Goal: Task Accomplishment & Management: Contribute content

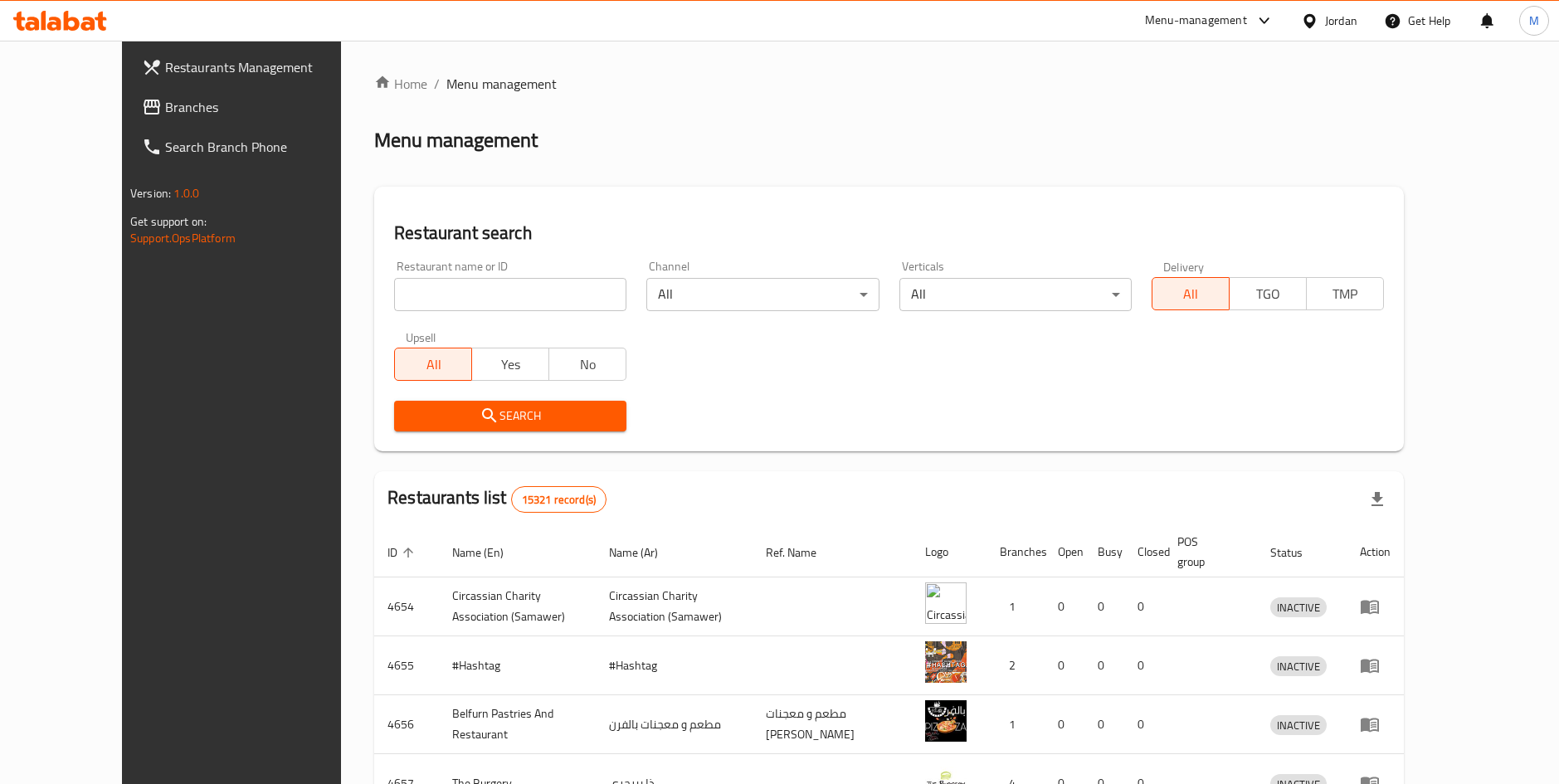
click at [446, 291] on input "search" at bounding box center [509, 294] width 232 height 33
type input "60 F"
click button "Search" at bounding box center [509, 416] width 232 height 31
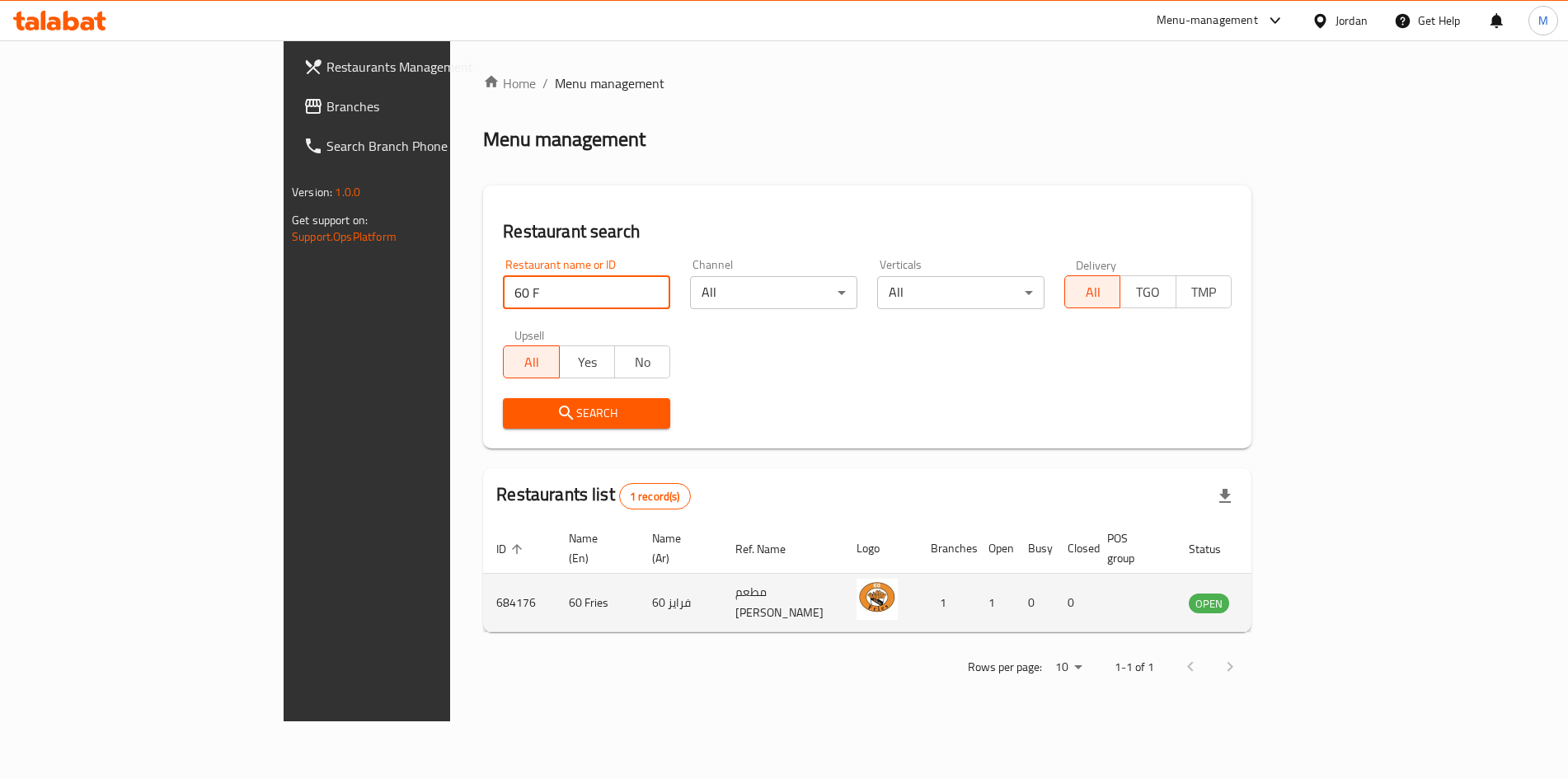
click at [1306, 592] on link "enhanced table" at bounding box center [1291, 602] width 31 height 20
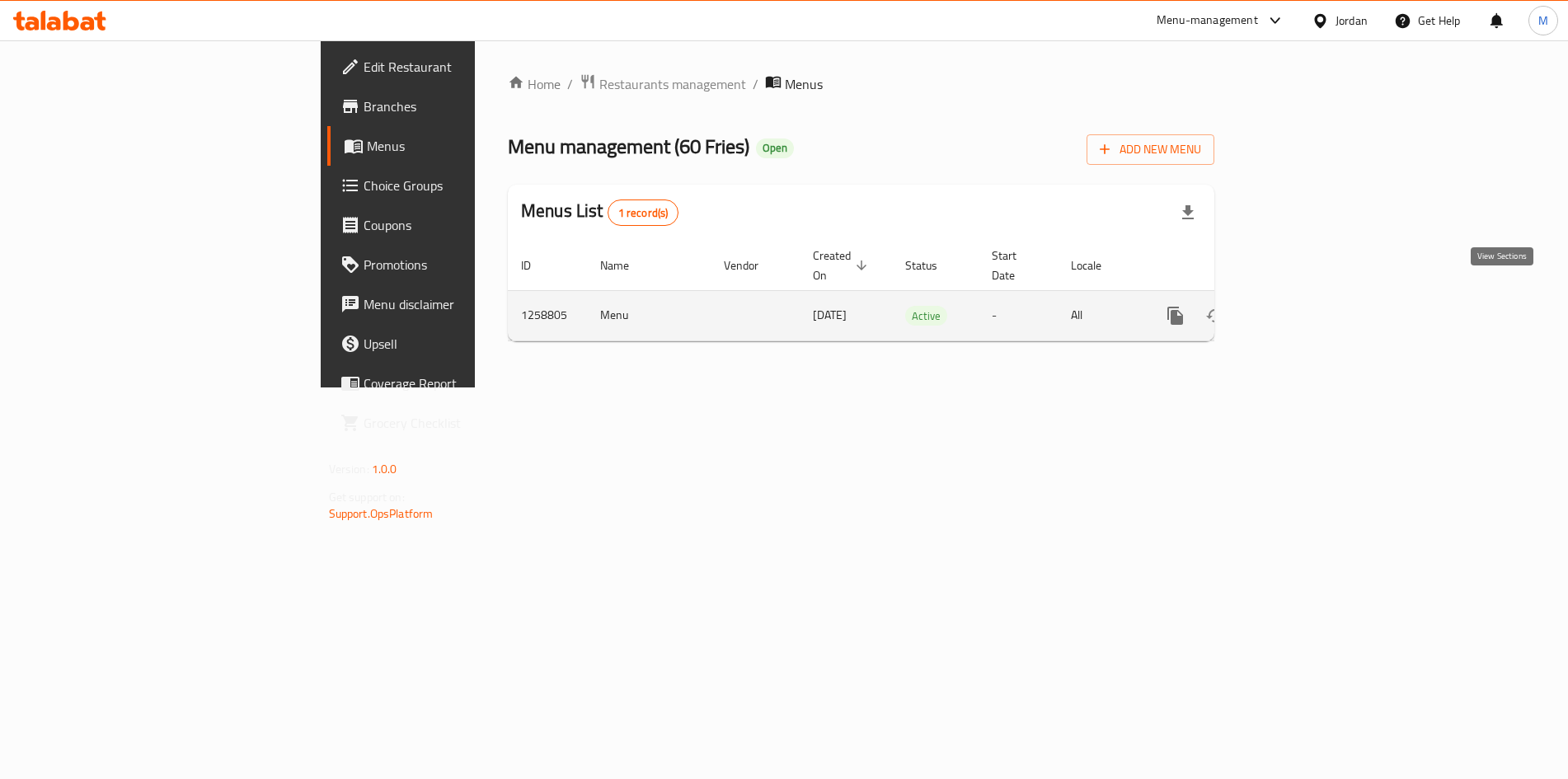
click at [1304, 306] on icon "enhanced table" at bounding box center [1294, 316] width 20 height 20
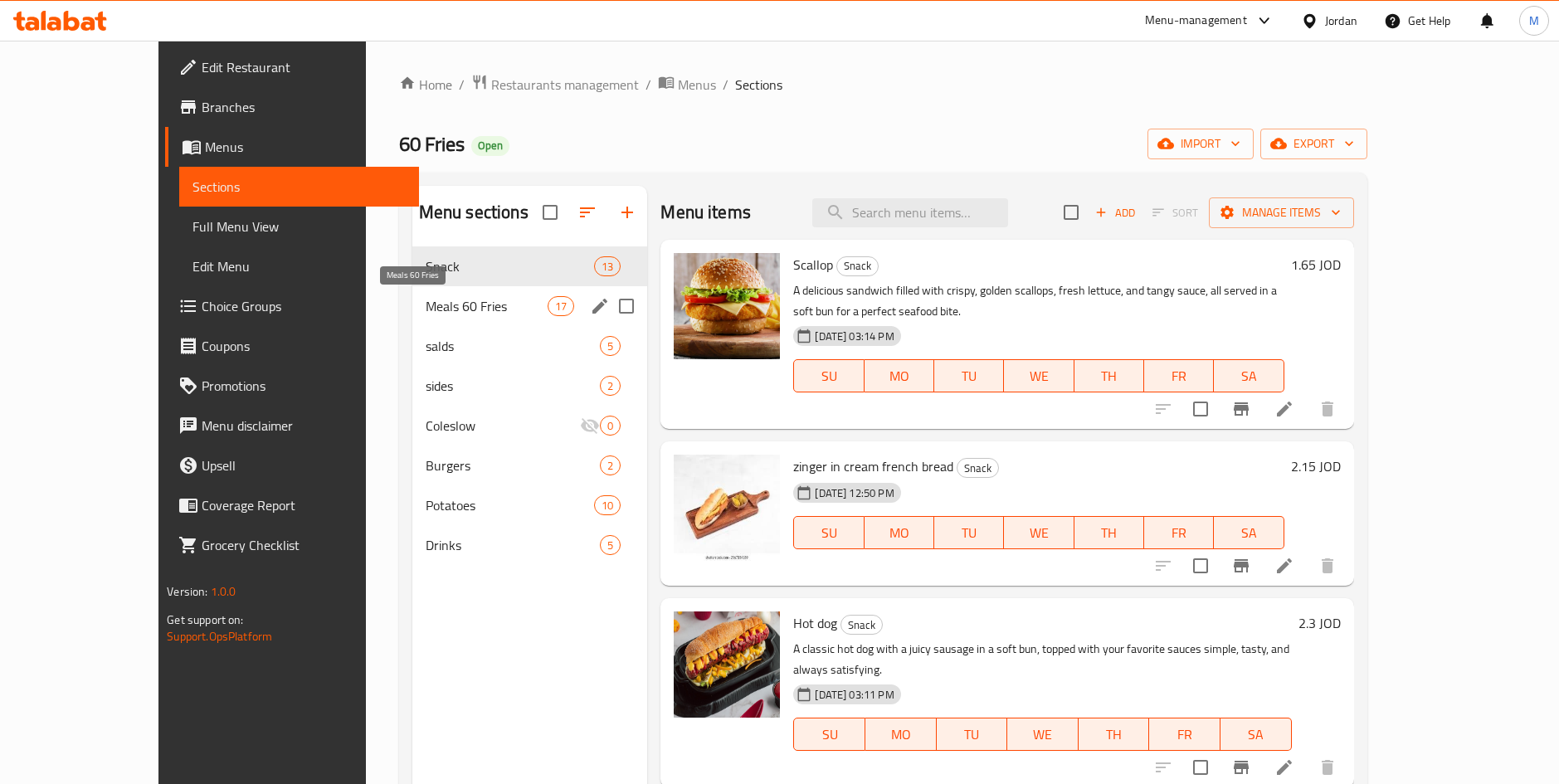
click at [504, 304] on span "Meals 60 Fries" at bounding box center [486, 306] width 122 height 20
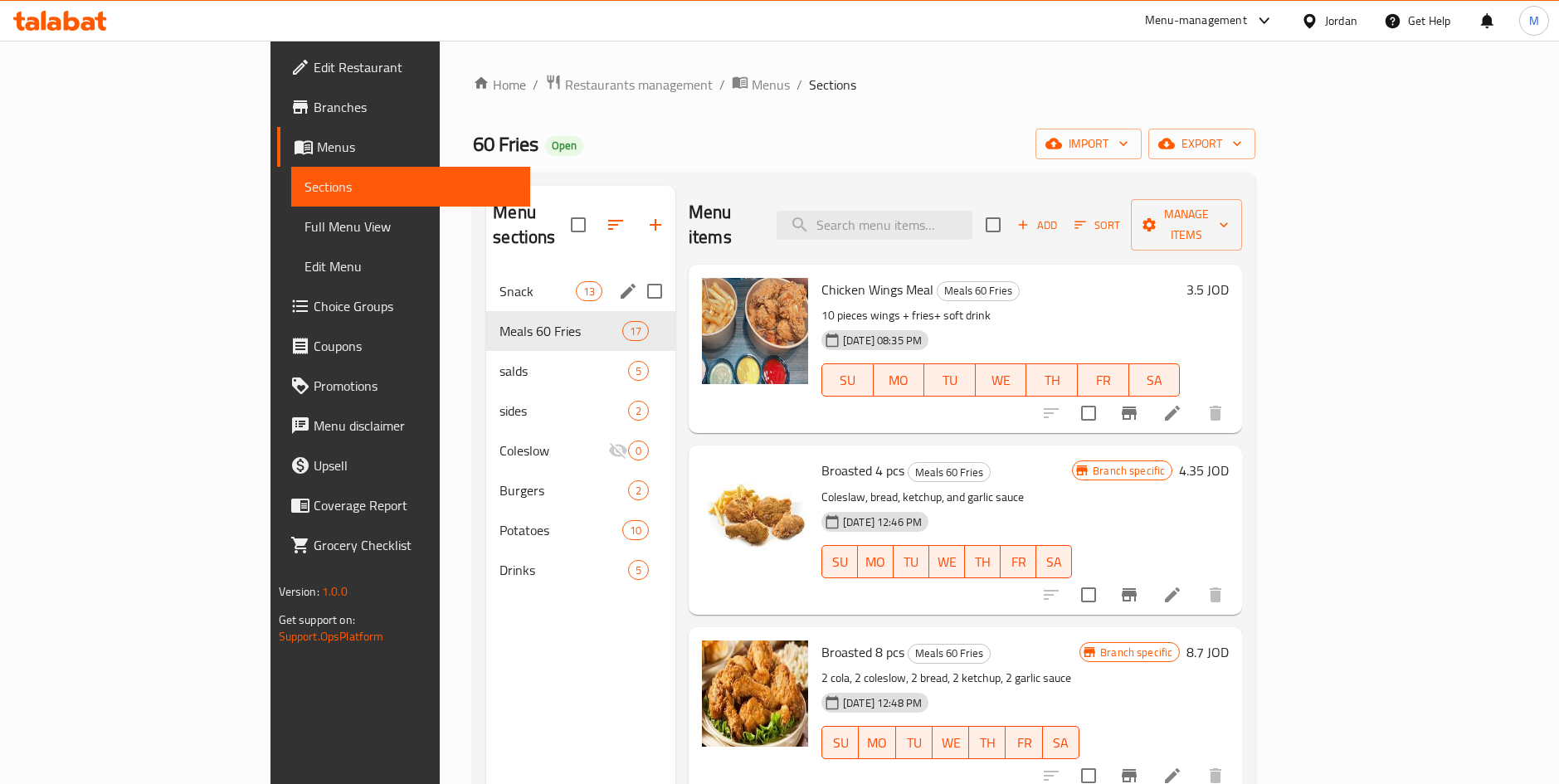
click at [486, 282] on div "Snack 13" at bounding box center [580, 291] width 189 height 40
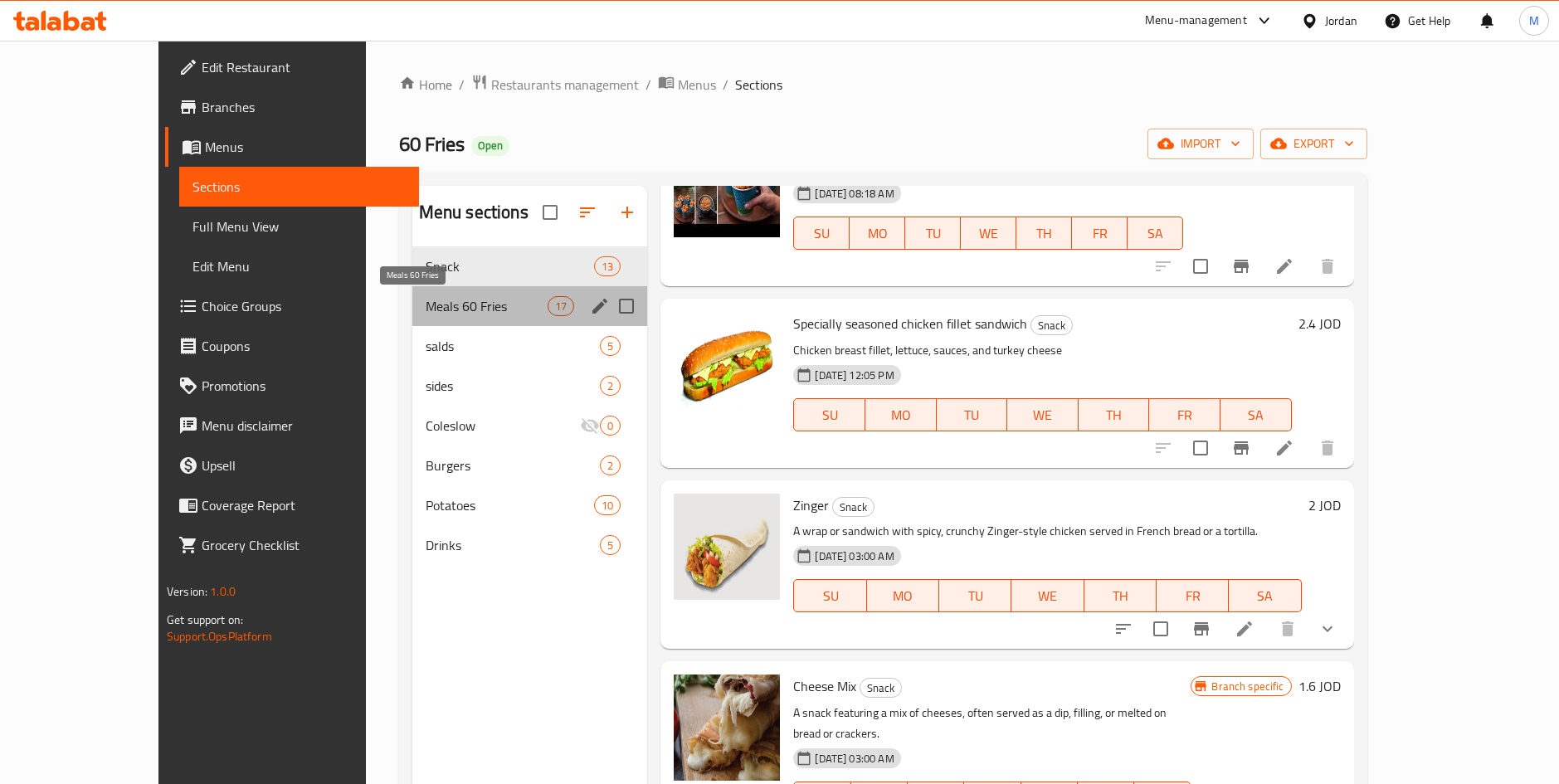
click at [485, 303] on span "Meals 60 Fries" at bounding box center [486, 306] width 122 height 20
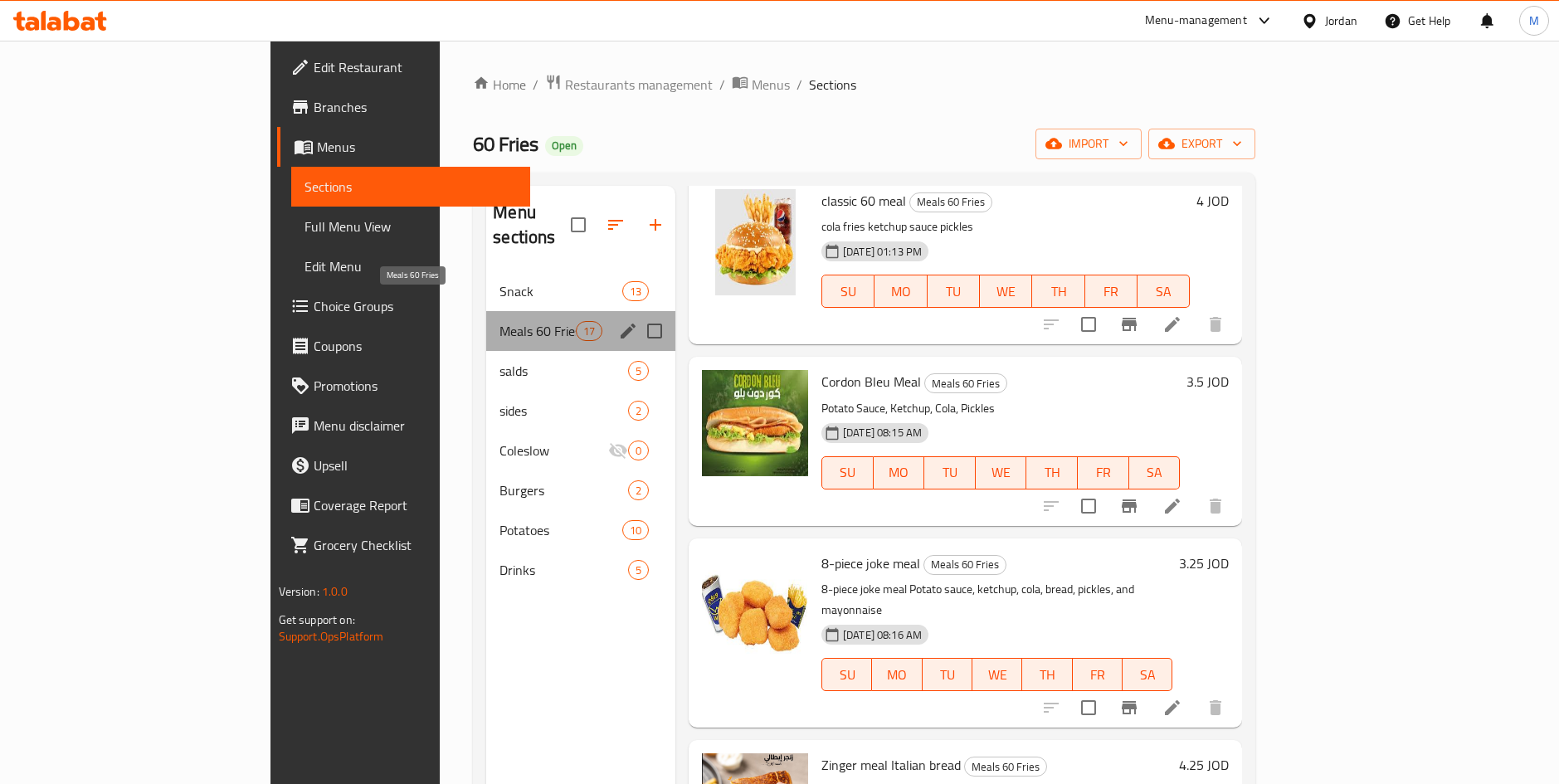
click at [499, 321] on span "Meals 60 Fries" at bounding box center [537, 331] width 76 height 20
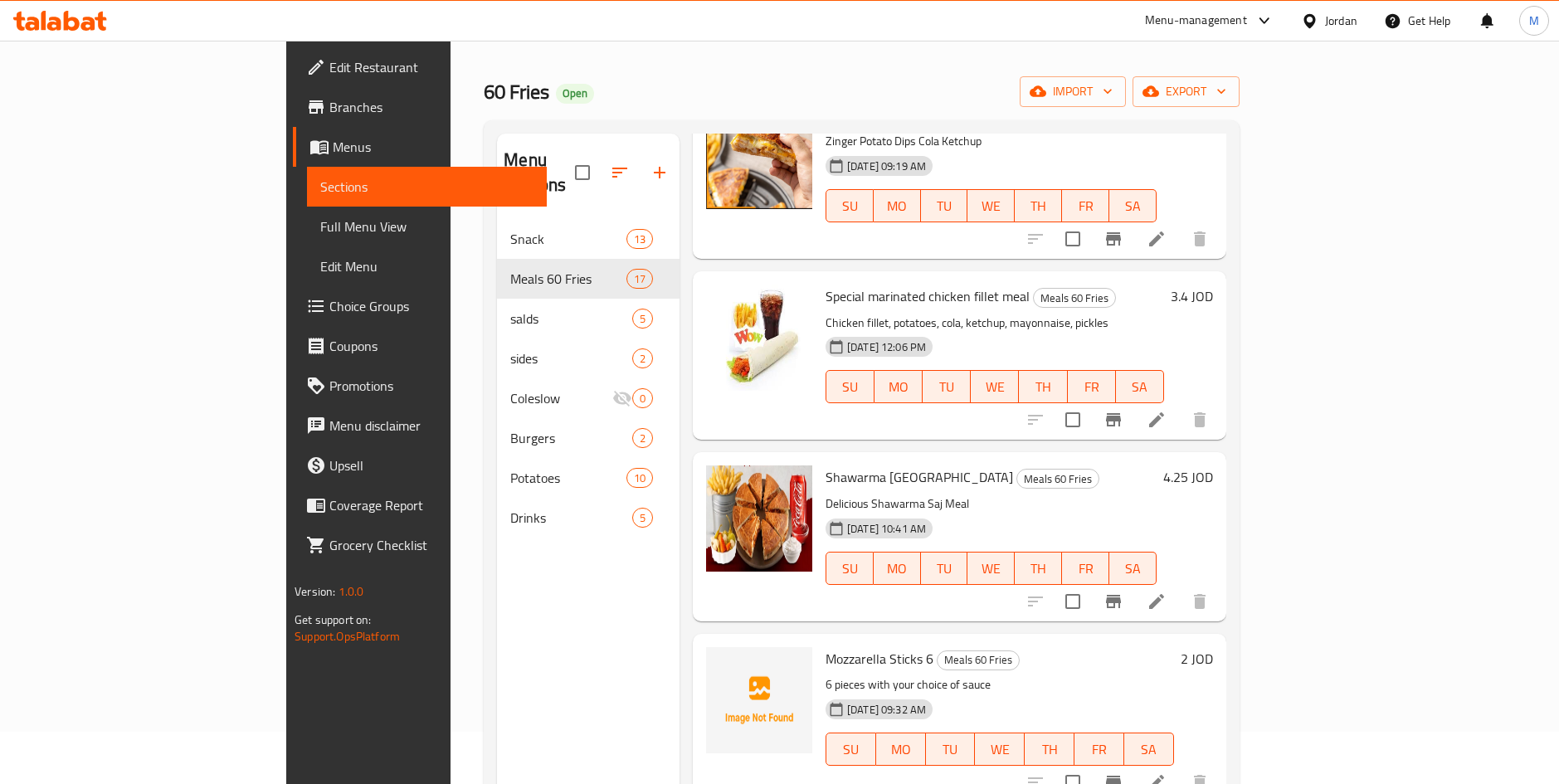
scroll to position [232, 0]
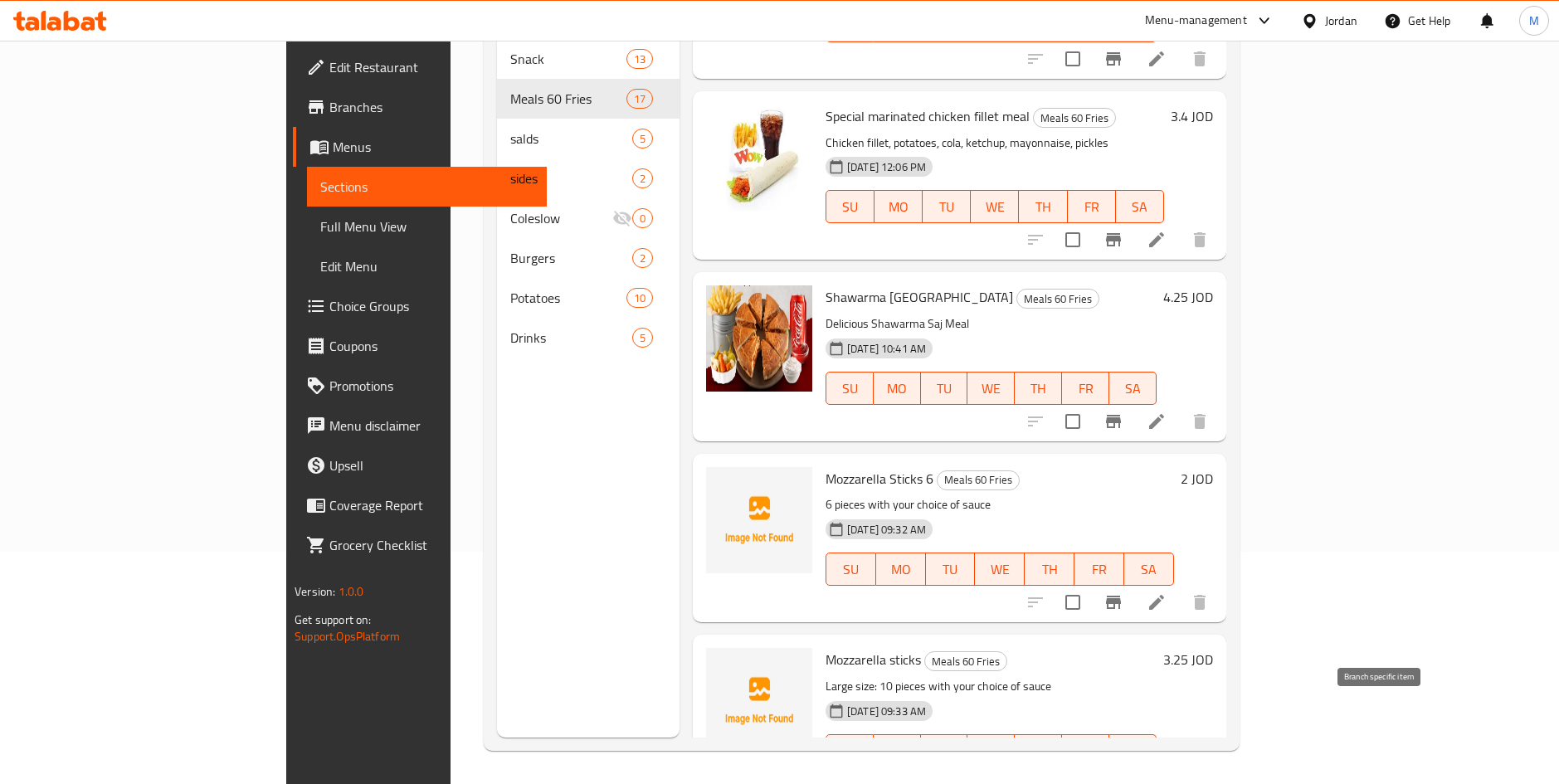
click at [1124, 774] on icon "Branch-specific-item" at bounding box center [1113, 784] width 20 height 20
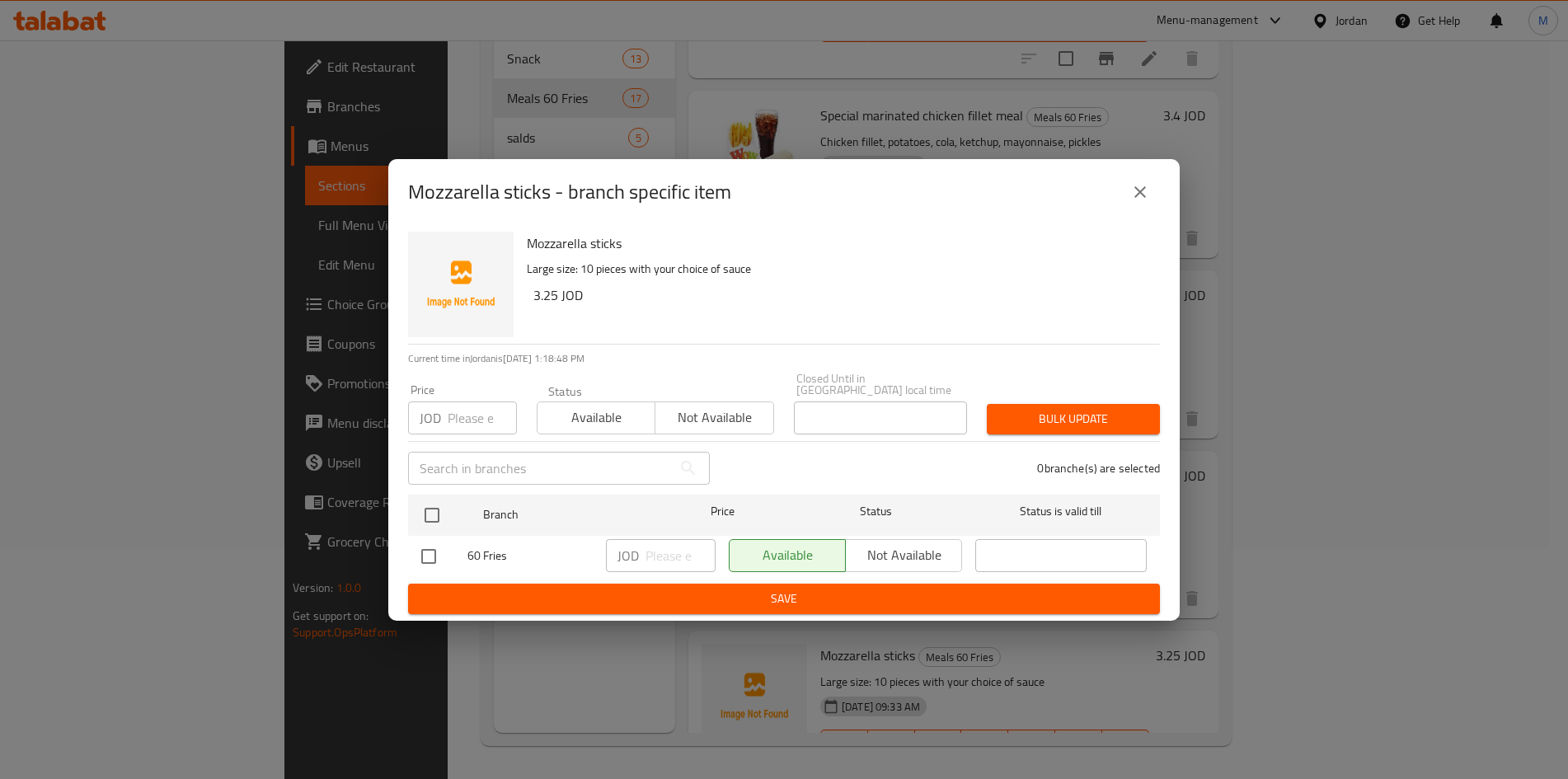
click at [1136, 202] on icon "close" at bounding box center [1140, 192] width 20 height 20
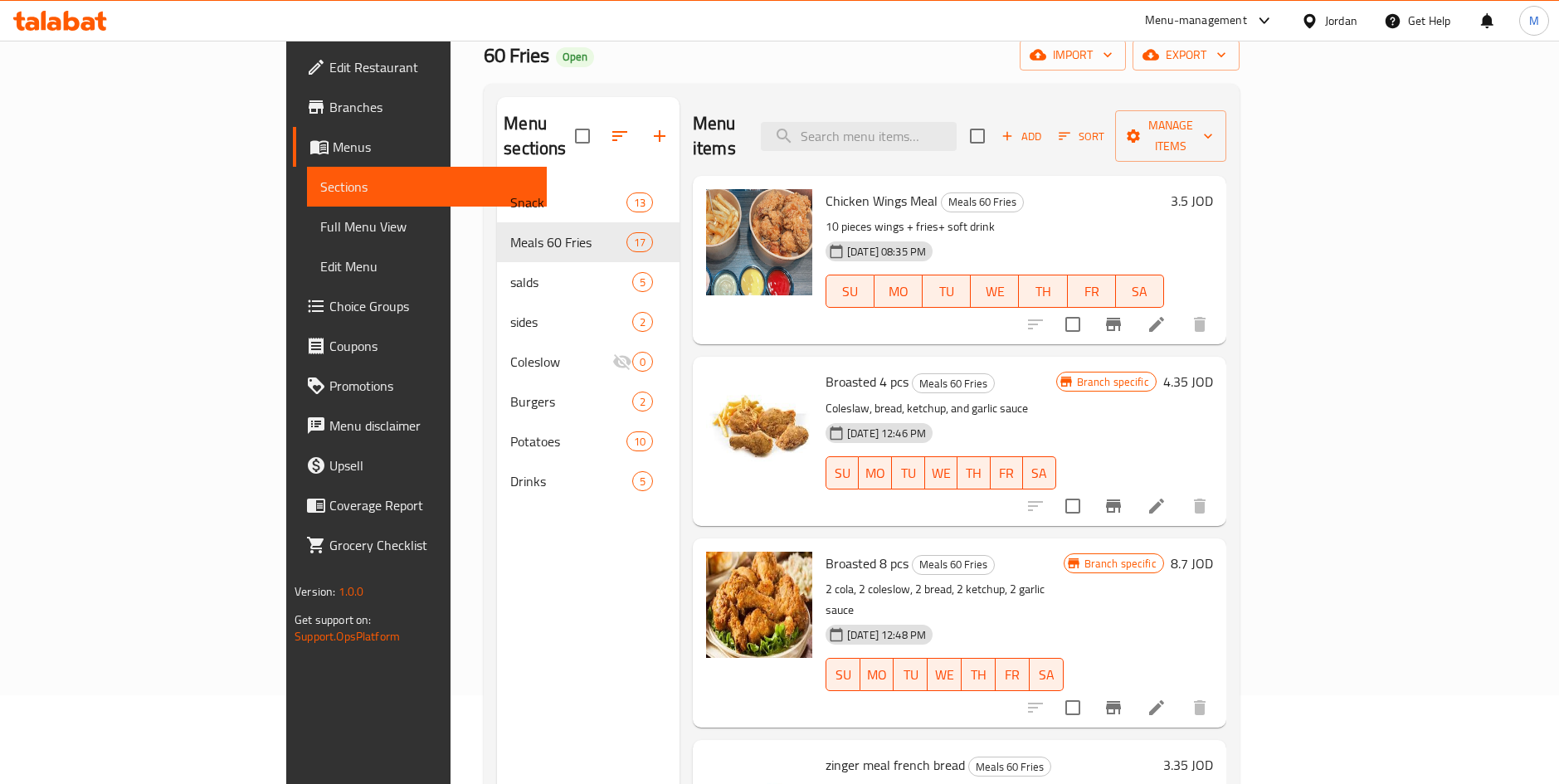
scroll to position [0, 0]
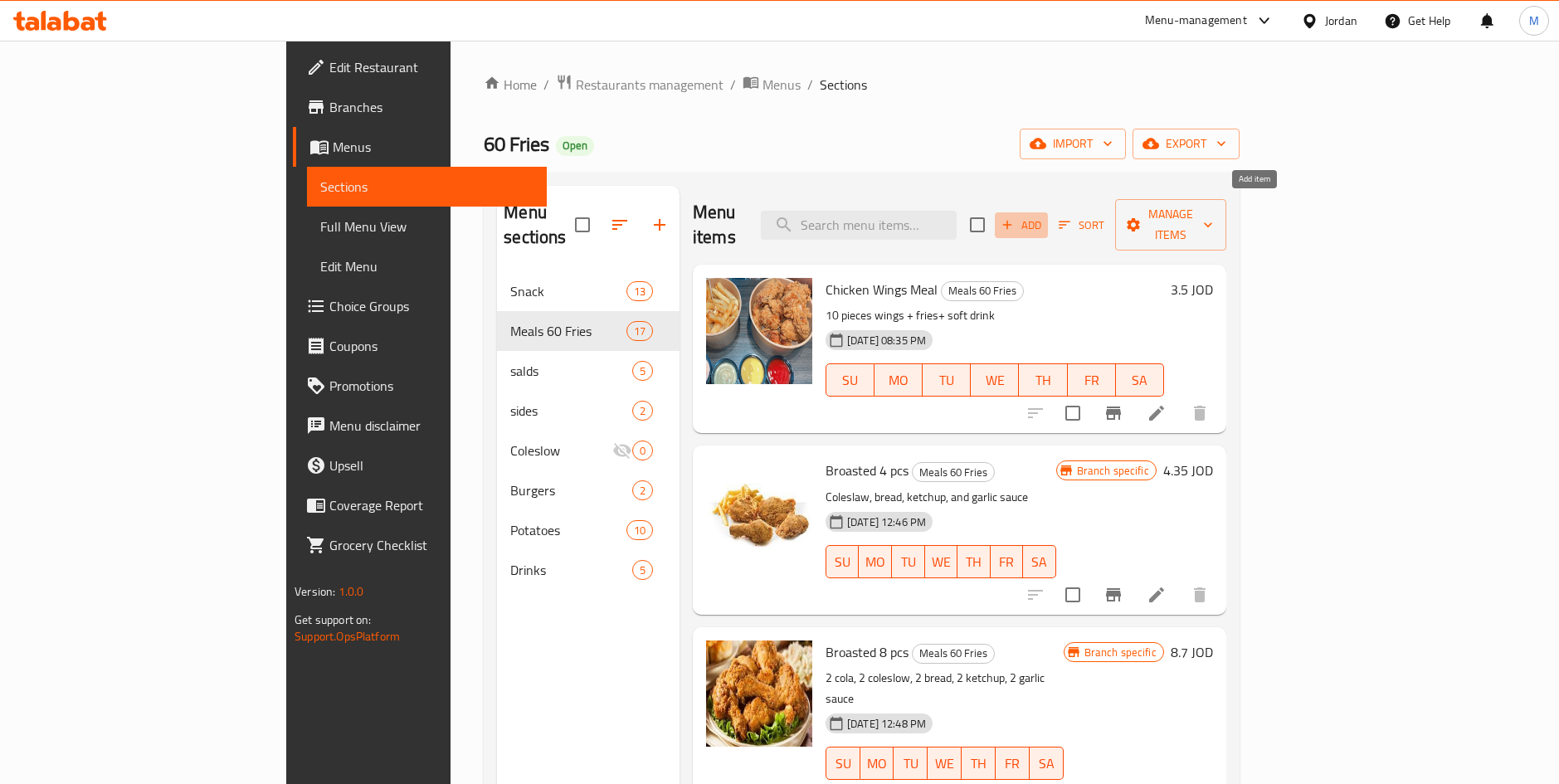
click at [1043, 216] on span "Add" at bounding box center [1022, 225] width 45 height 19
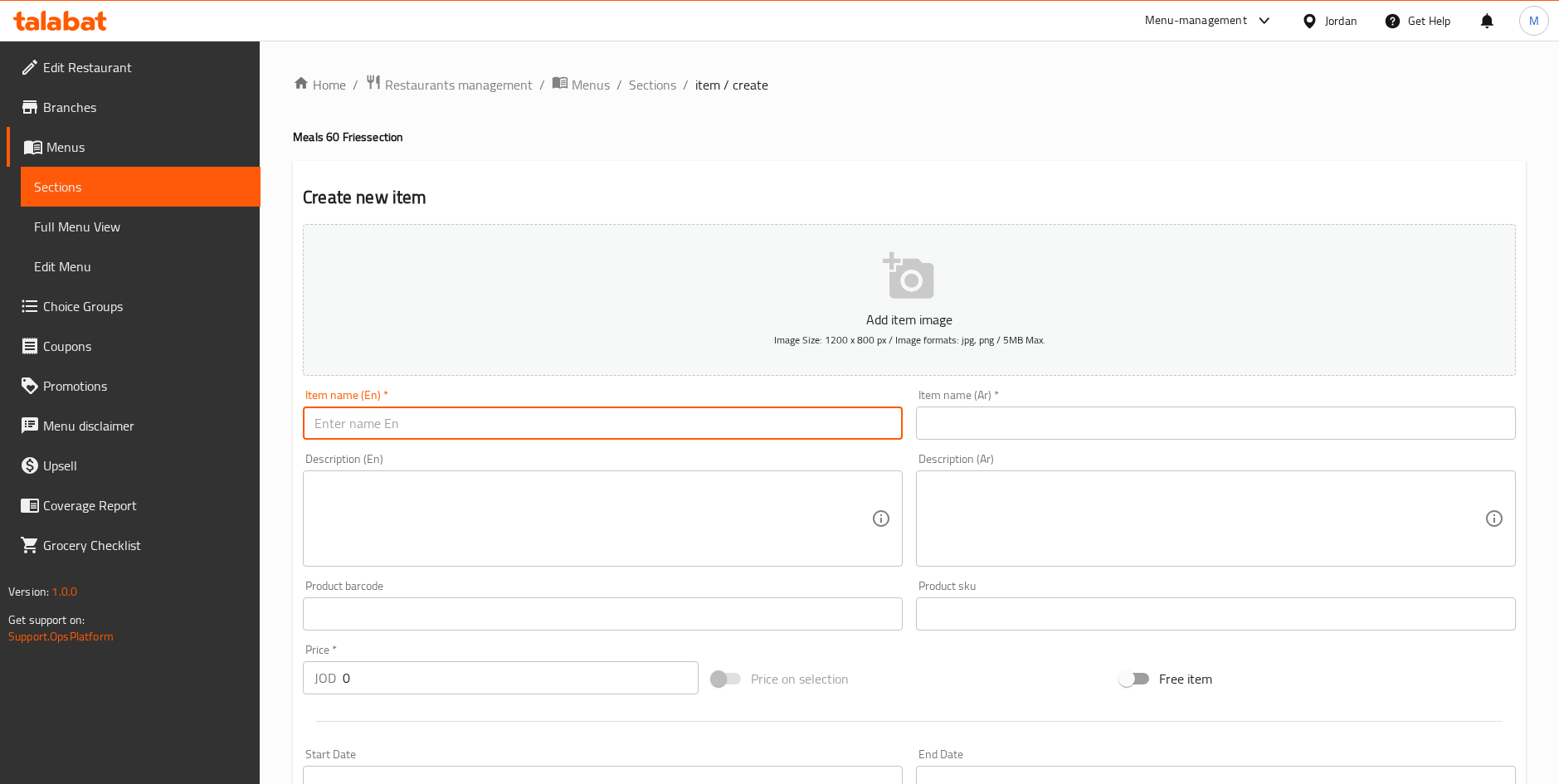
click at [549, 422] on input "text" at bounding box center [602, 423] width 600 height 33
paste input "Crispy tortilla sandwich"
type input "Crispy tortilla sandwich"
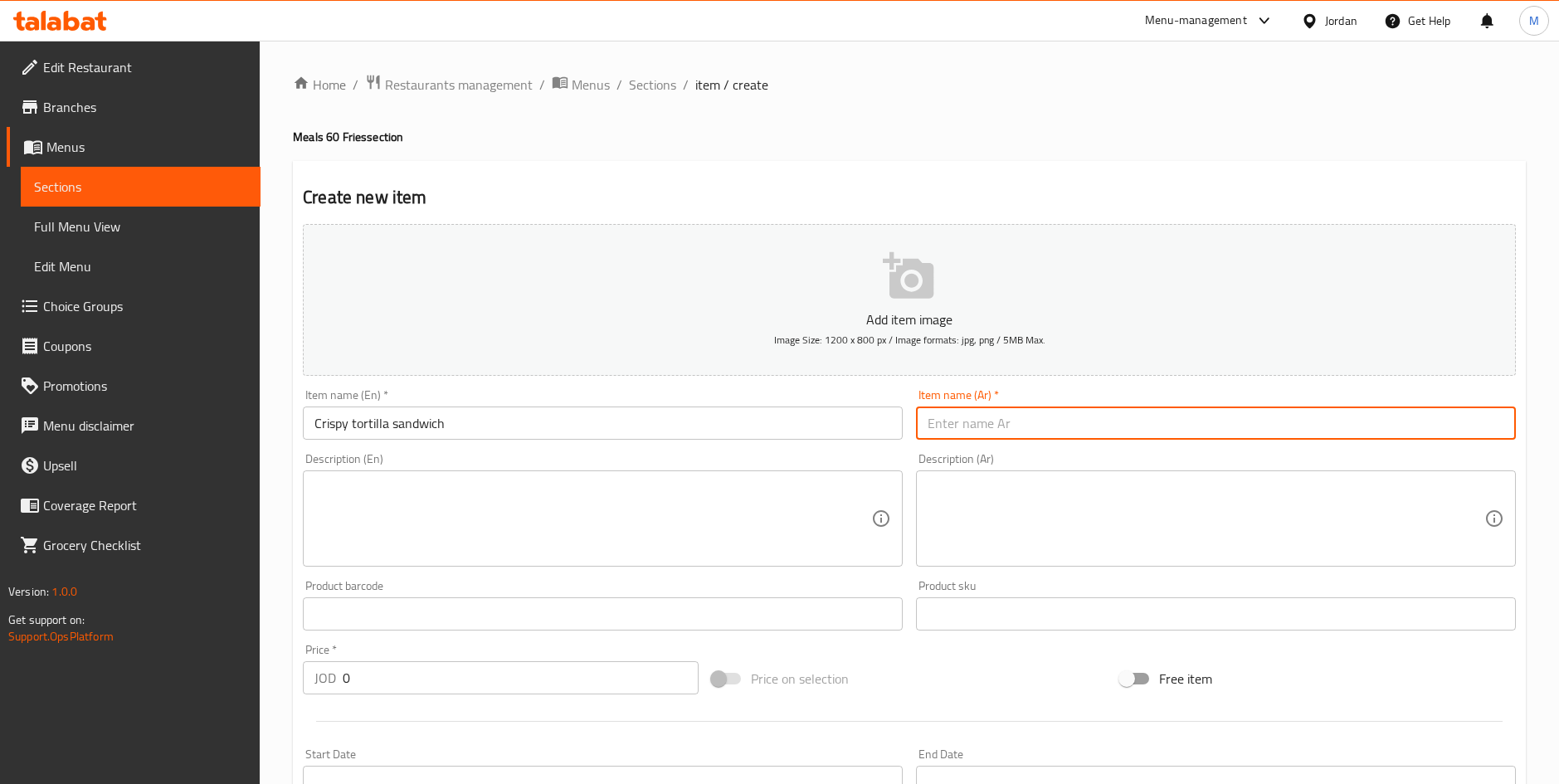
click at [1057, 420] on input "text" at bounding box center [1216, 423] width 600 height 33
paste input "ساندوش كرسبي تورتيلا"
type input "ساندوش كرسبي تورتيلا"
click at [1117, 497] on textarea at bounding box center [1206, 518] width 556 height 79
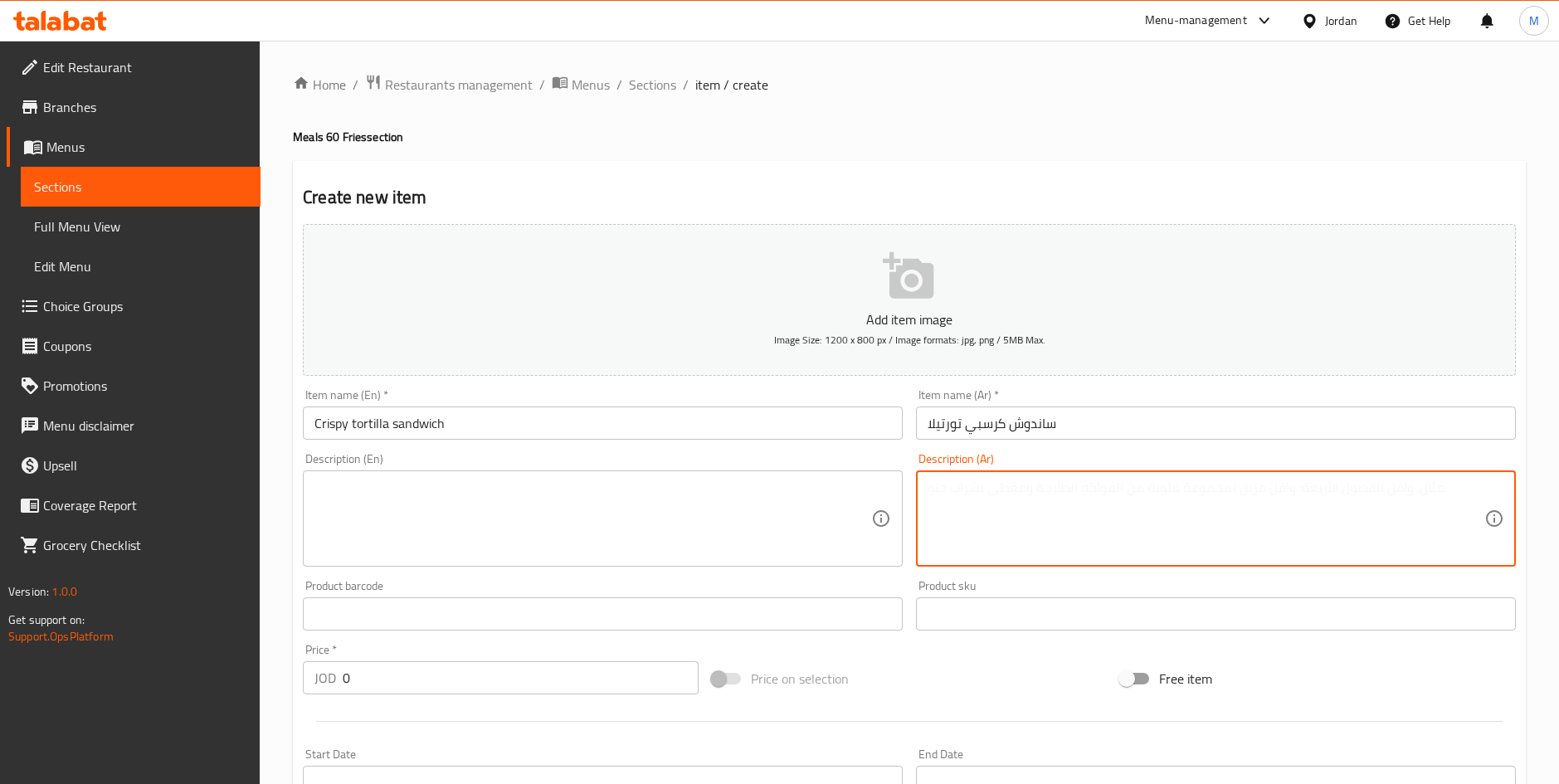
paste textarea "صدر جاج تتبيله خاصه2.40"
click at [936, 493] on textarea "صدر جاج تتبيله خاصه2.40" at bounding box center [1206, 518] width 556 height 79
type textarea "صدر جاج تتبيله خاصه"
click at [901, 495] on div "Description (En)" at bounding box center [602, 518] width 600 height 97
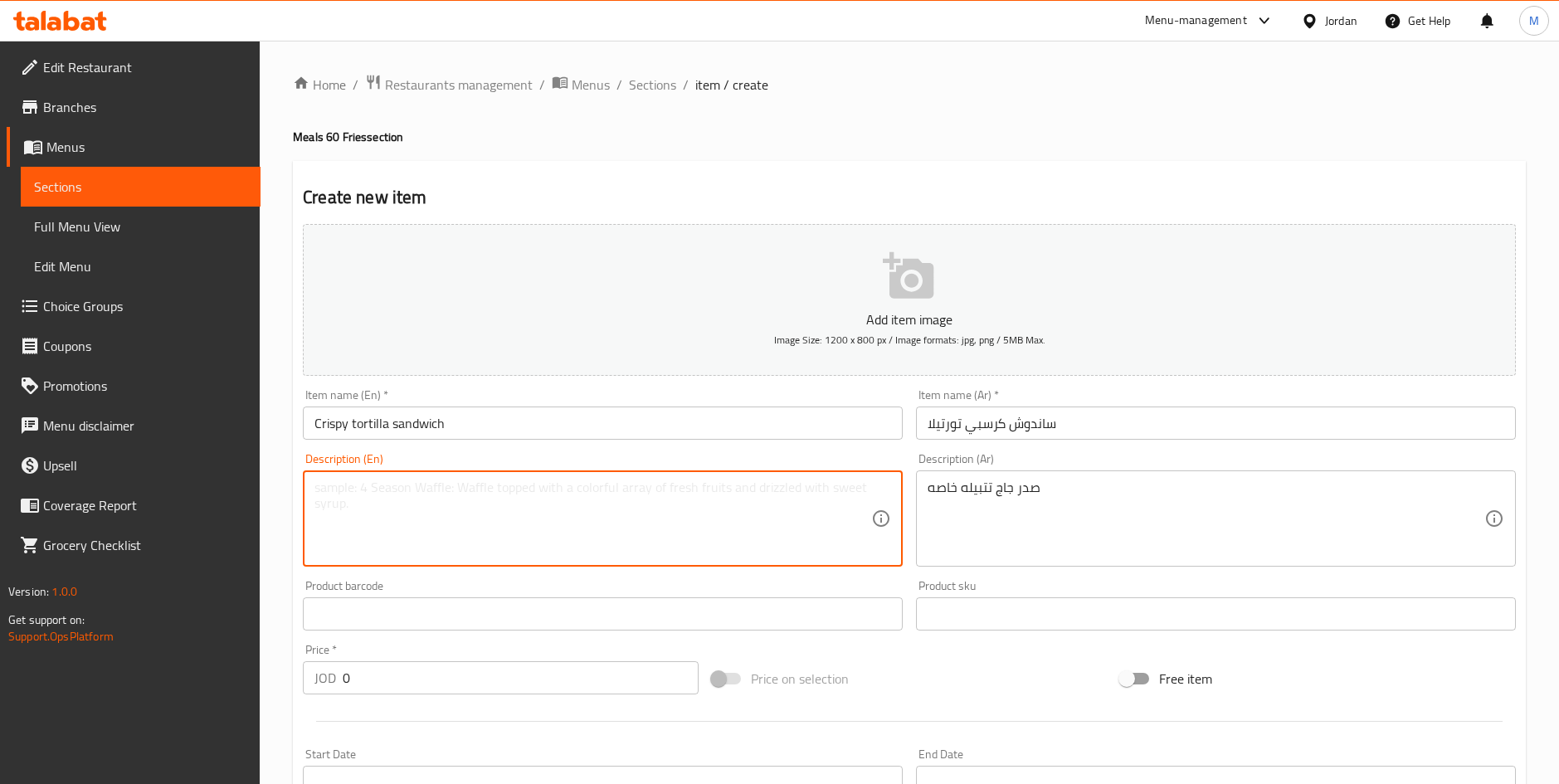
paste textarea "Chicken breast with special seasoning 2.40"
drag, startPoint x: 584, startPoint y: 491, endPoint x: 530, endPoint y: 493, distance: 54.0
click at [530, 493] on textarea "Chicken breast with special seasoning 2.40" at bounding box center [593, 518] width 556 height 79
type textarea "Chicken breast with special seasoning"
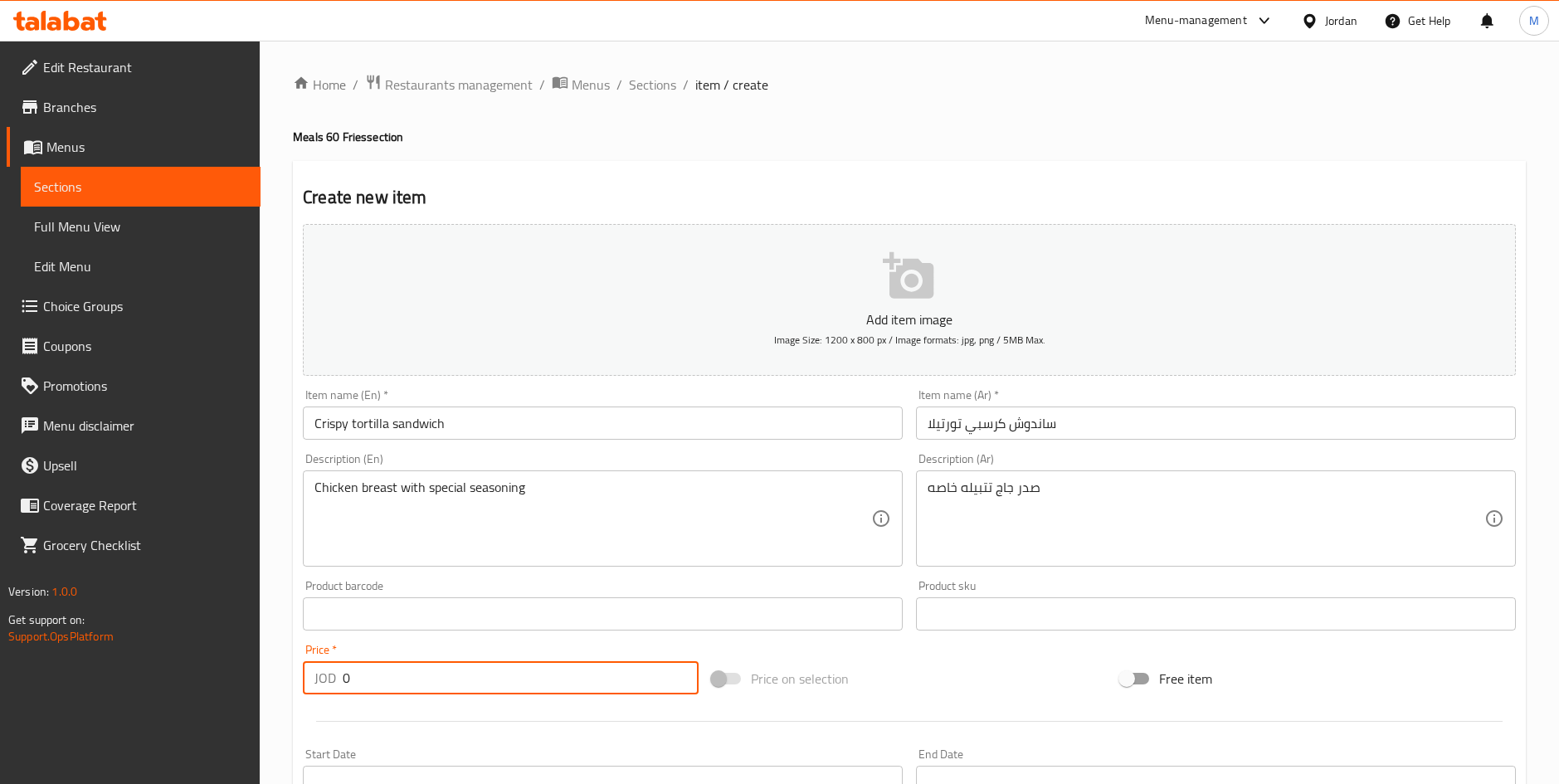
click at [392, 682] on input "0" at bounding box center [520, 677] width 356 height 33
click at [391, 682] on input "0" at bounding box center [520, 677] width 356 height 33
paste input "2.4"
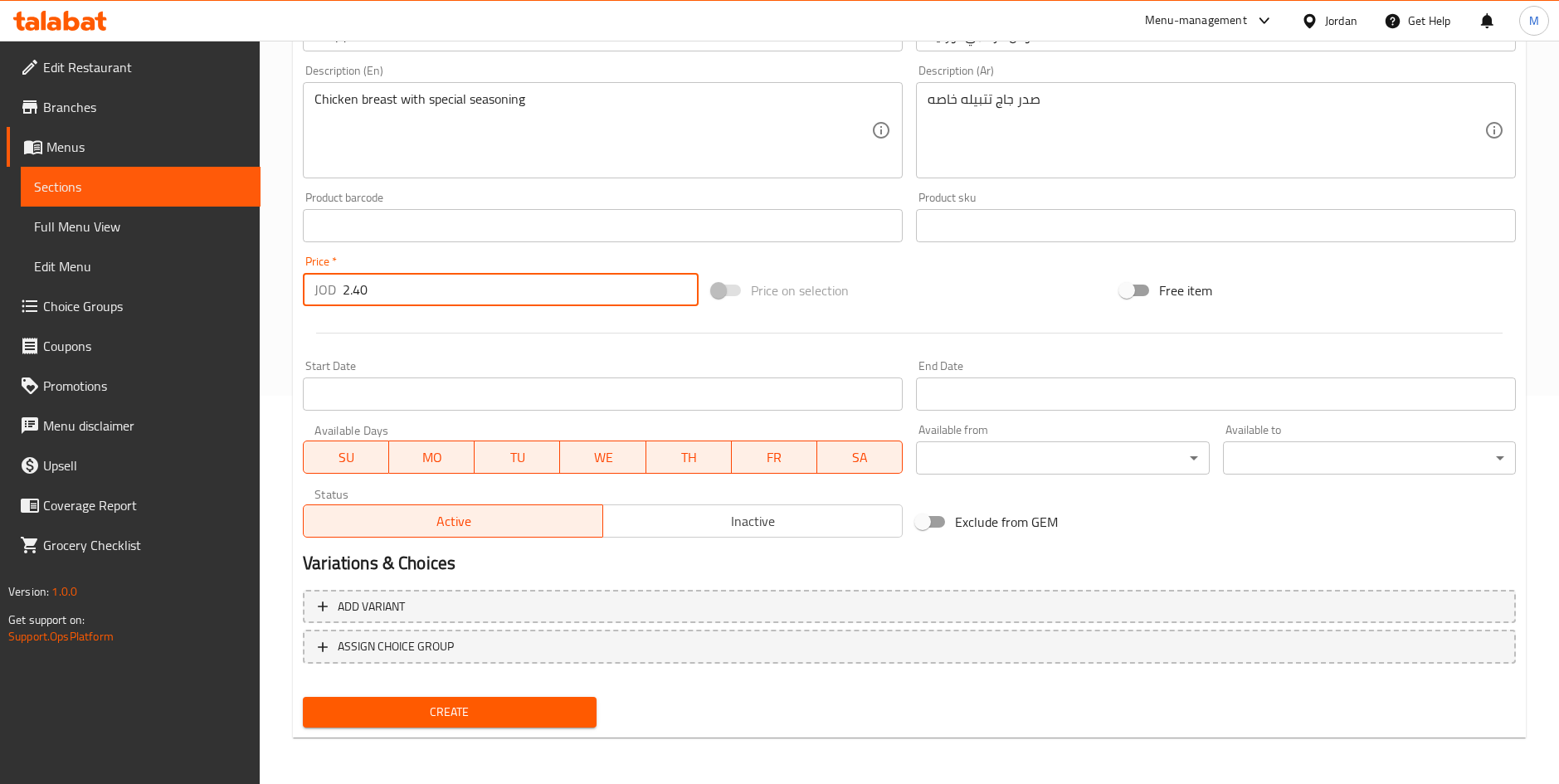
type input "2.40"
click at [440, 712] on span "Create" at bounding box center [449, 712] width 266 height 21
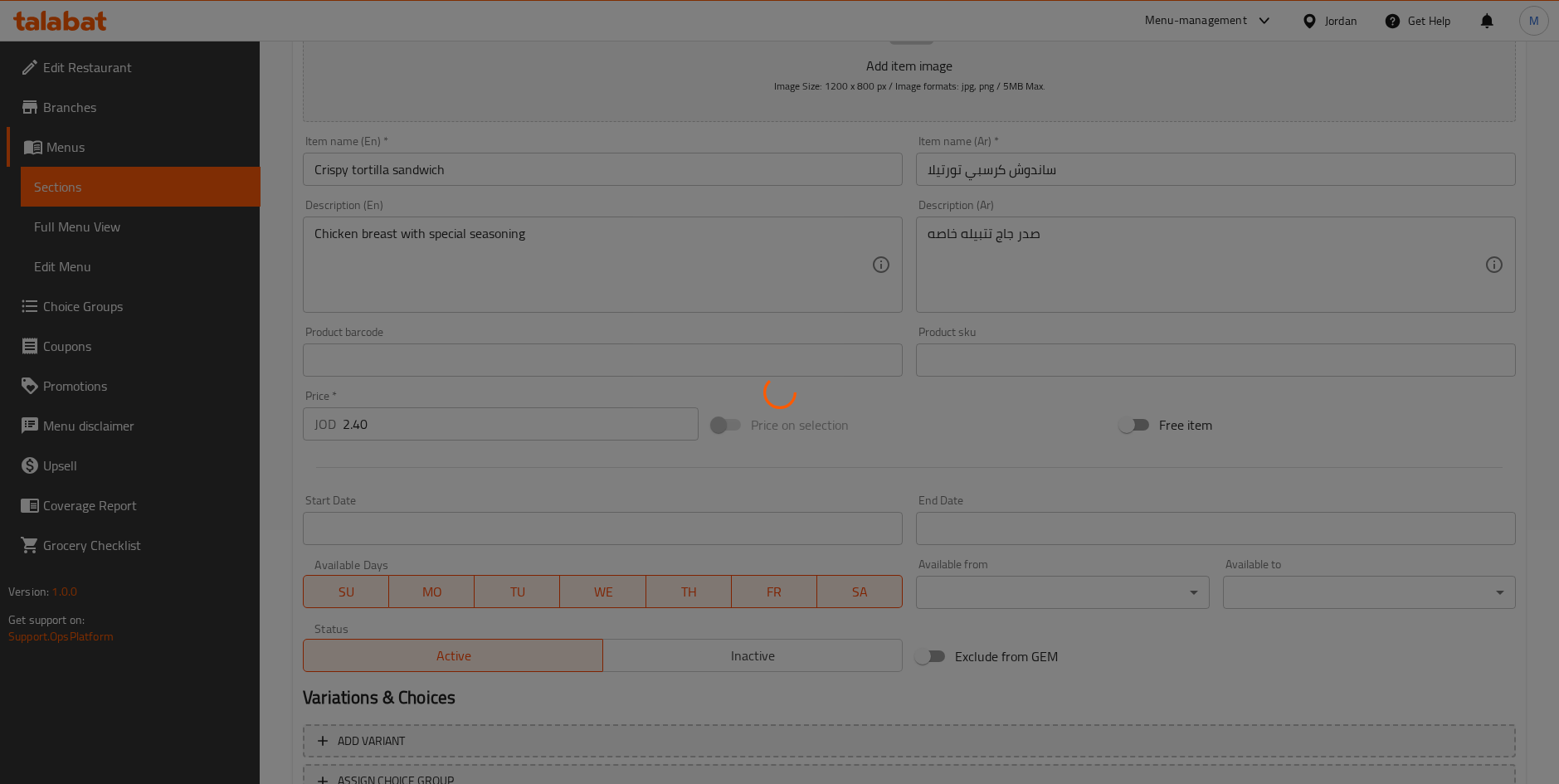
type input "0"
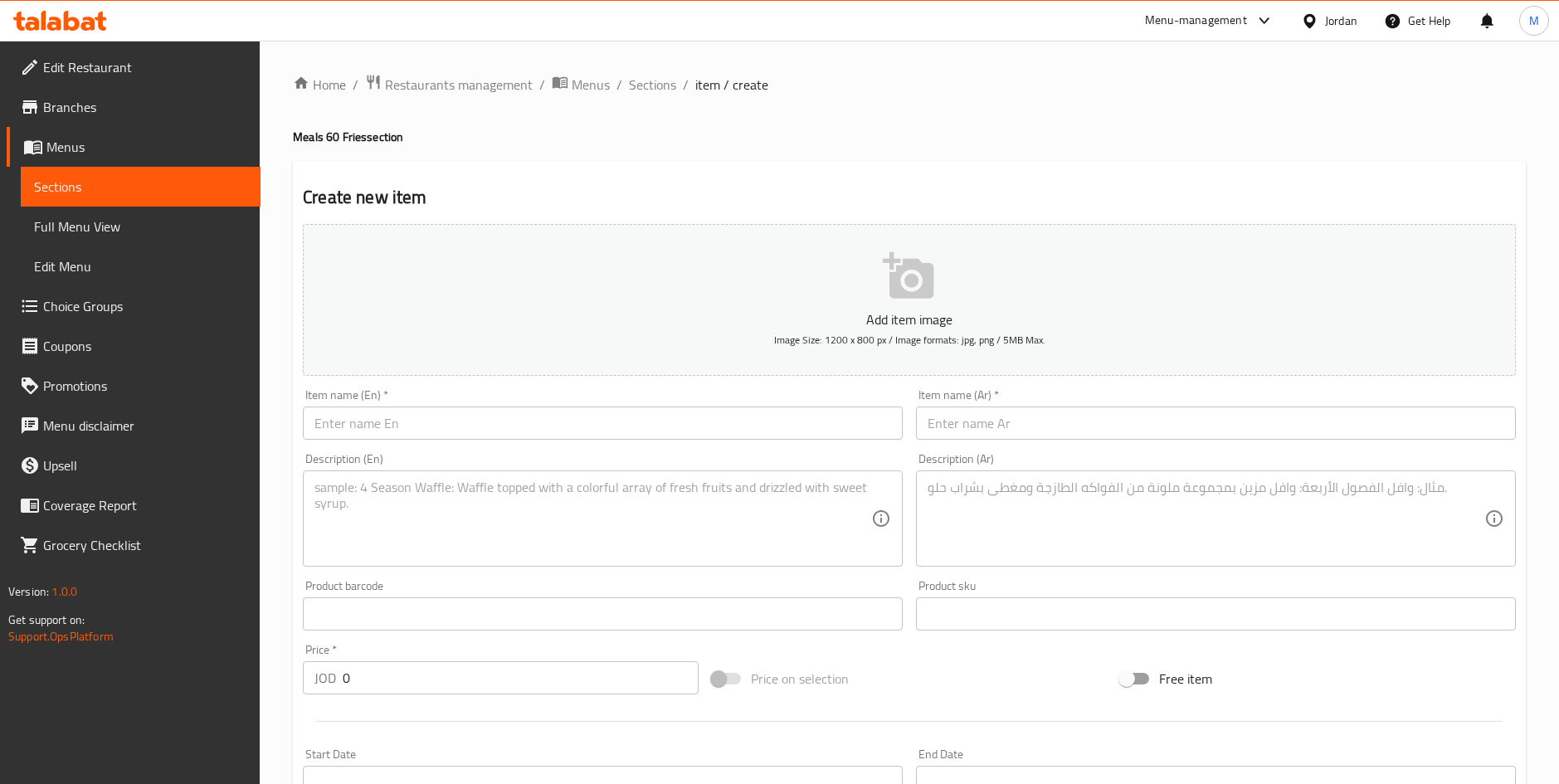
click at [804, 417] on input "text" at bounding box center [602, 423] width 600 height 33
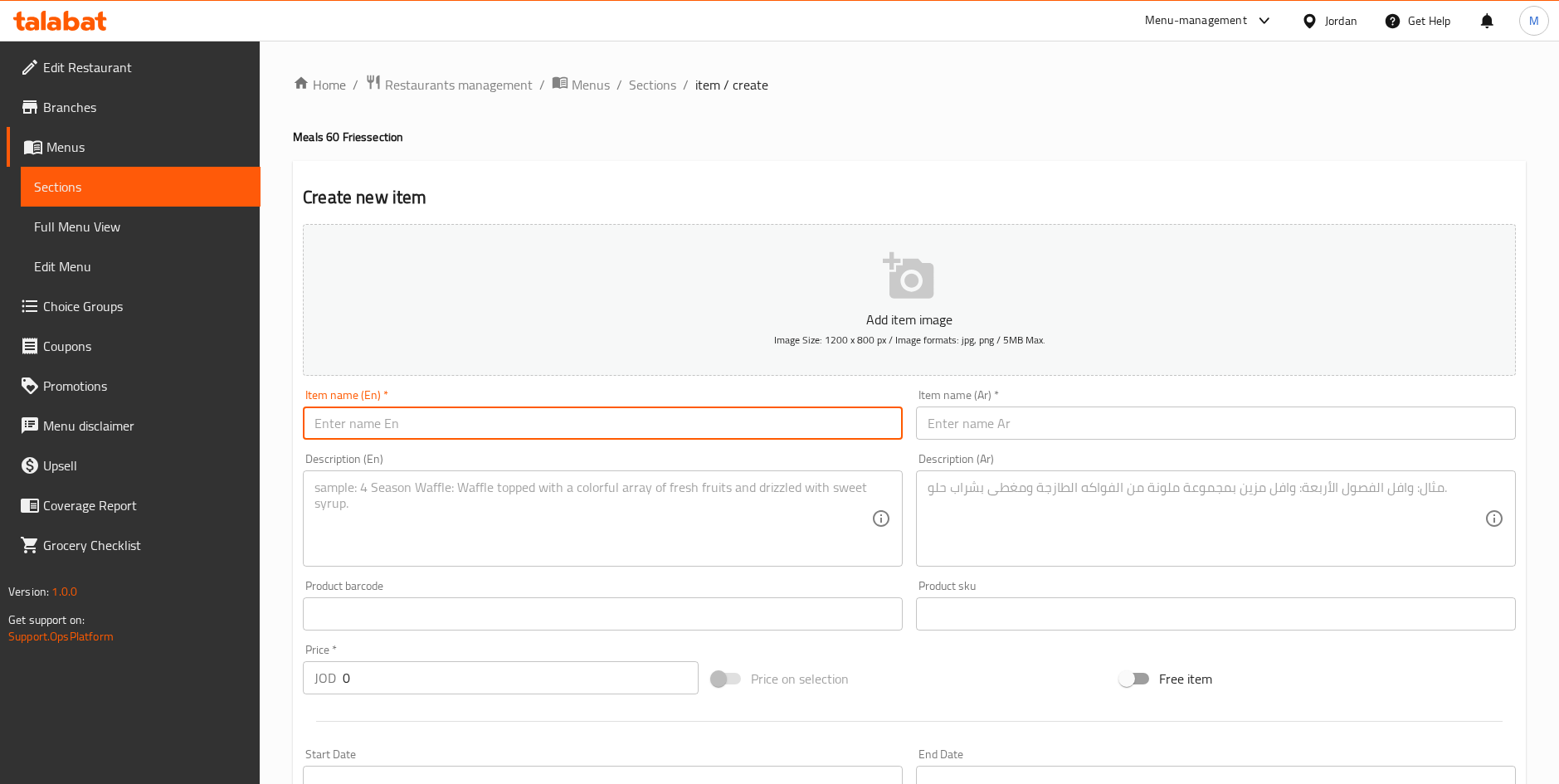
paste input "Crispy Chicken Meal"
type input "Crispy Chicken Meal"
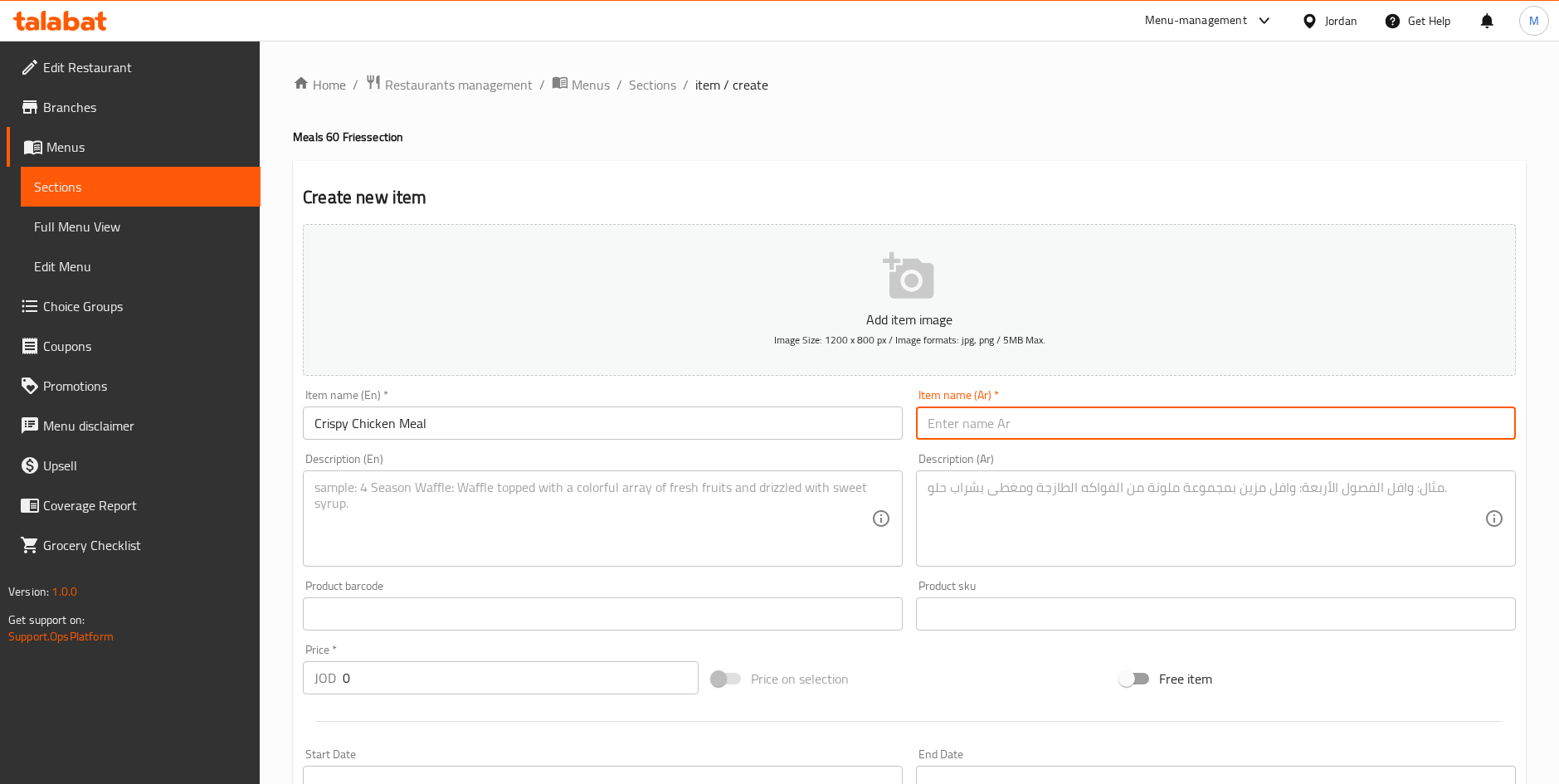
click at [1022, 410] on input "text" at bounding box center [1216, 423] width 600 height 33
paste input "وجبة تشيكن كرسبي"
type input "وجبة تشيكن كرسبي"
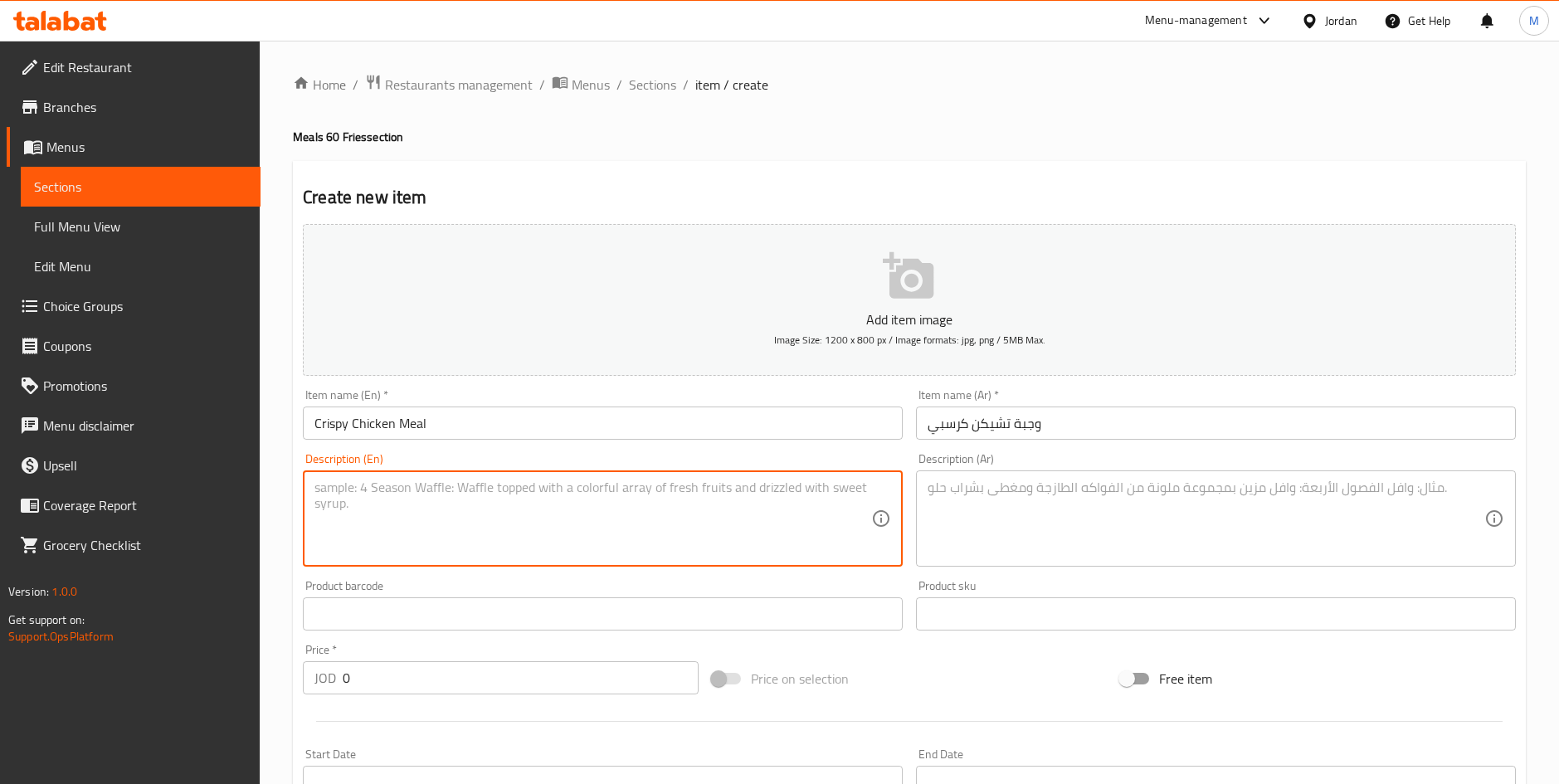
click at [473, 506] on textarea at bounding box center [593, 518] width 556 height 79
paste textarea "Cola, pickled potatoes, ketchup, sauce"
type textarea "Cola, pickled potatoes, ketchup, sauce"
click at [985, 521] on textarea at bounding box center [1206, 518] width 556 height 79
paste textarea "كولا بطاطا مخلل كتشت صوص 4.25"
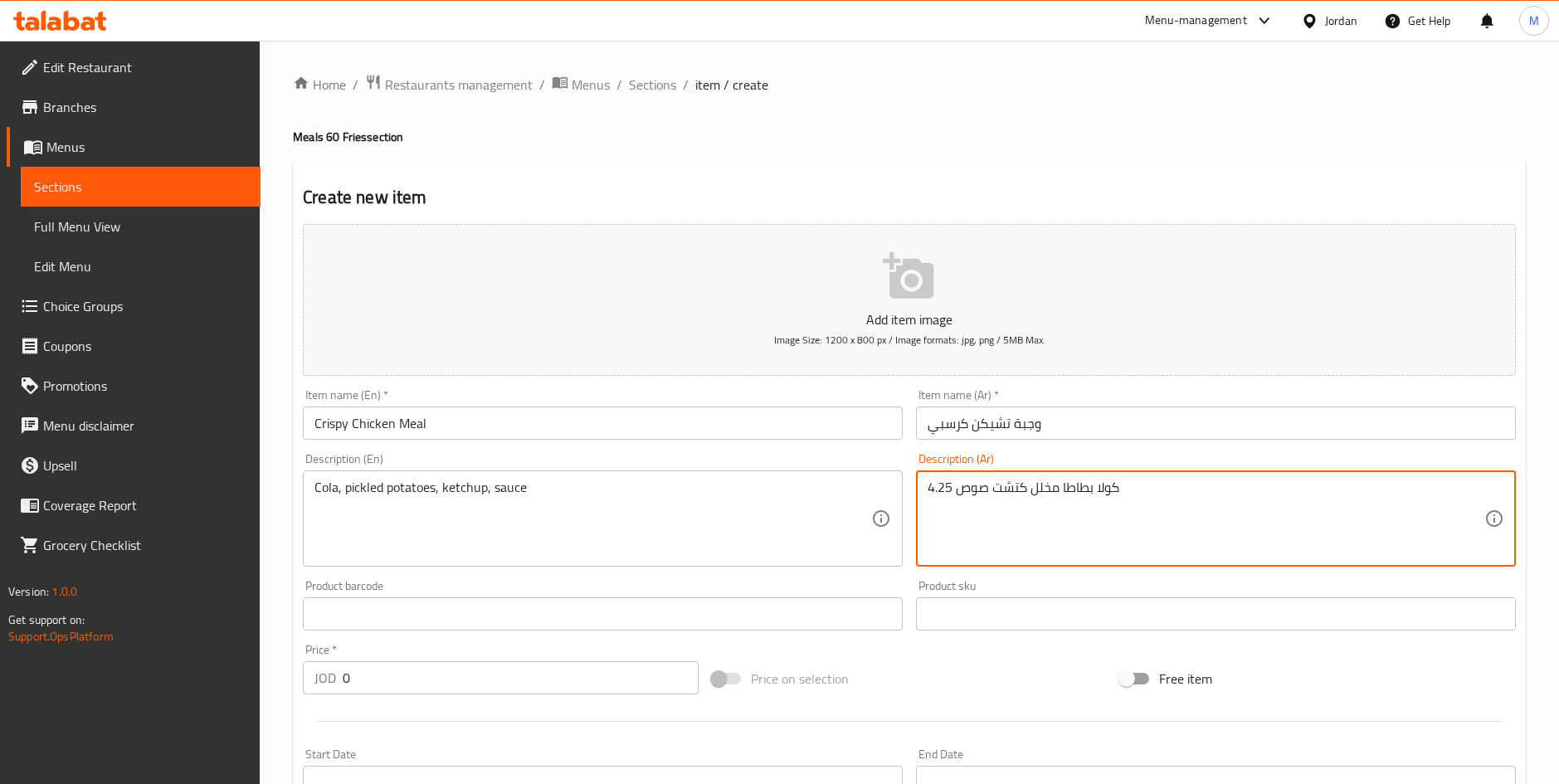
click at [931, 483] on textarea "كولا بطاطا مخلل كتشت صوص 4.25" at bounding box center [1206, 518] width 556 height 79
type textarea "كولا بطاطا مخلل كتشت صوص"
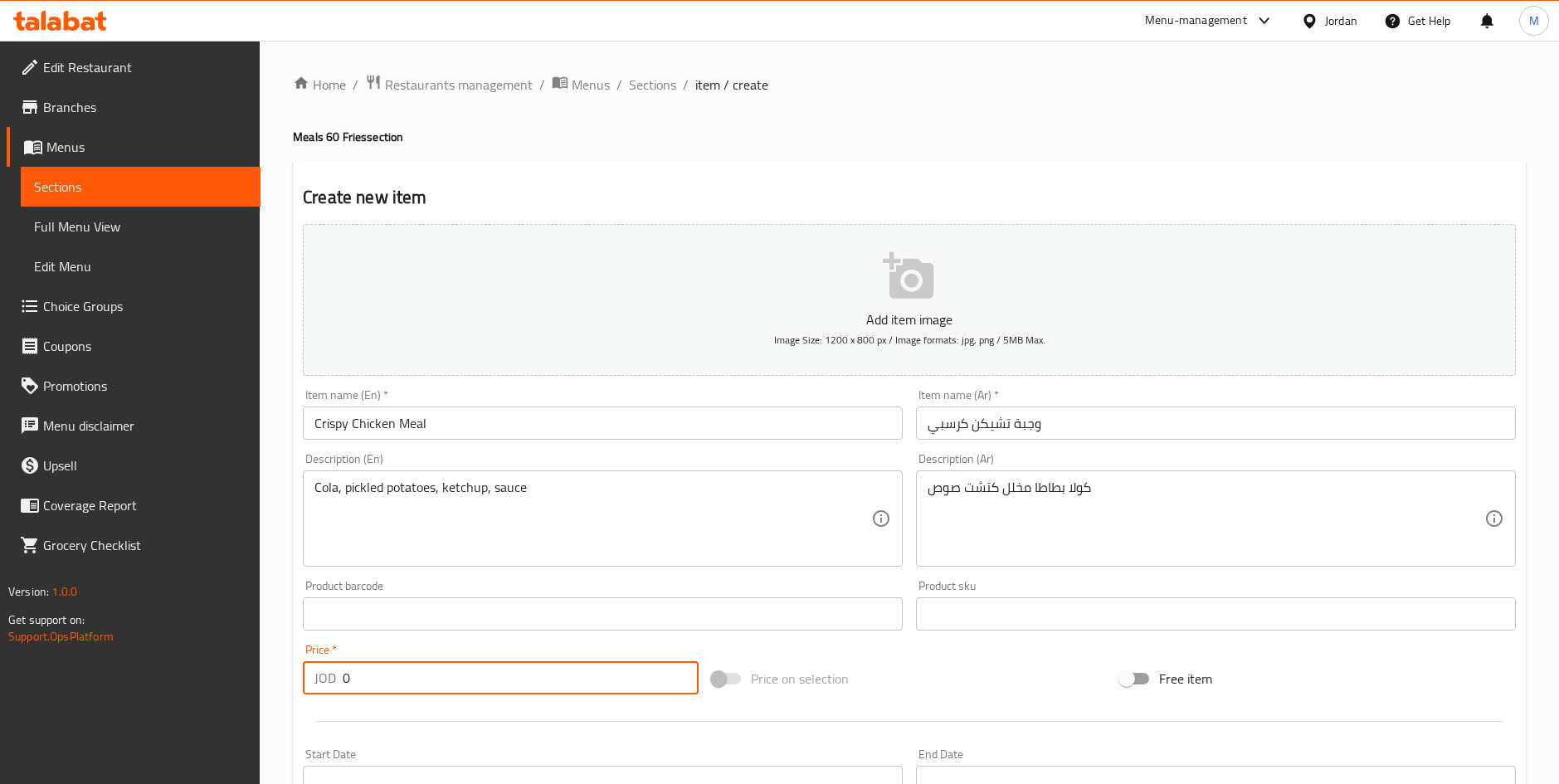
paste input "4.25"
drag, startPoint x: 447, startPoint y: 676, endPoint x: 269, endPoint y: 674, distance: 178.0
click at [269, 674] on div "Home / Restaurants management / Menus / Sections / item / create Meals 60 Fries…" at bounding box center [909, 606] width 1299 height 1132
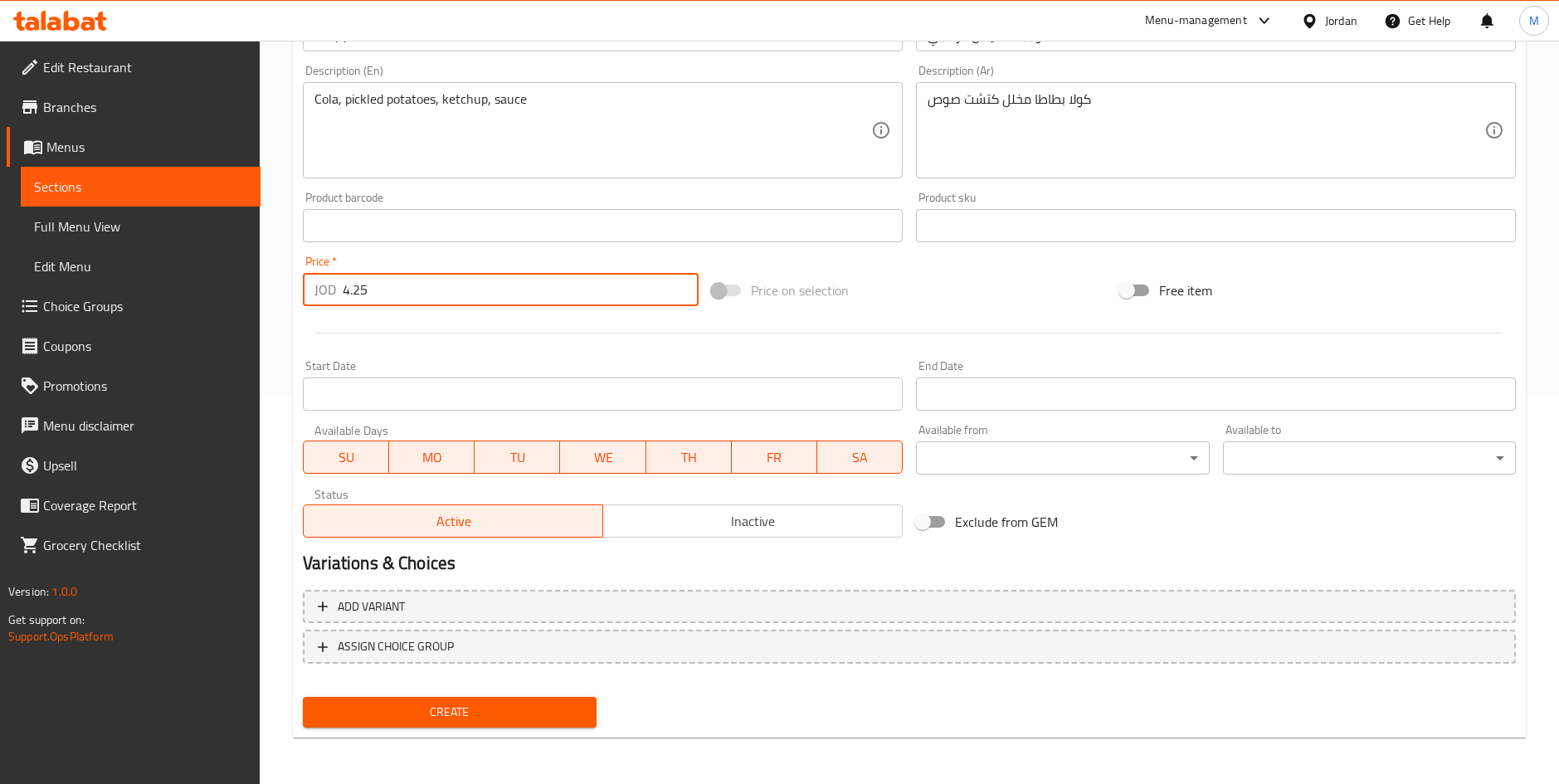
type input "4.25"
click at [463, 703] on span "Create" at bounding box center [449, 712] width 266 height 21
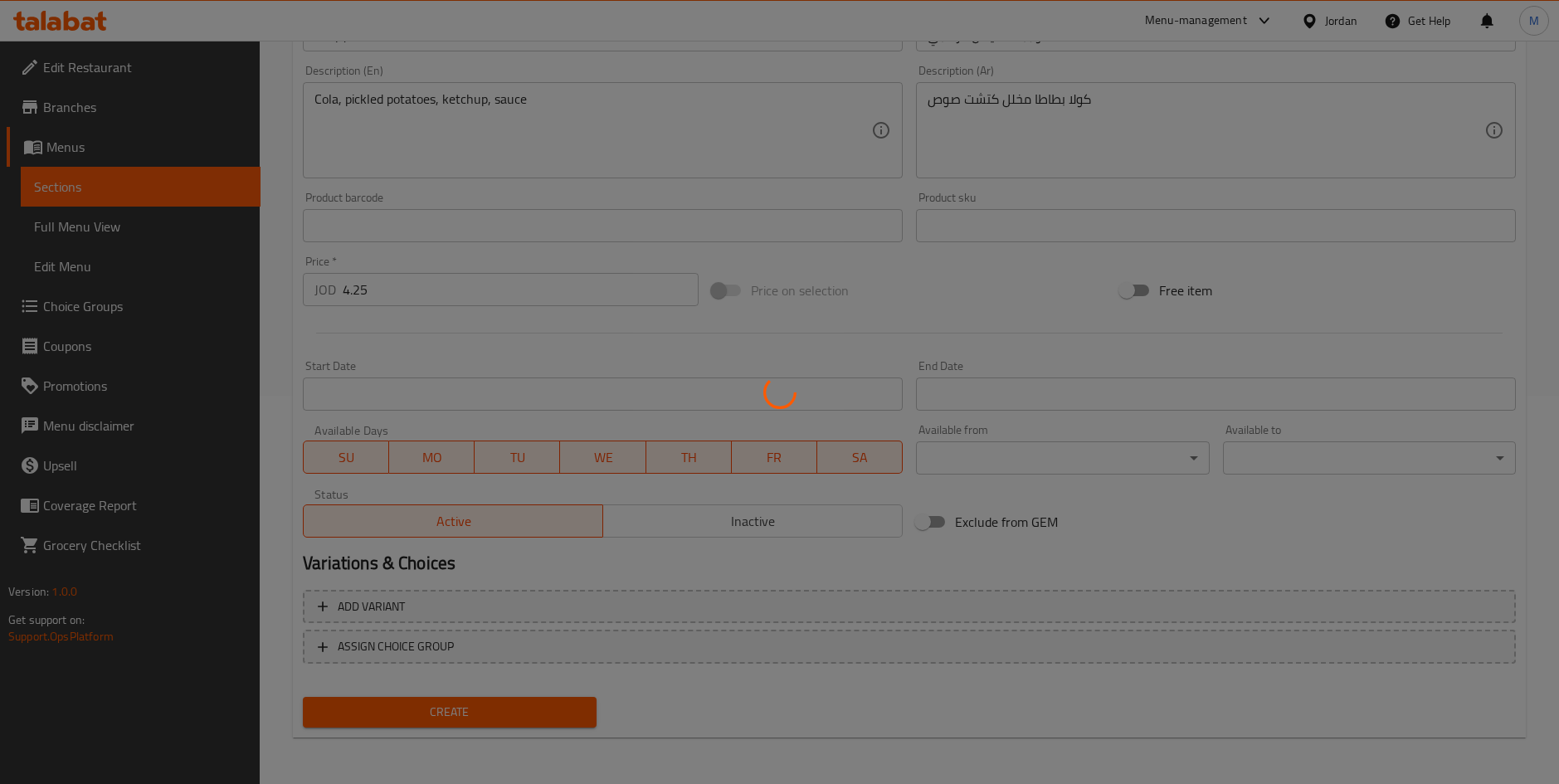
scroll to position [15, 0]
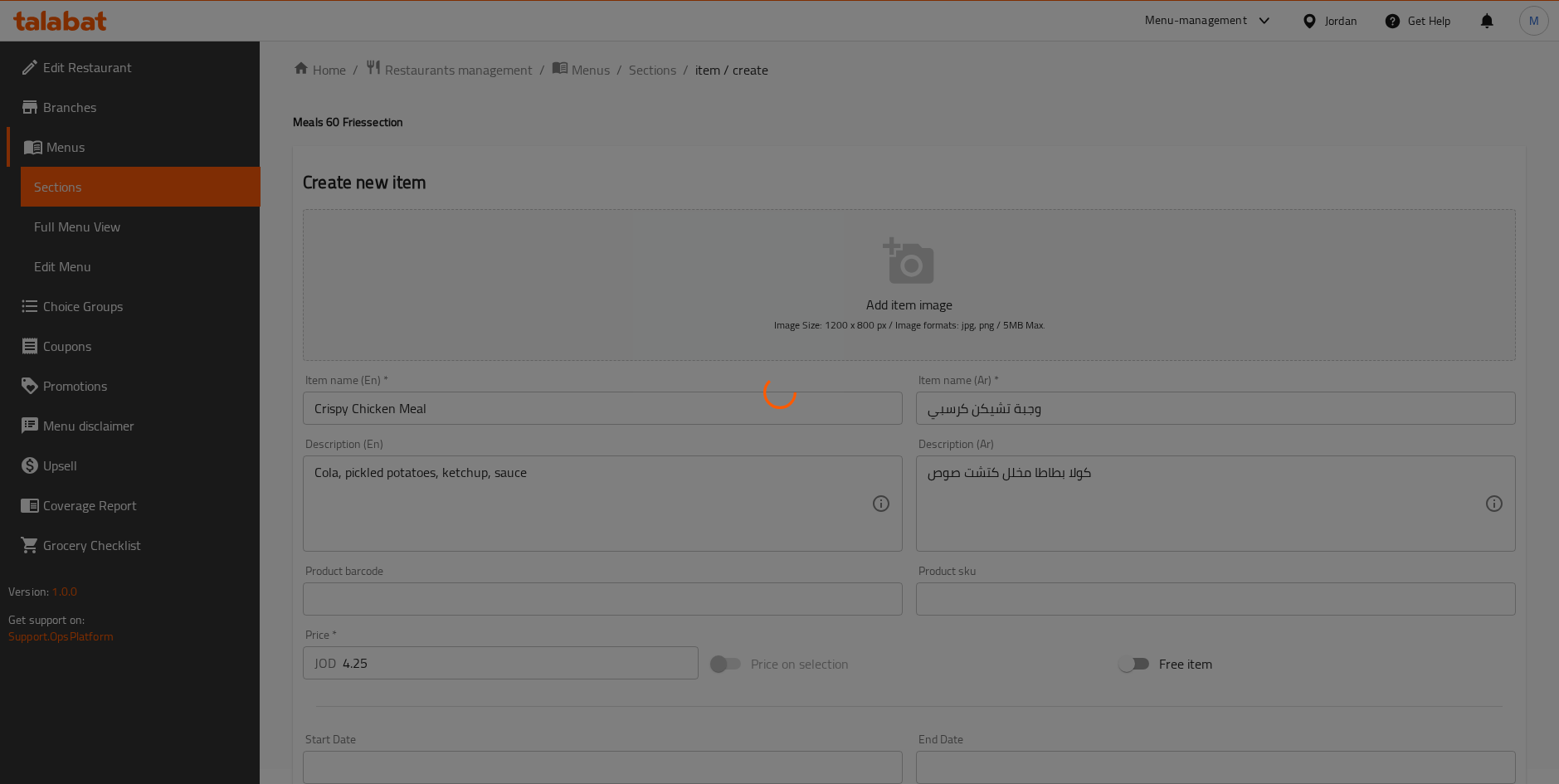
type input "0"
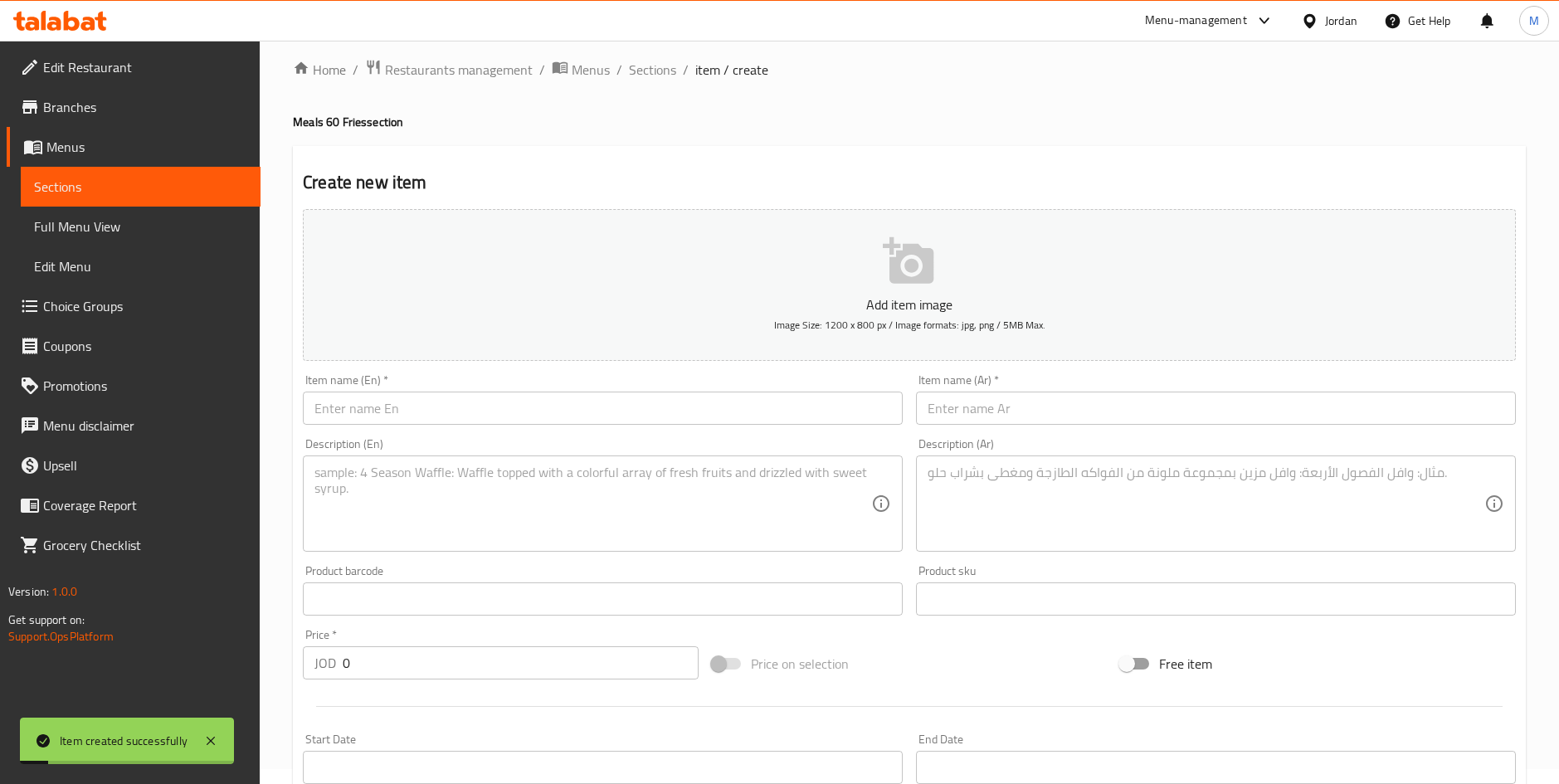
click at [1076, 408] on input "text" at bounding box center [1216, 407] width 600 height 33
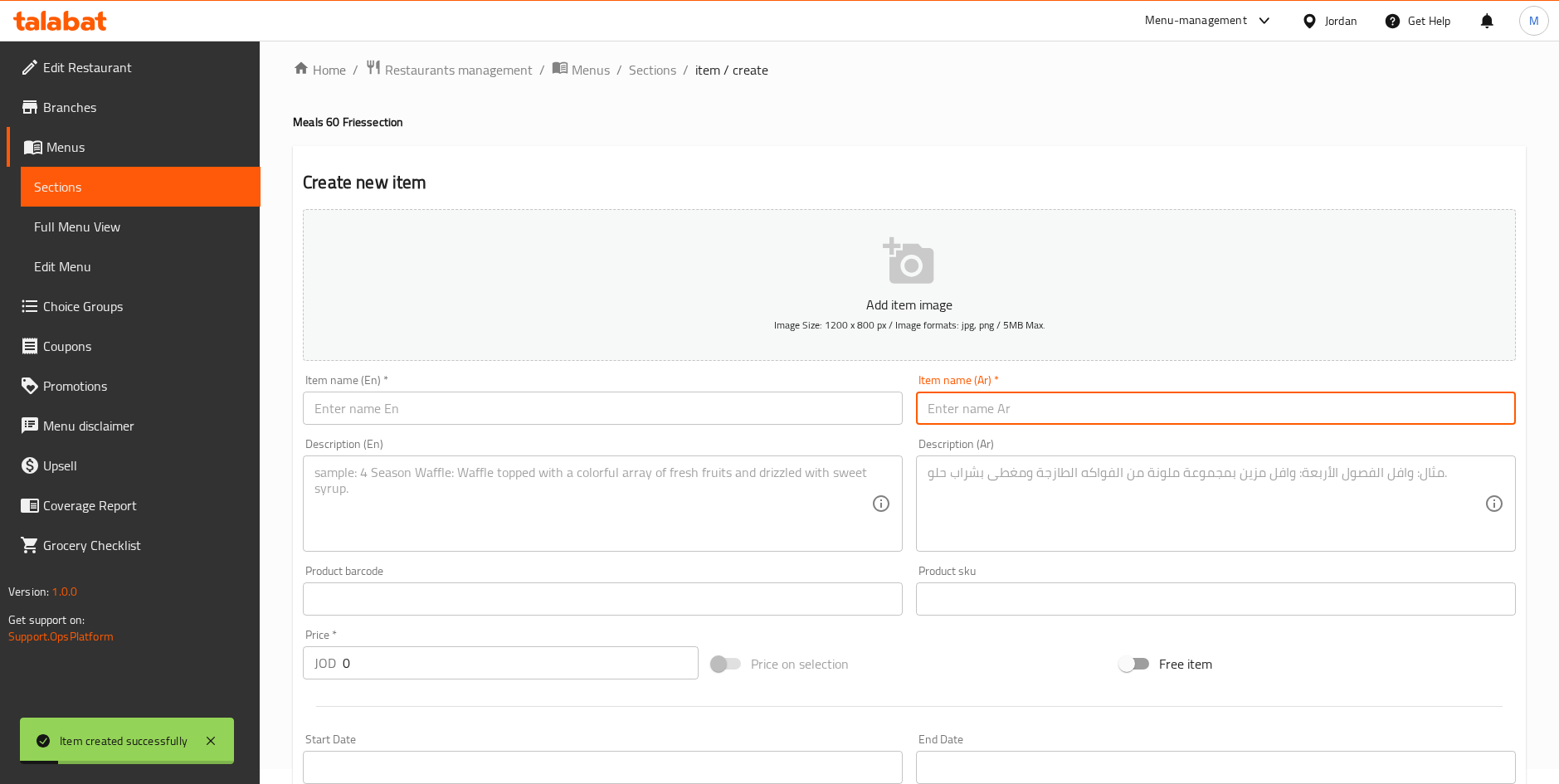
paste input "تشيكن كرسبي فرنساوي 2.40"
click at [943, 408] on input "تشيكن كرسبي فرنساوي 2.40" at bounding box center [1216, 407] width 600 height 33
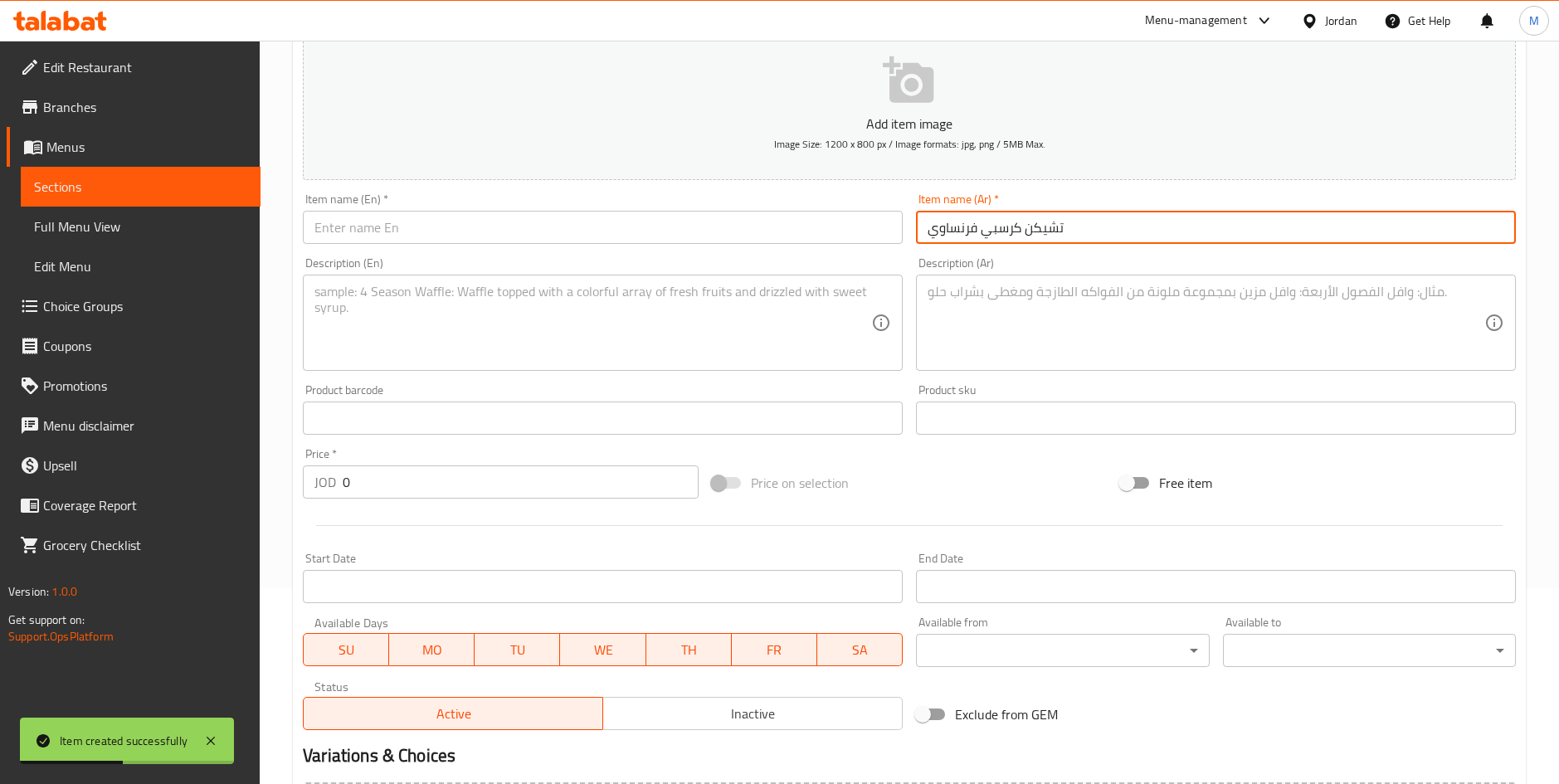
scroll to position [264, 0]
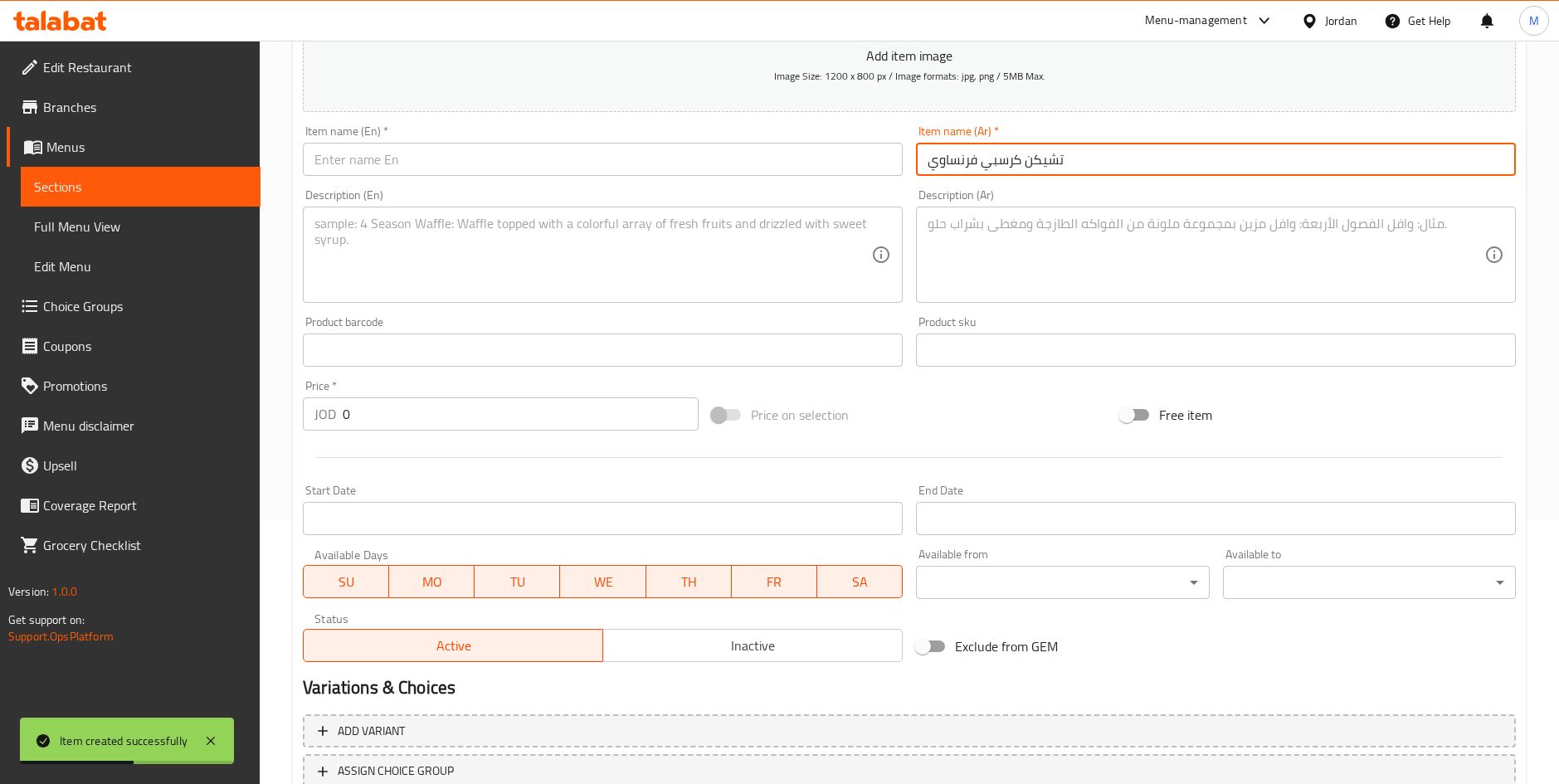
type input "تشيكن كرسبي فرنساوي"
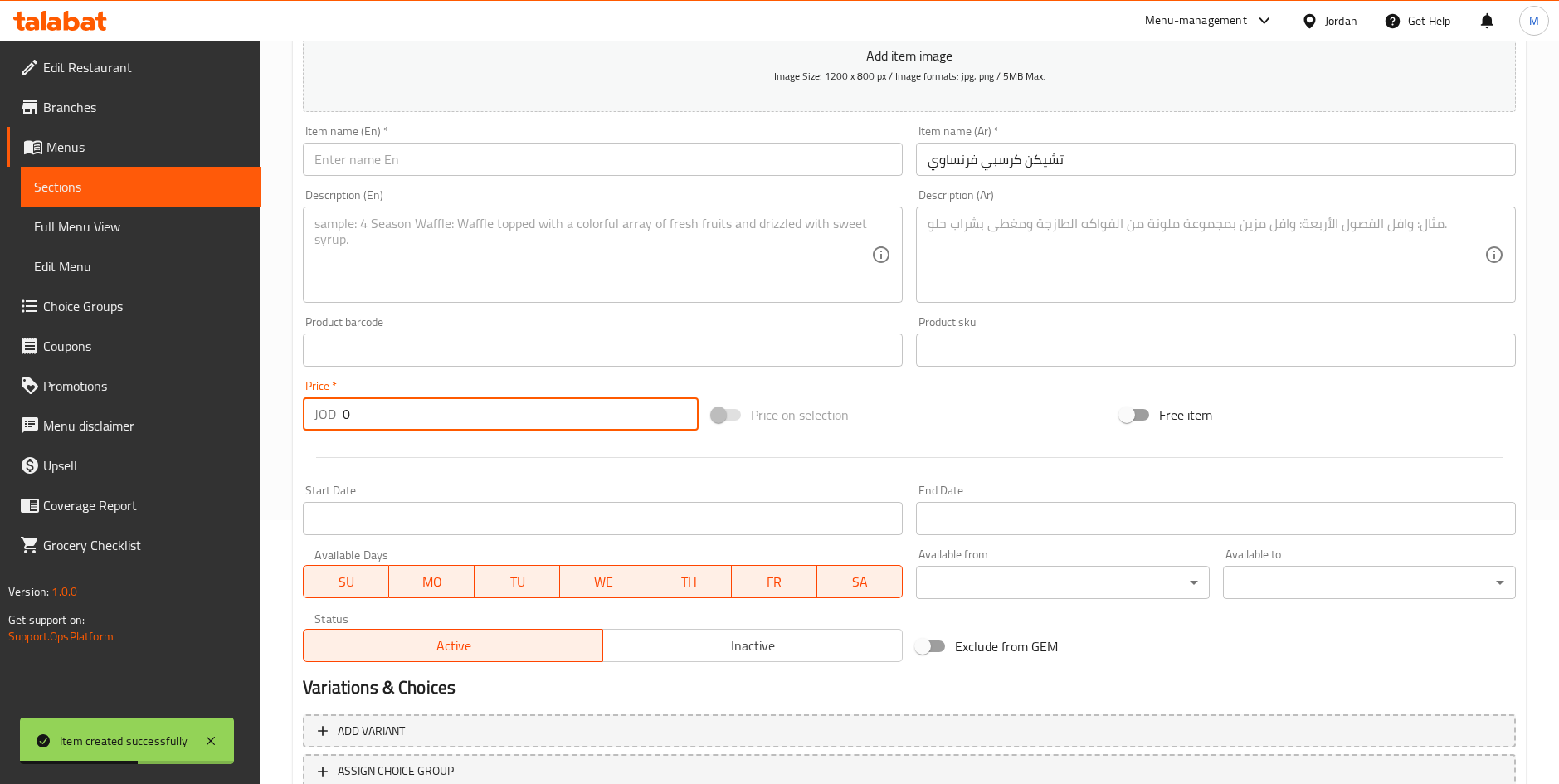
paste input "2.4"
drag, startPoint x: 389, startPoint y: 415, endPoint x: 93, endPoint y: 415, distance: 296.0
click at [93, 415] on div "Edit Restaurant Branches Menus Sections Full Menu View Edit Menu Choice Groups …" at bounding box center [780, 342] width 1559 height 1132
type input "2.40"
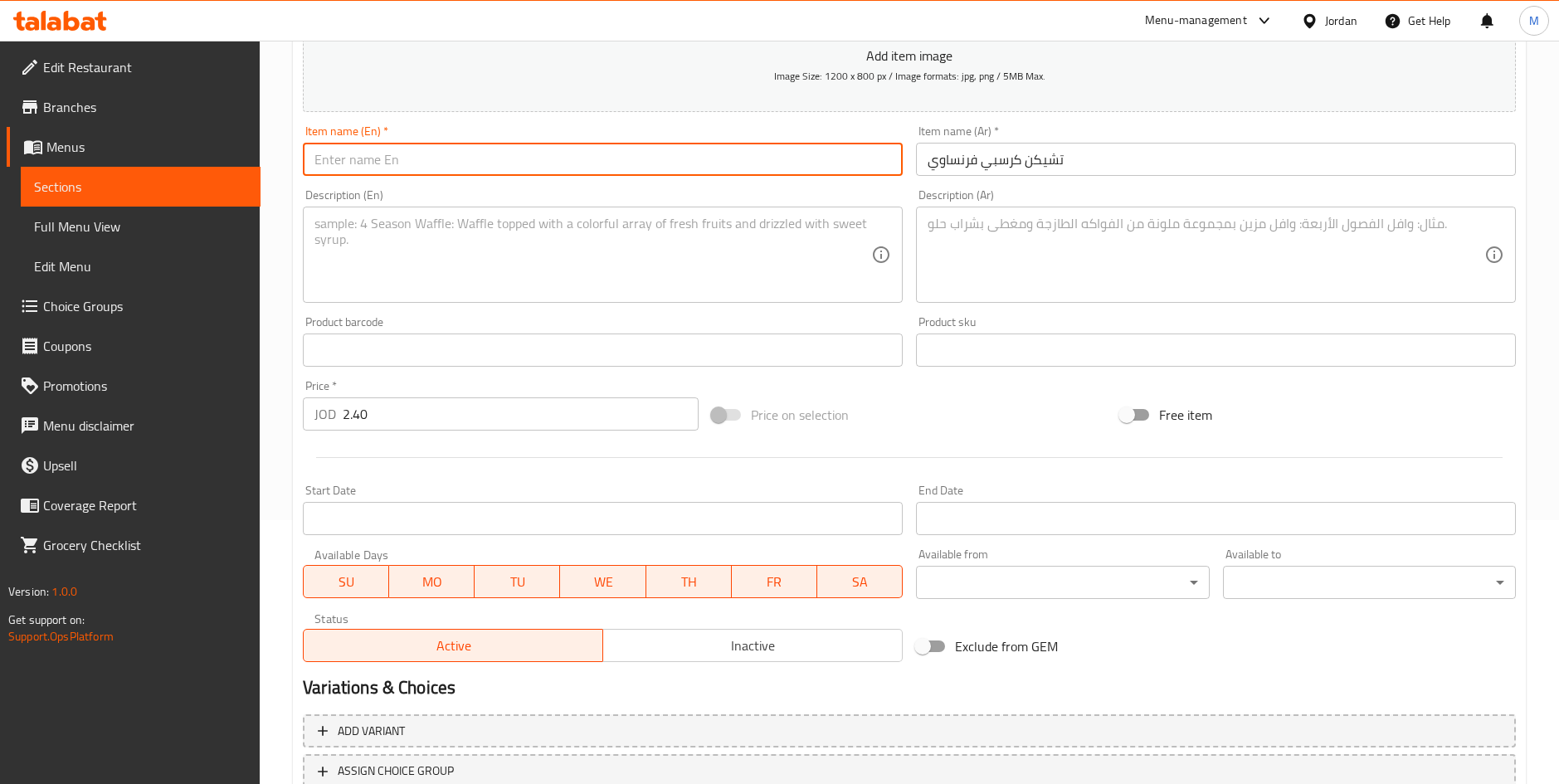
click at [778, 173] on input "text" at bounding box center [602, 159] width 600 height 33
paste input "French Crispy Chicken 2.40"
drag, startPoint x: 468, startPoint y: 157, endPoint x: 89, endPoint y: 178, distance: 379.6
click at [89, 178] on div "Edit Restaurant Branches Menus Sections Full Menu View Edit Menu Choice Groups …" at bounding box center [780, 342] width 1559 height 1132
type input "French Crispy Chicken"
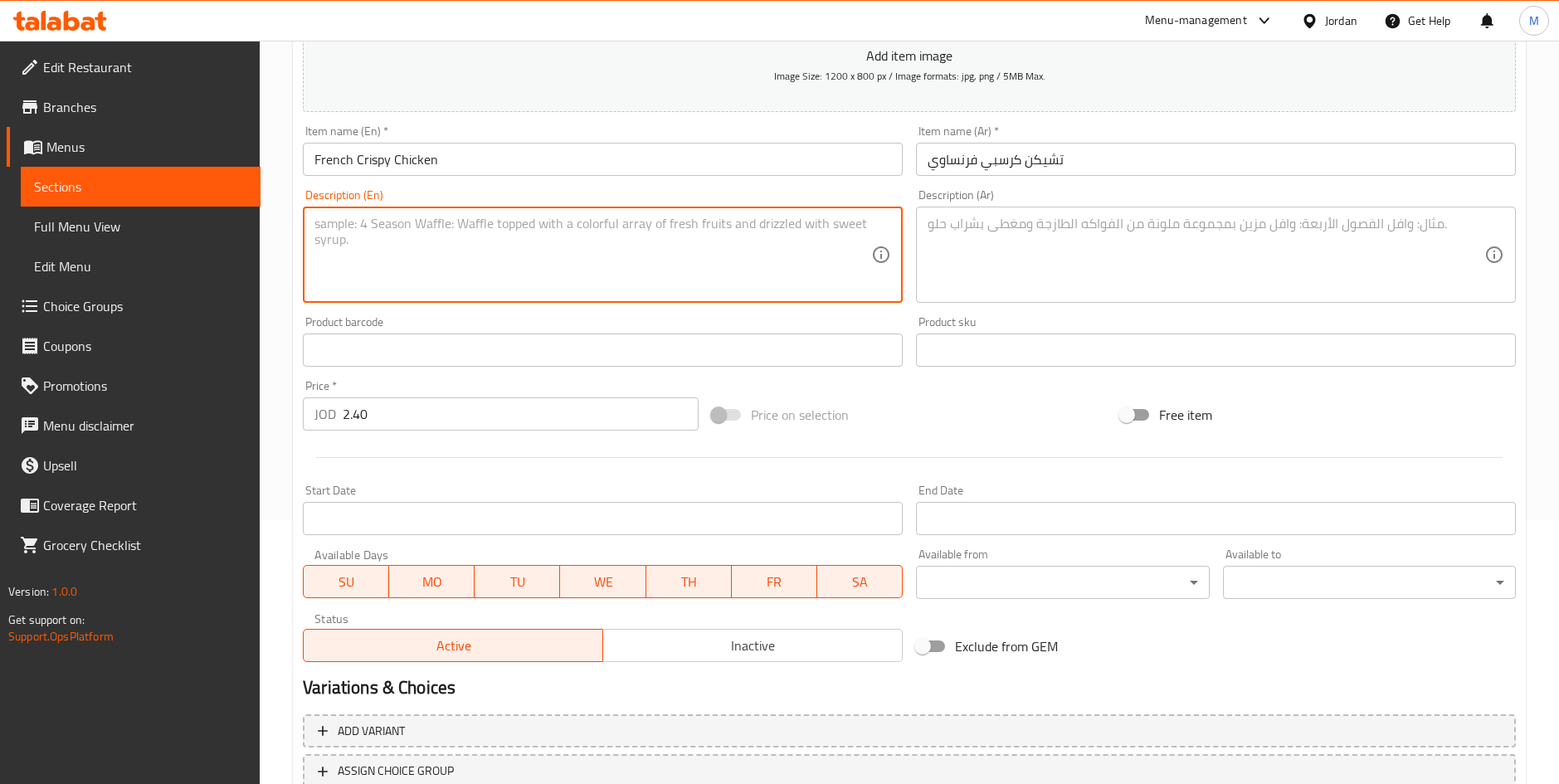
click at [350, 236] on textarea at bounding box center [593, 255] width 556 height 79
paste textarea "French Crispy Chicken"
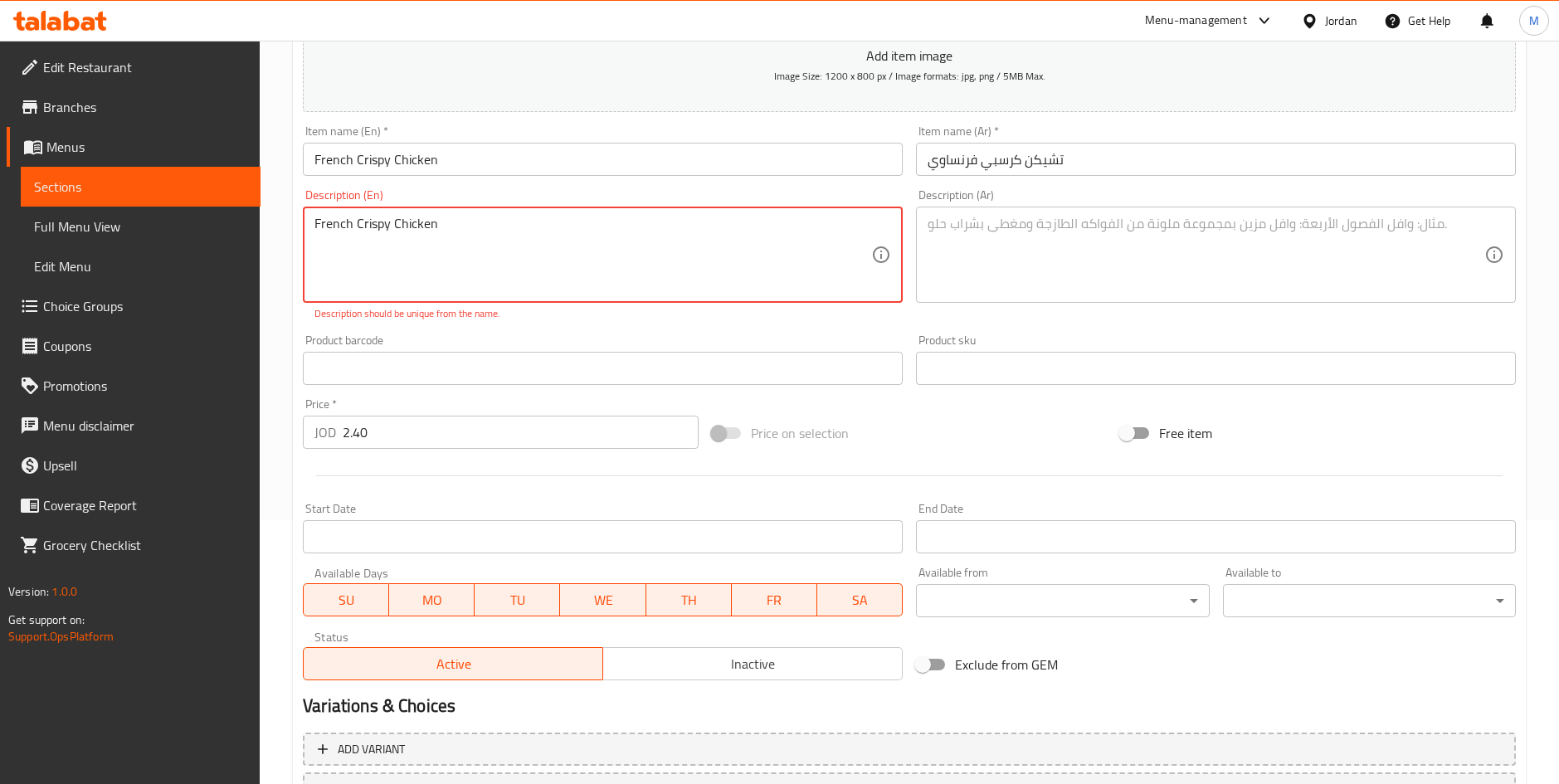
type textarea "French Crispy Chicken"
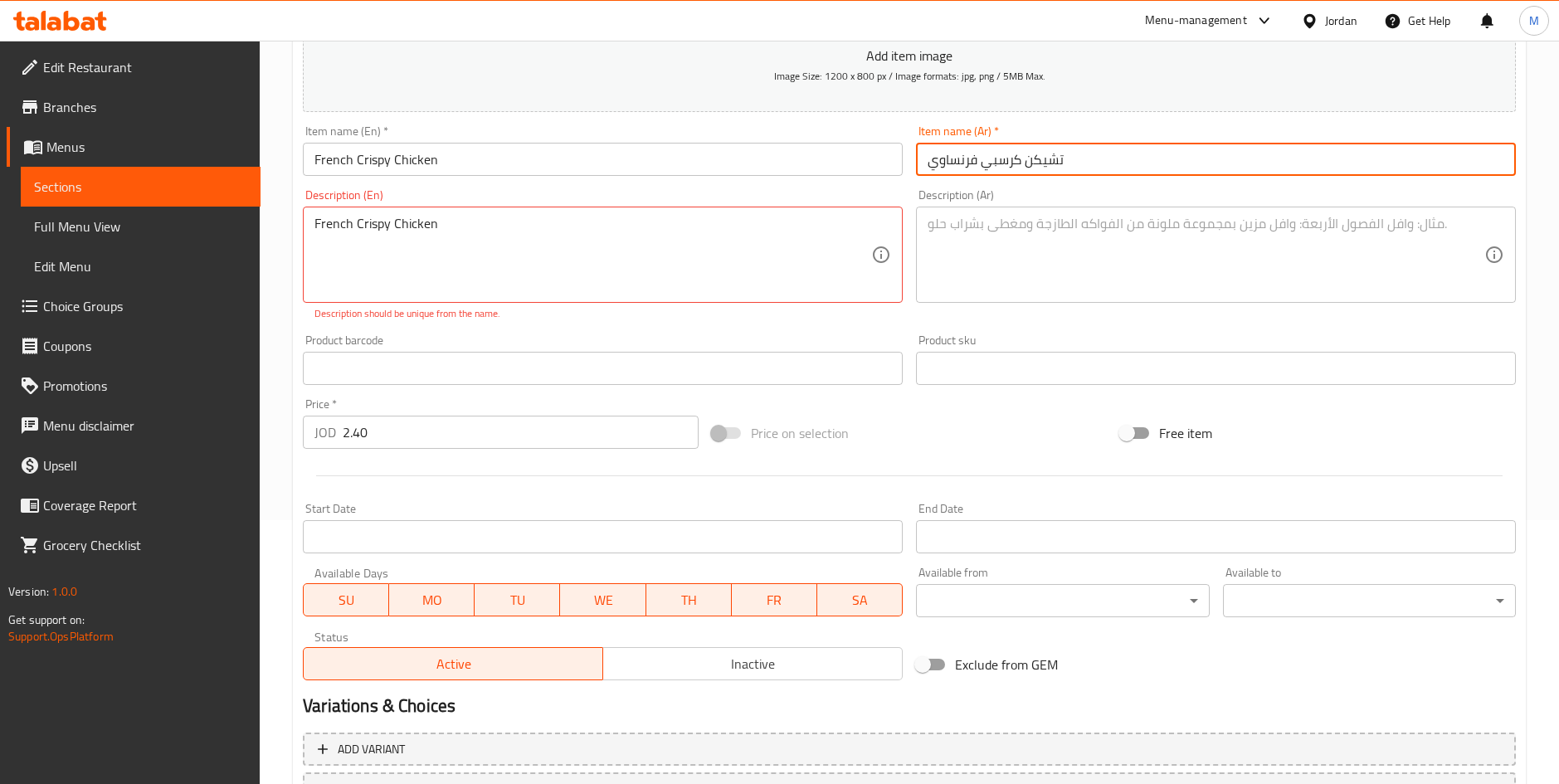
drag, startPoint x: 1315, startPoint y: 142, endPoint x: 548, endPoint y: 187, distance: 768.3
click at [548, 187] on div "Add item image Image Size: 1200 x 800 px / Image formats: jpg, png / 5MB Max. I…" at bounding box center [909, 321] width 1226 height 733
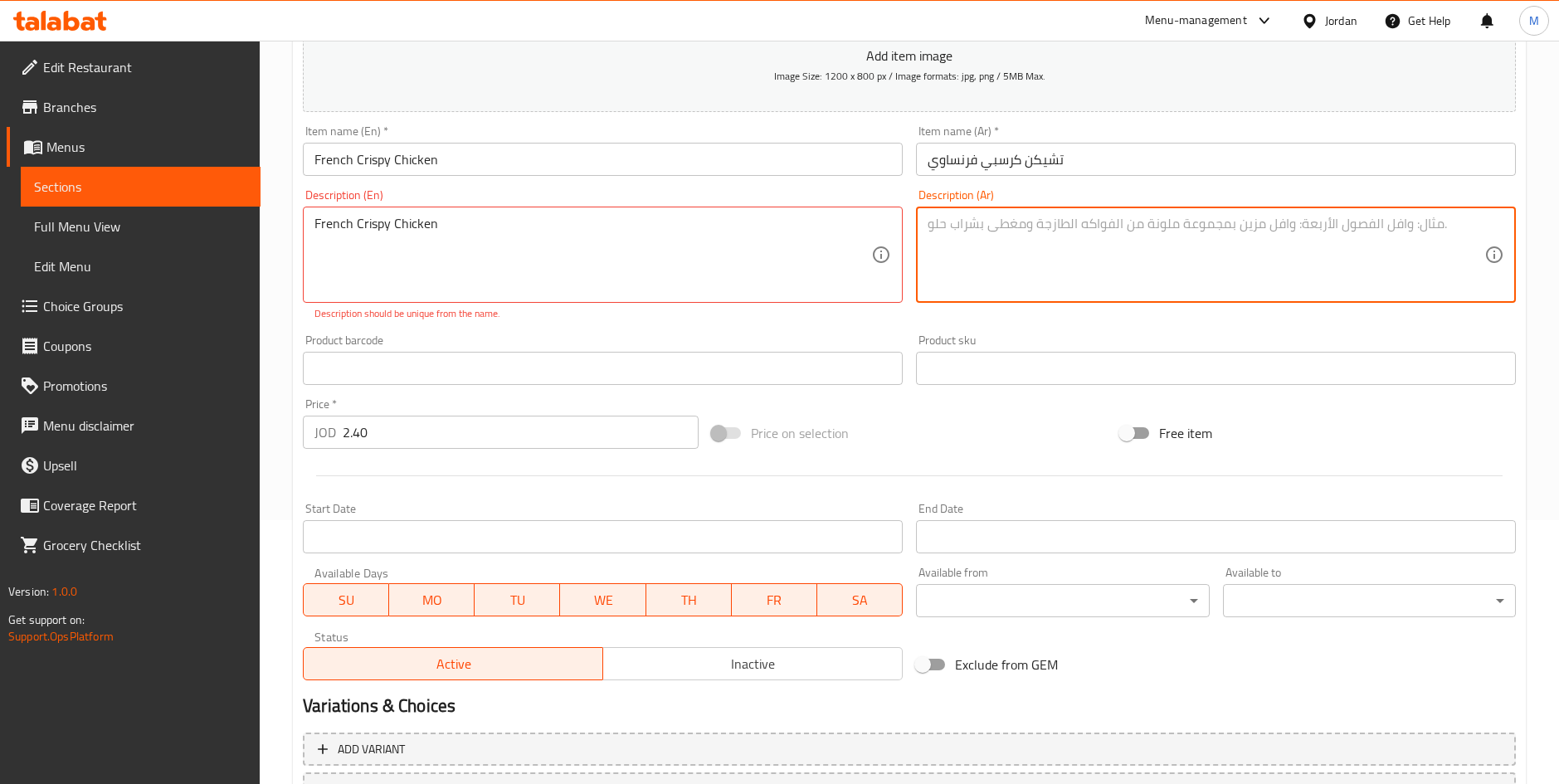
click at [1100, 233] on textarea at bounding box center [1206, 255] width 556 height 79
paste textarea "تشيكن كرسبي فرنساوي"
type textarea "تشيكن كرسبي فرنساوي"
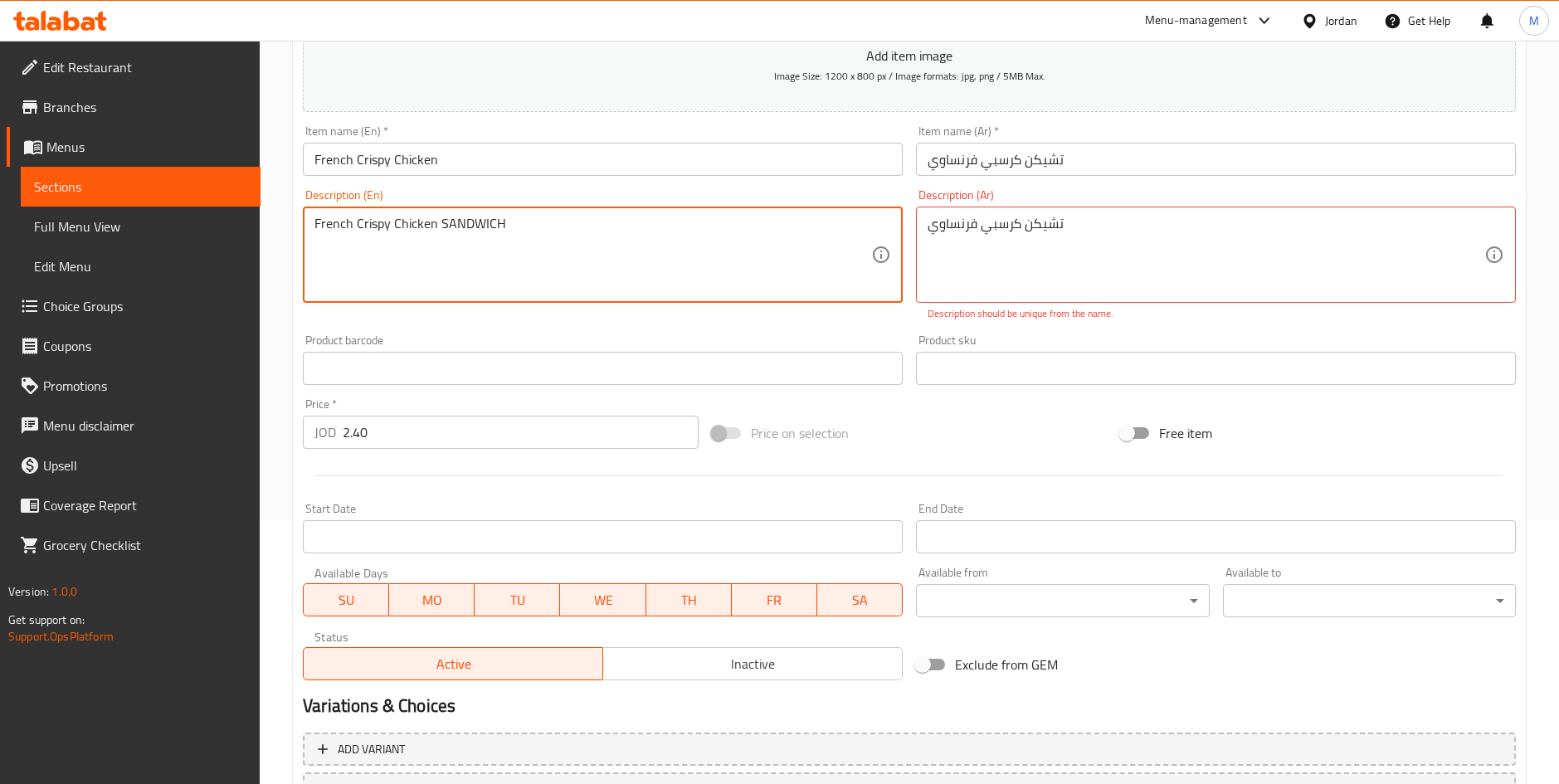
type textarea "French Crispy Chicken SANDWICH"
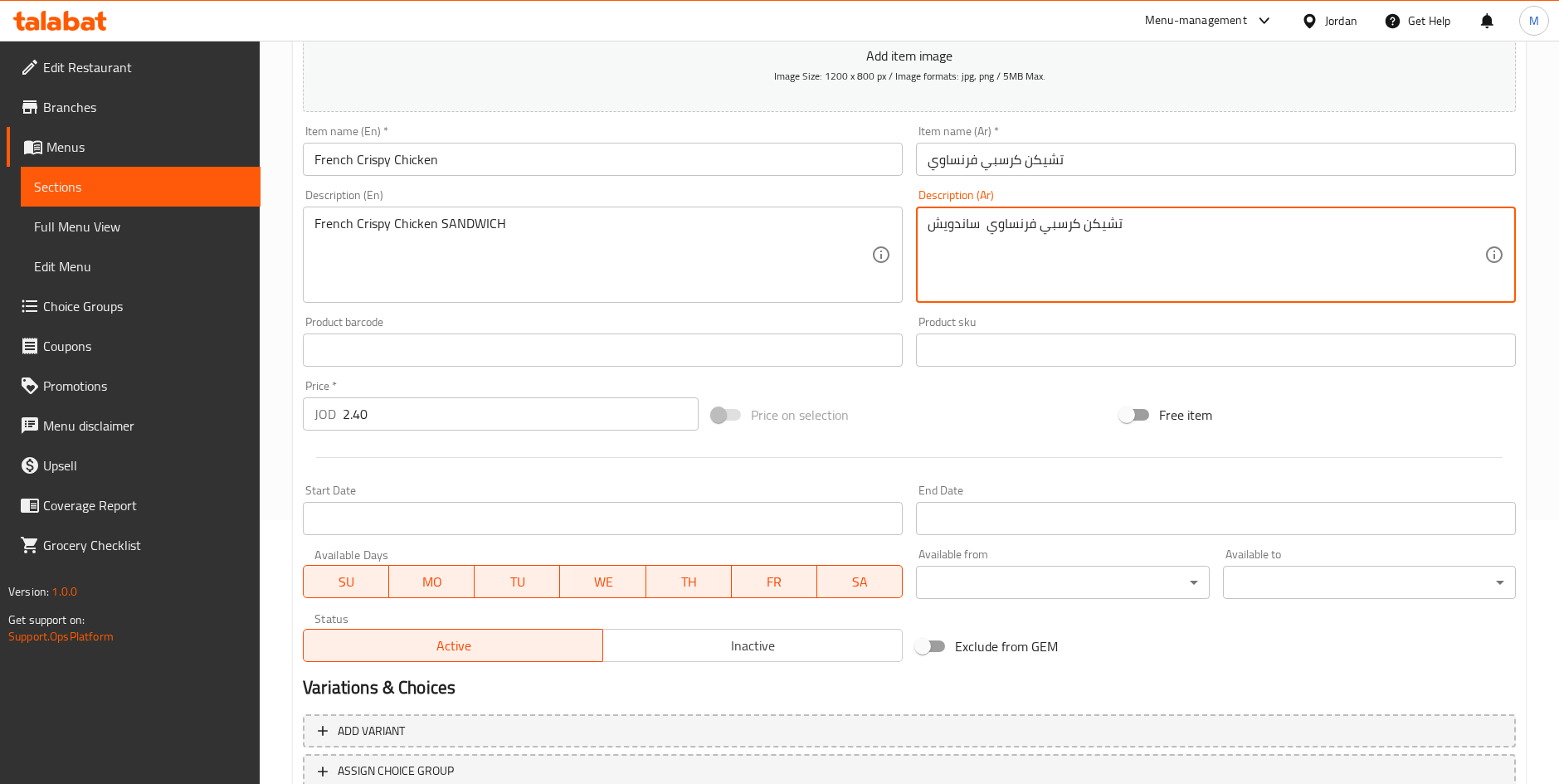
scroll to position [388, 0]
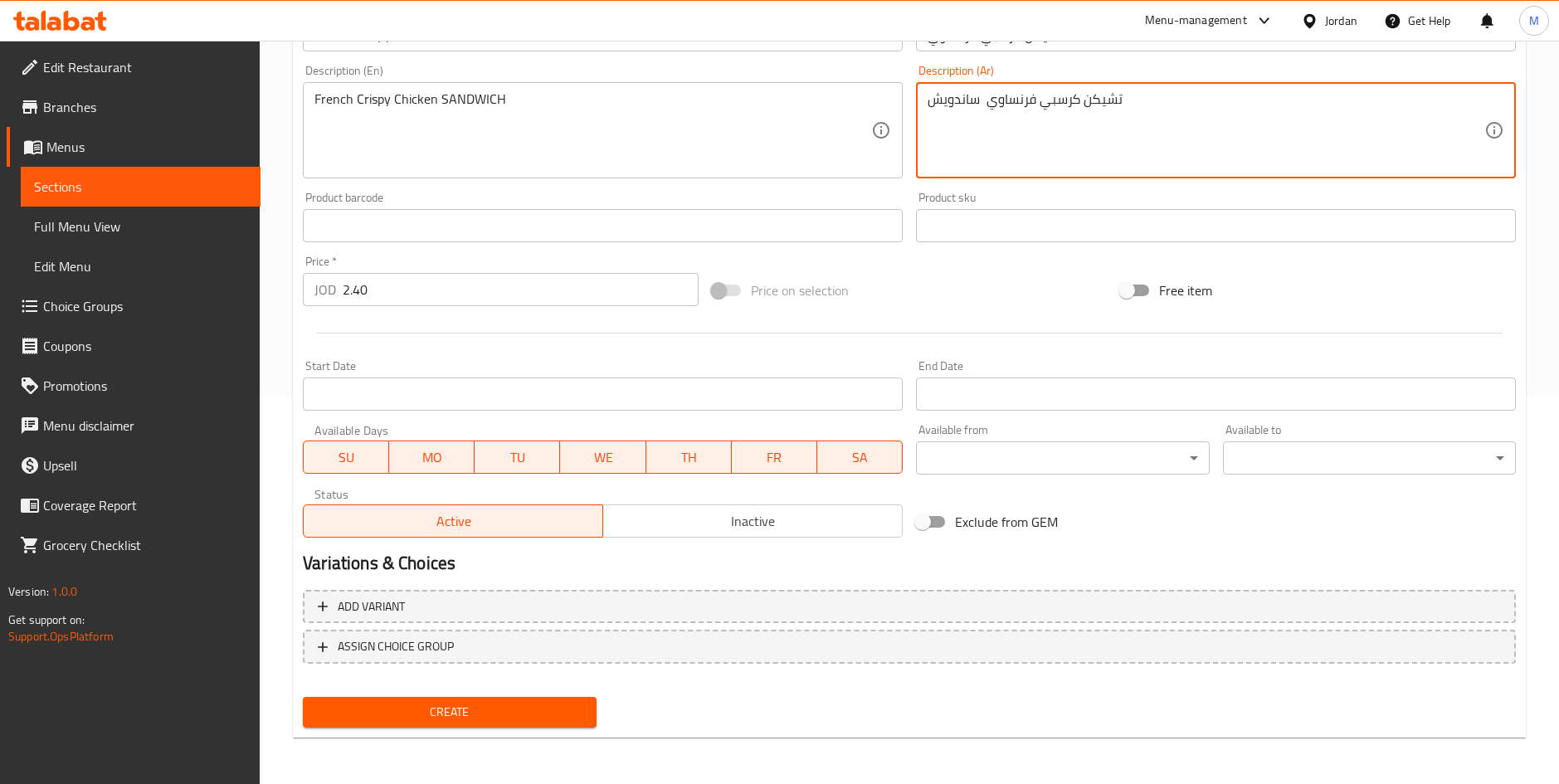
type textarea "تشيكن كرسبي فرنساوي ساندويش"
click at [555, 718] on span "Create" at bounding box center [449, 712] width 266 height 21
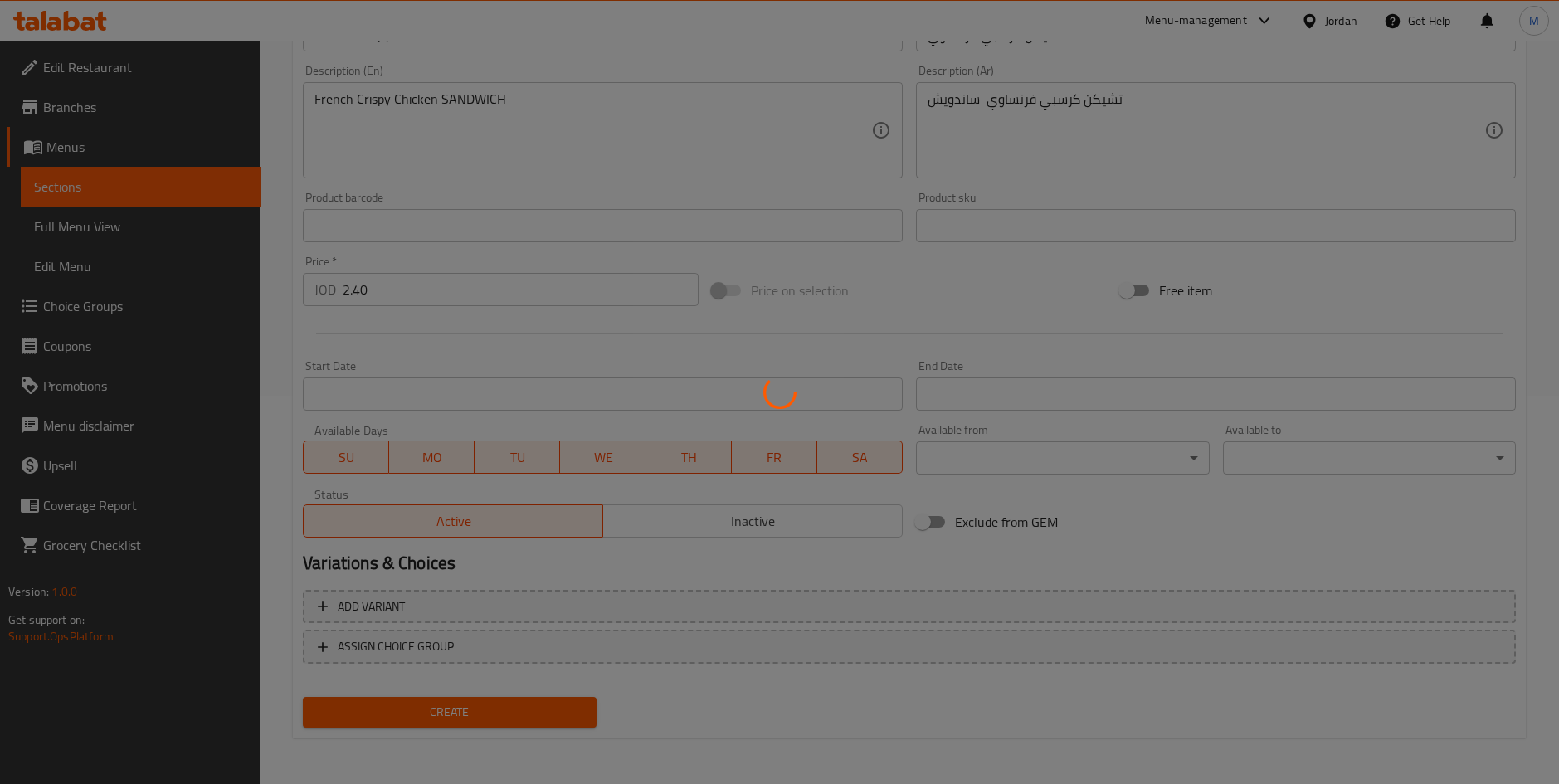
type input "0"
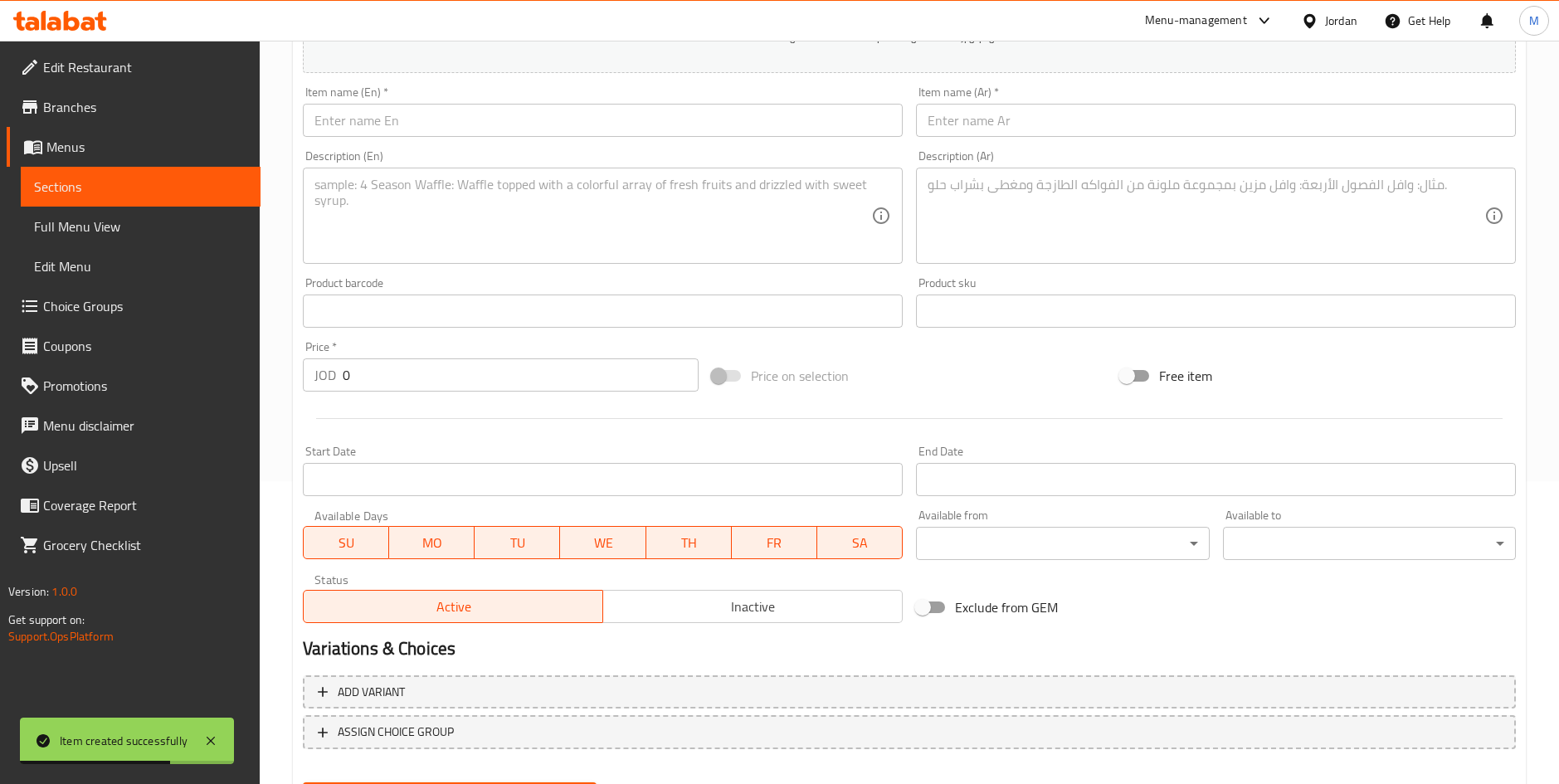
scroll to position [264, 0]
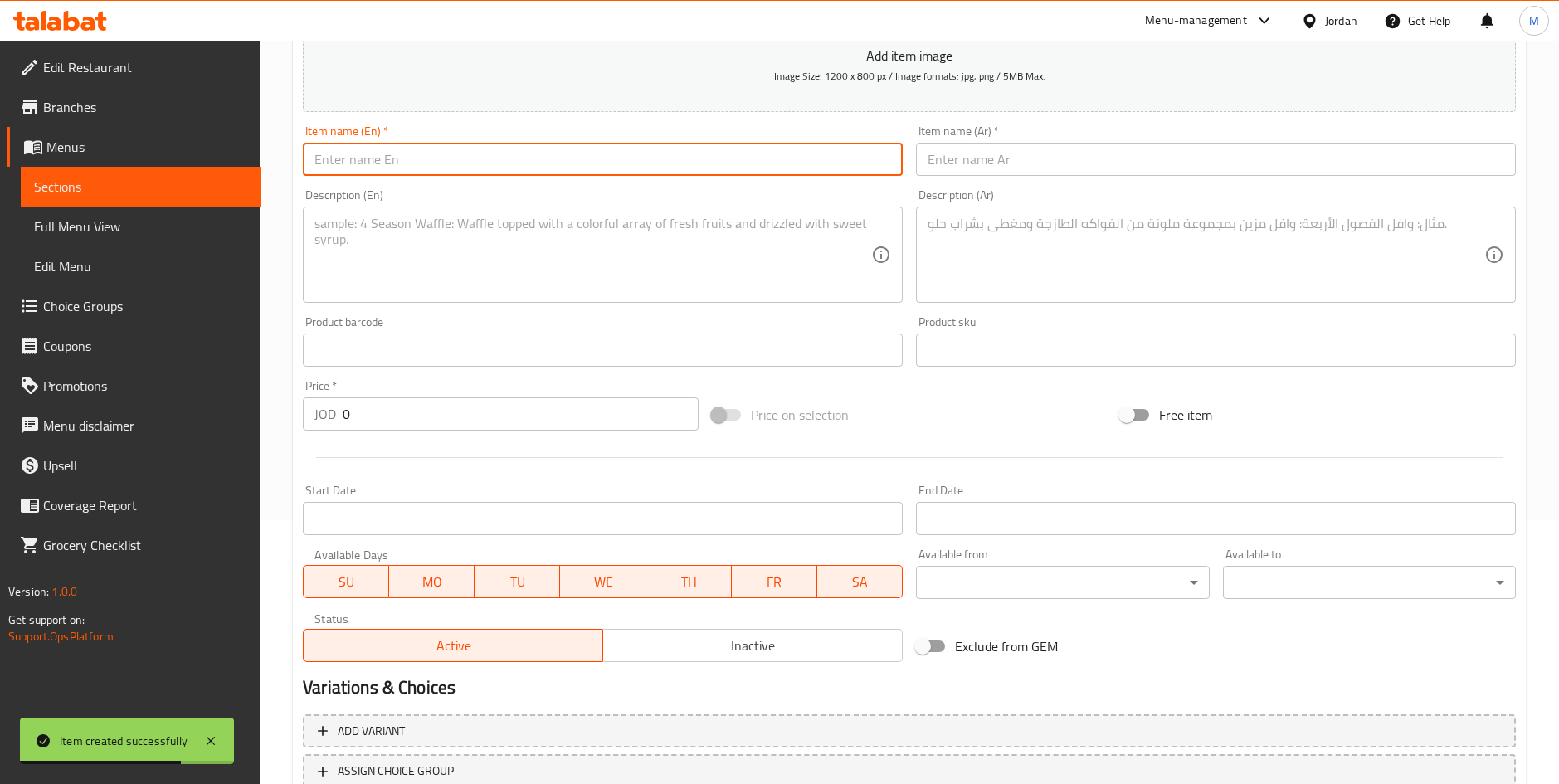
click at [443, 167] on input "text" at bounding box center [602, 159] width 600 height 33
paste input "Crispy Tortilla Meal"
type input "Crispy Tortilla Meal"
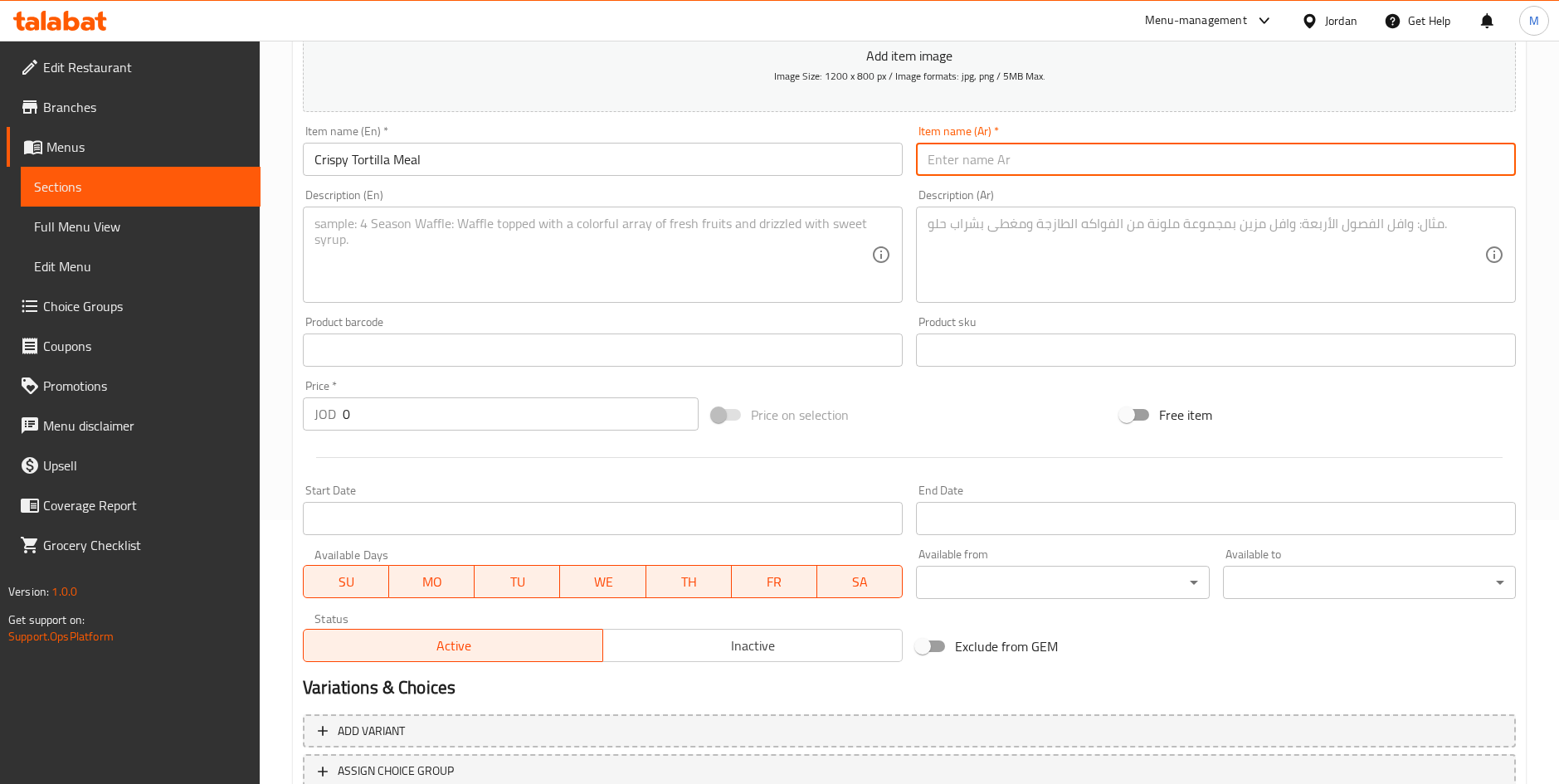
click at [1030, 157] on input "text" at bounding box center [1216, 159] width 600 height 33
paste input "وجبة كرسبي تورتيلا"
type input "وجبة كرسبي تورتيلا"
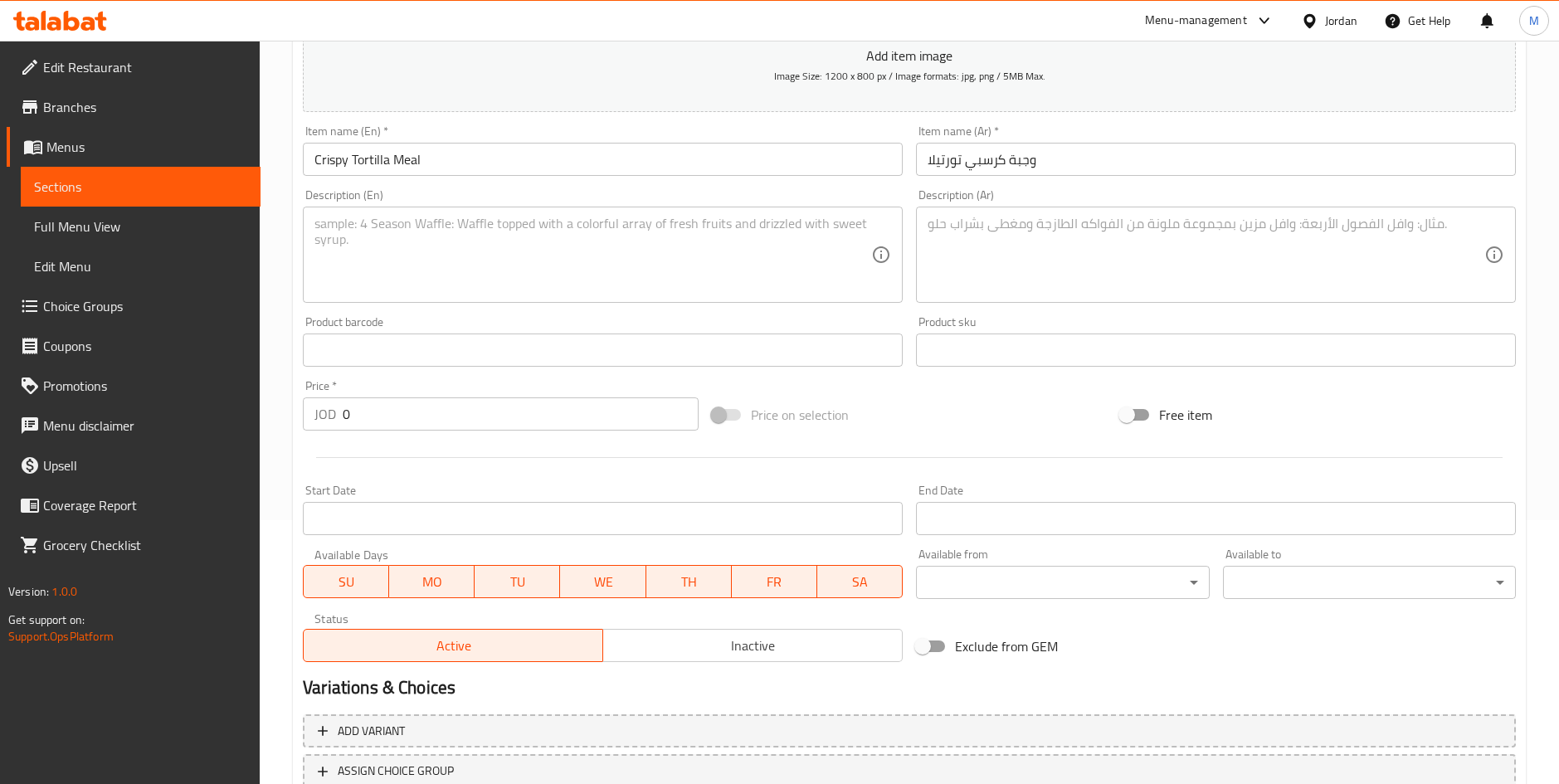
click at [808, 278] on textarea at bounding box center [593, 255] width 556 height 79
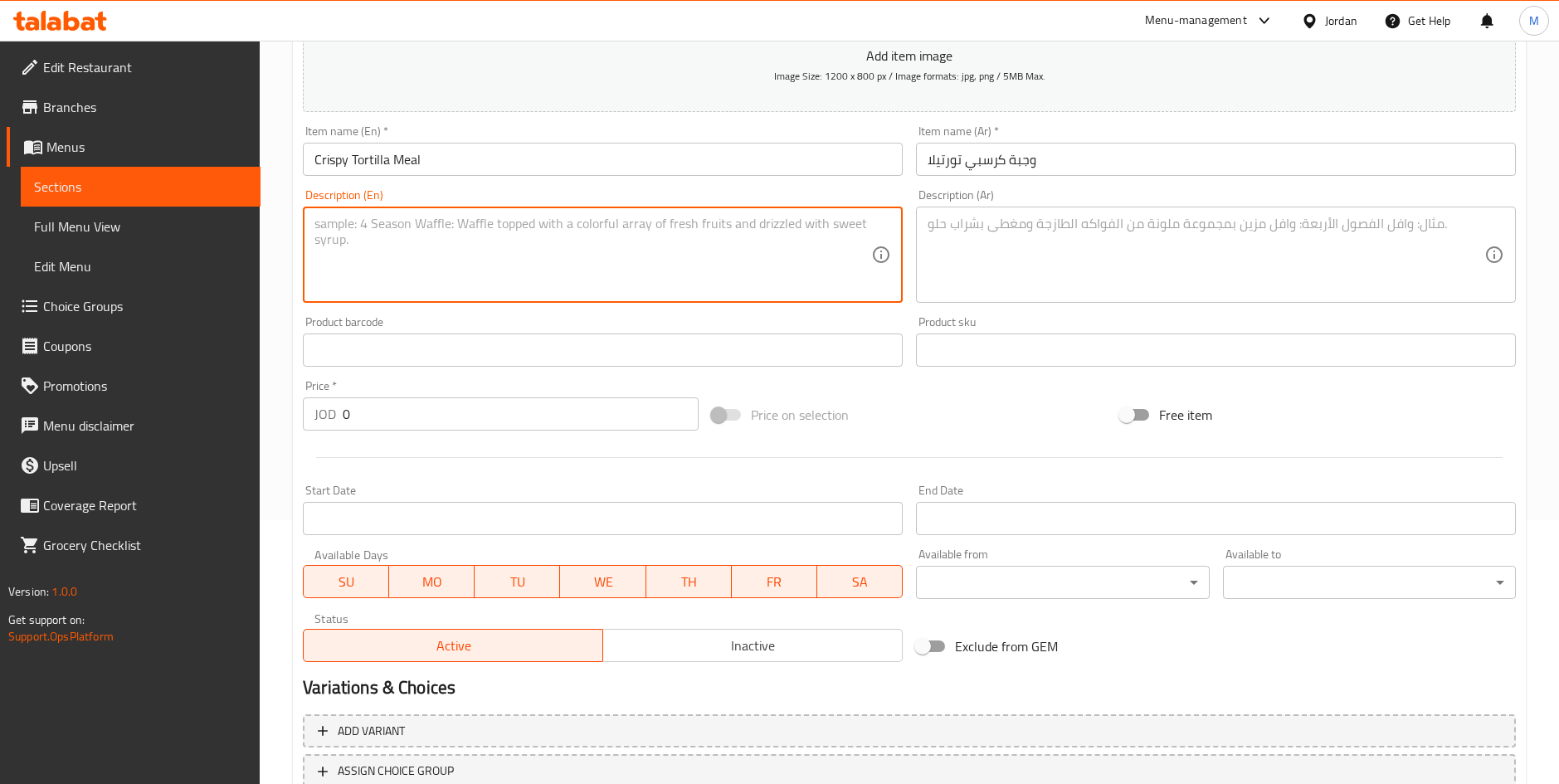
paste textarea "كولا مخلل صوص كاتشب"
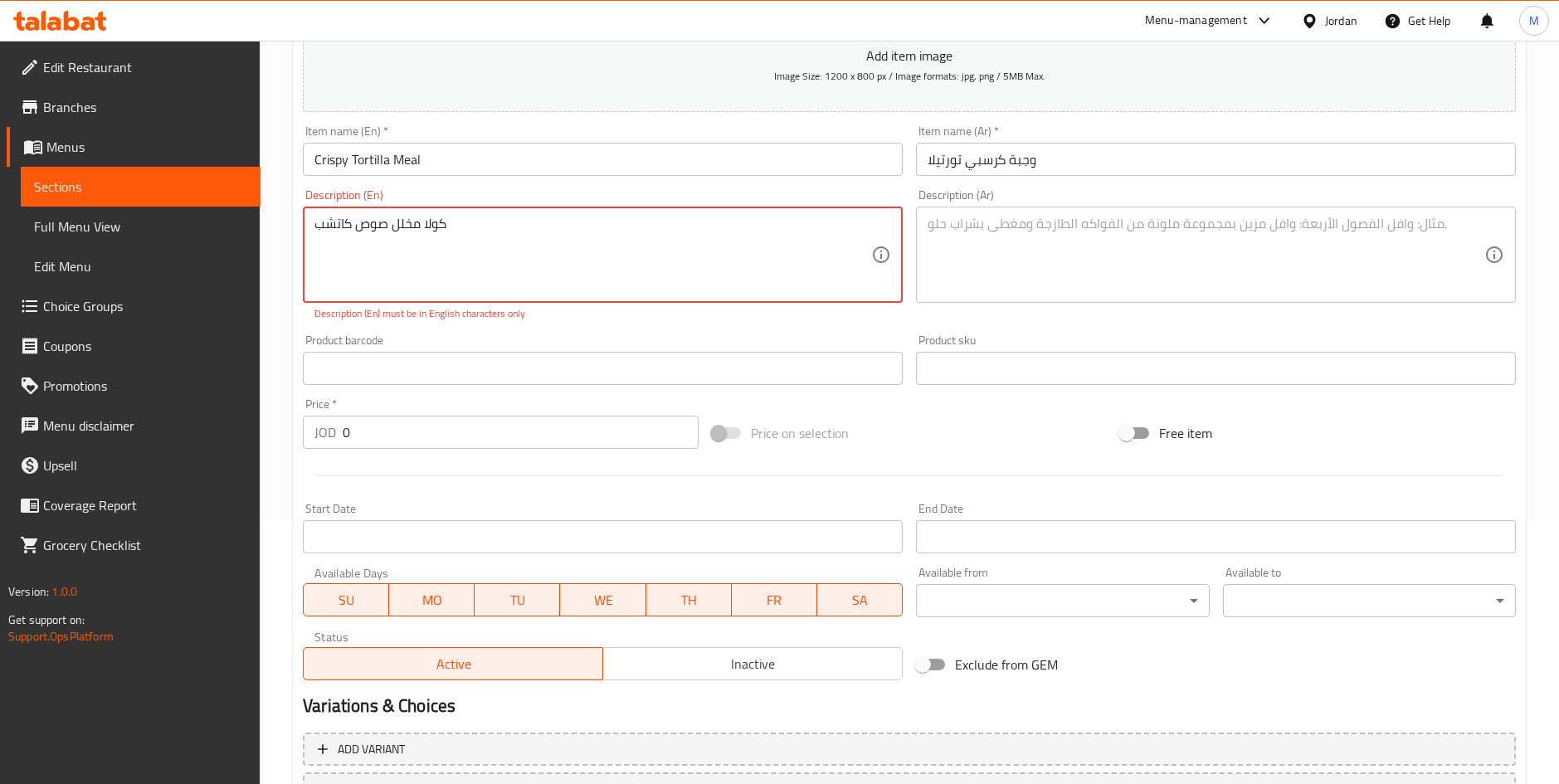
type textarea "كولا مخلل صوص كاتشب"
paste textarea "كولا مخلل صوص كاتشب"
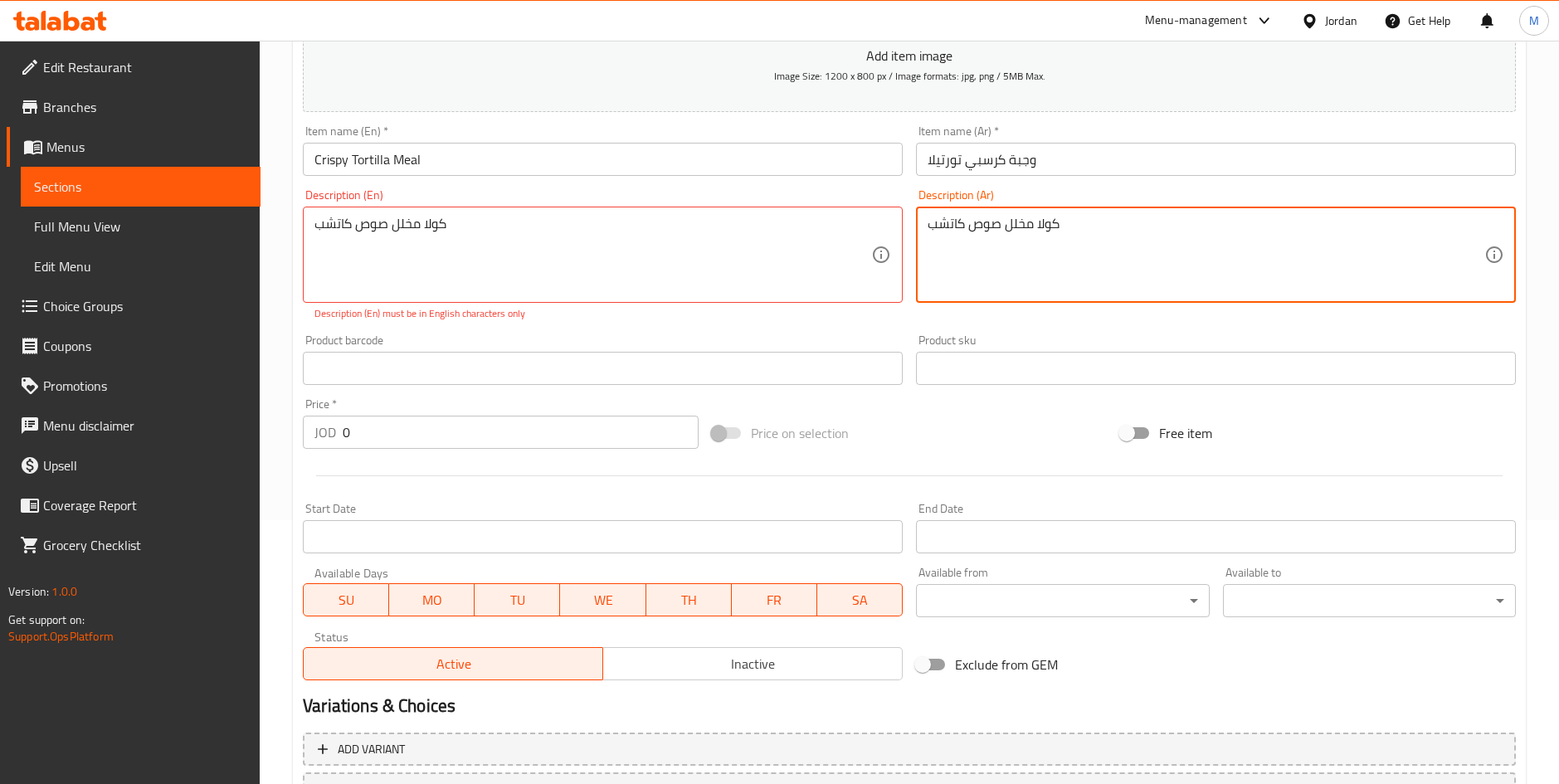
type textarea "كولا مخلل صوص كاتشب"
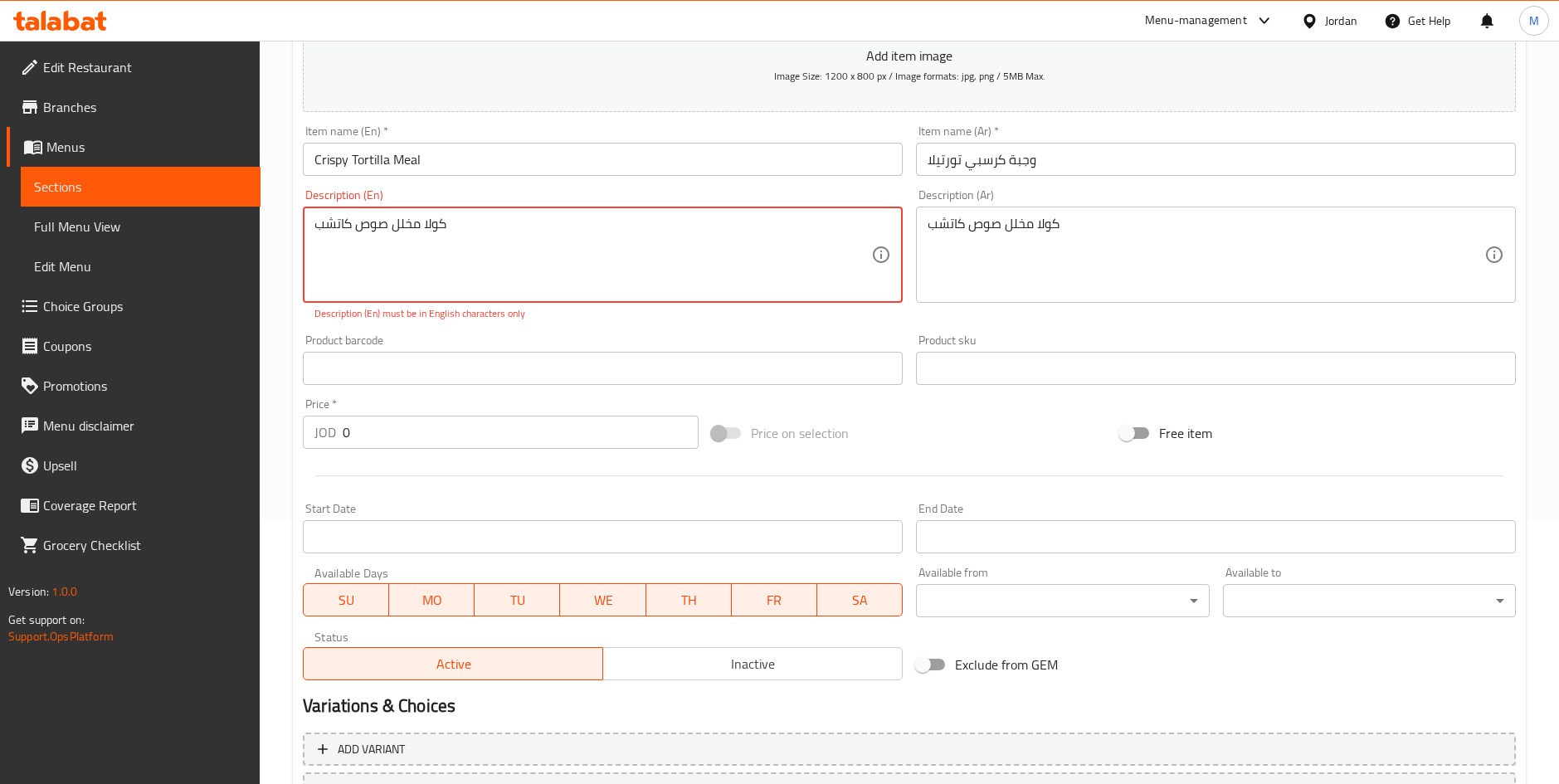
paste textarea "Cola, Pickles, Ketchup"
drag, startPoint x: 499, startPoint y: 219, endPoint x: 145, endPoint y: 212, distance: 354.1
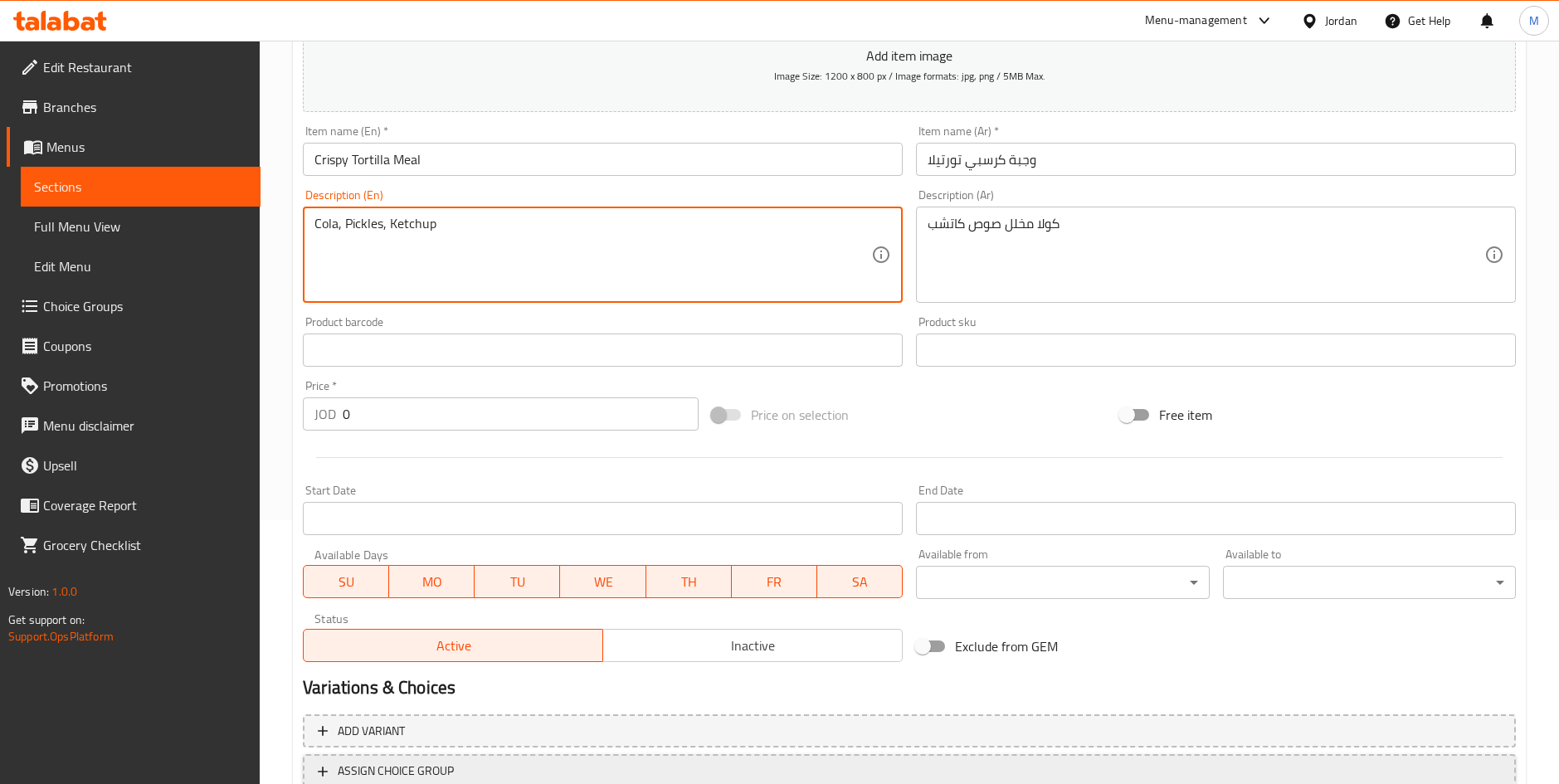
type textarea "Cola, Pickles, Ketchup"
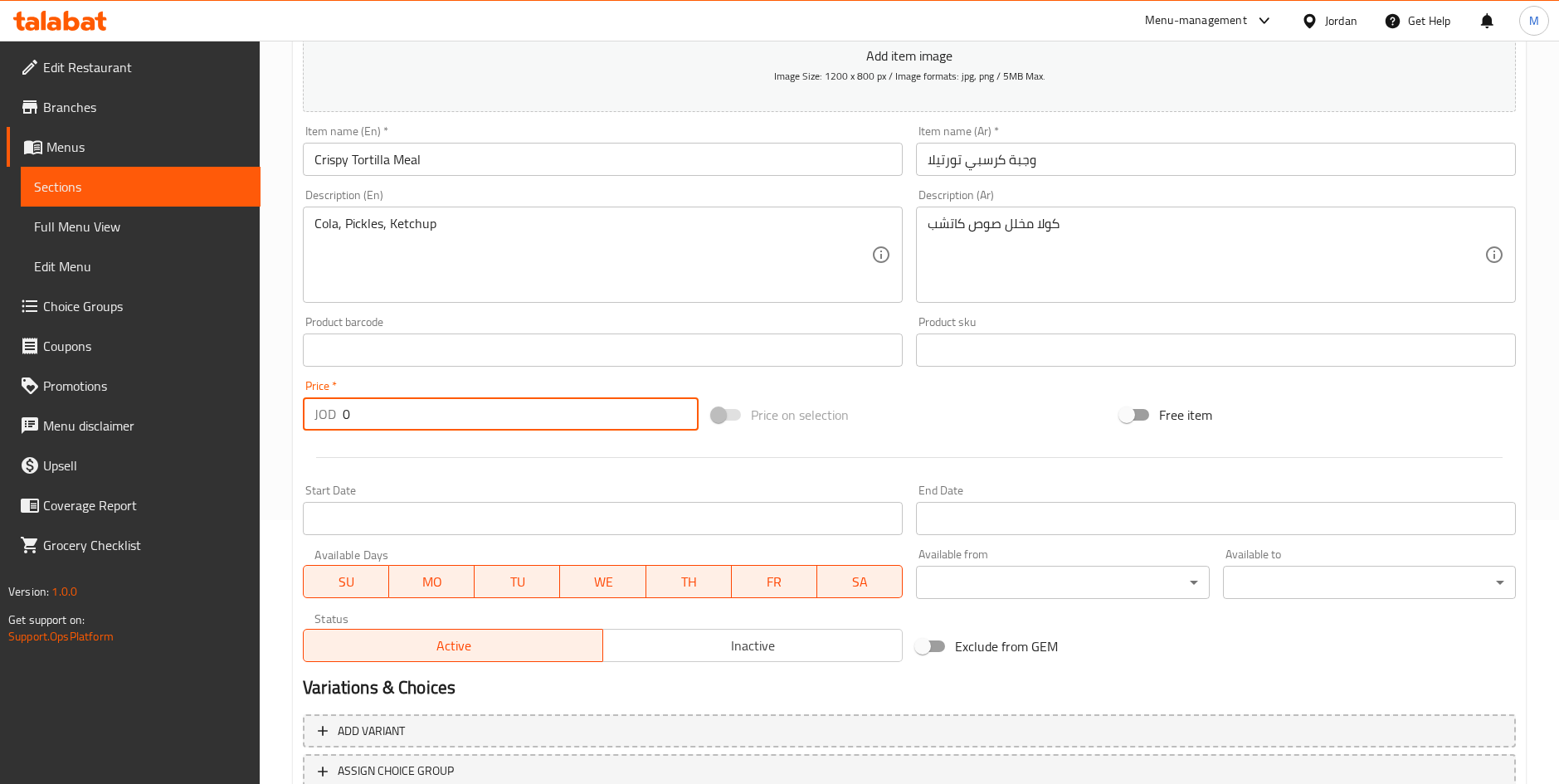
drag, startPoint x: 397, startPoint y: 414, endPoint x: 166, endPoint y: 415, distance: 231.0
click at [168, 415] on div "Edit Restaurant Branches Menus Sections Full Menu View Edit Menu Choice Groups …" at bounding box center [780, 342] width 1559 height 1132
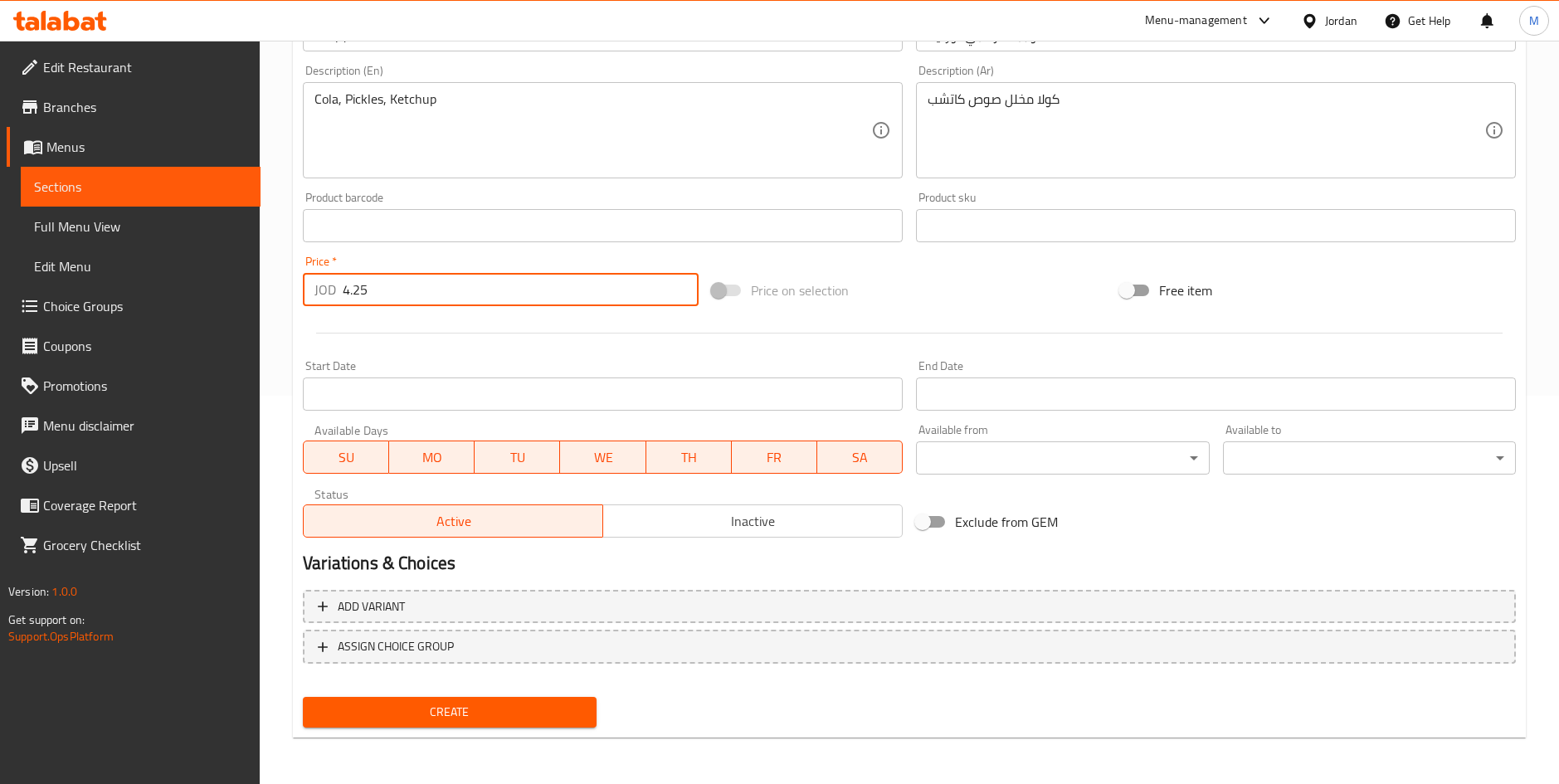
type input "4.25"
click at [556, 734] on div "Create new item Add item image Image Size: 1200 x 800 px / Image formats: jpg, …" at bounding box center [909, 255] width 1233 height 966
click at [556, 712] on span "Create" at bounding box center [449, 712] width 266 height 21
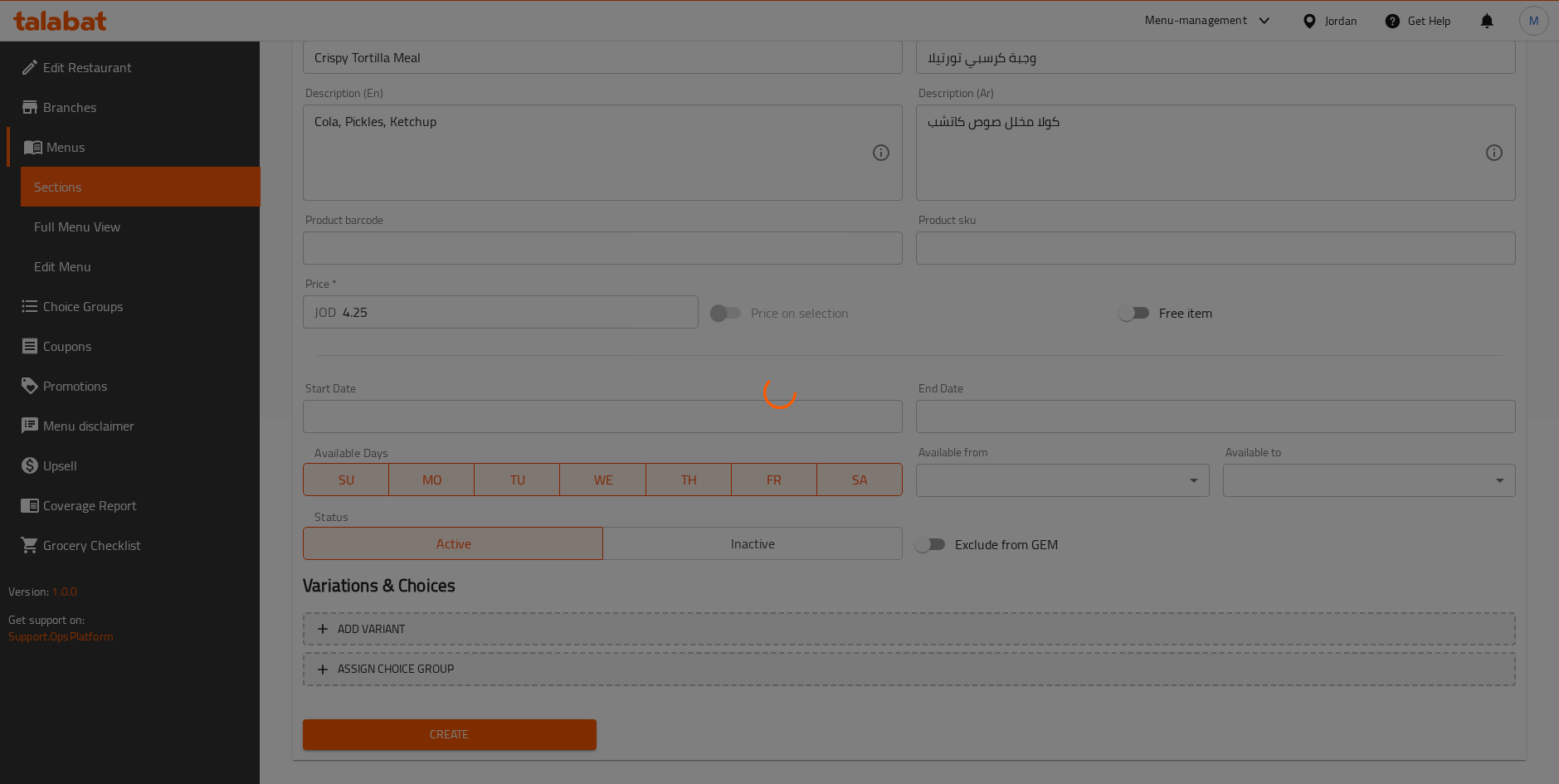
scroll to position [0, 0]
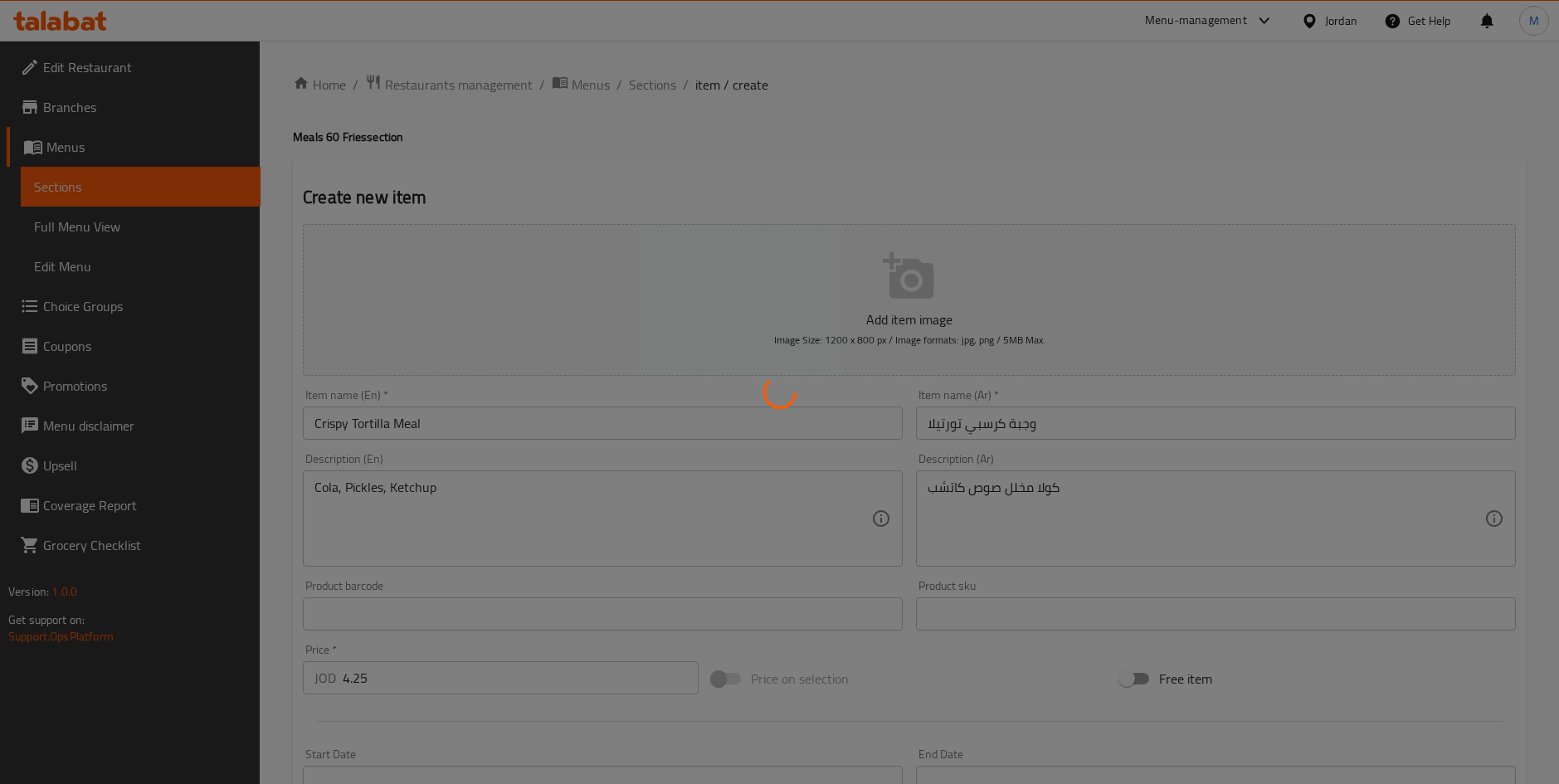
type input "0"
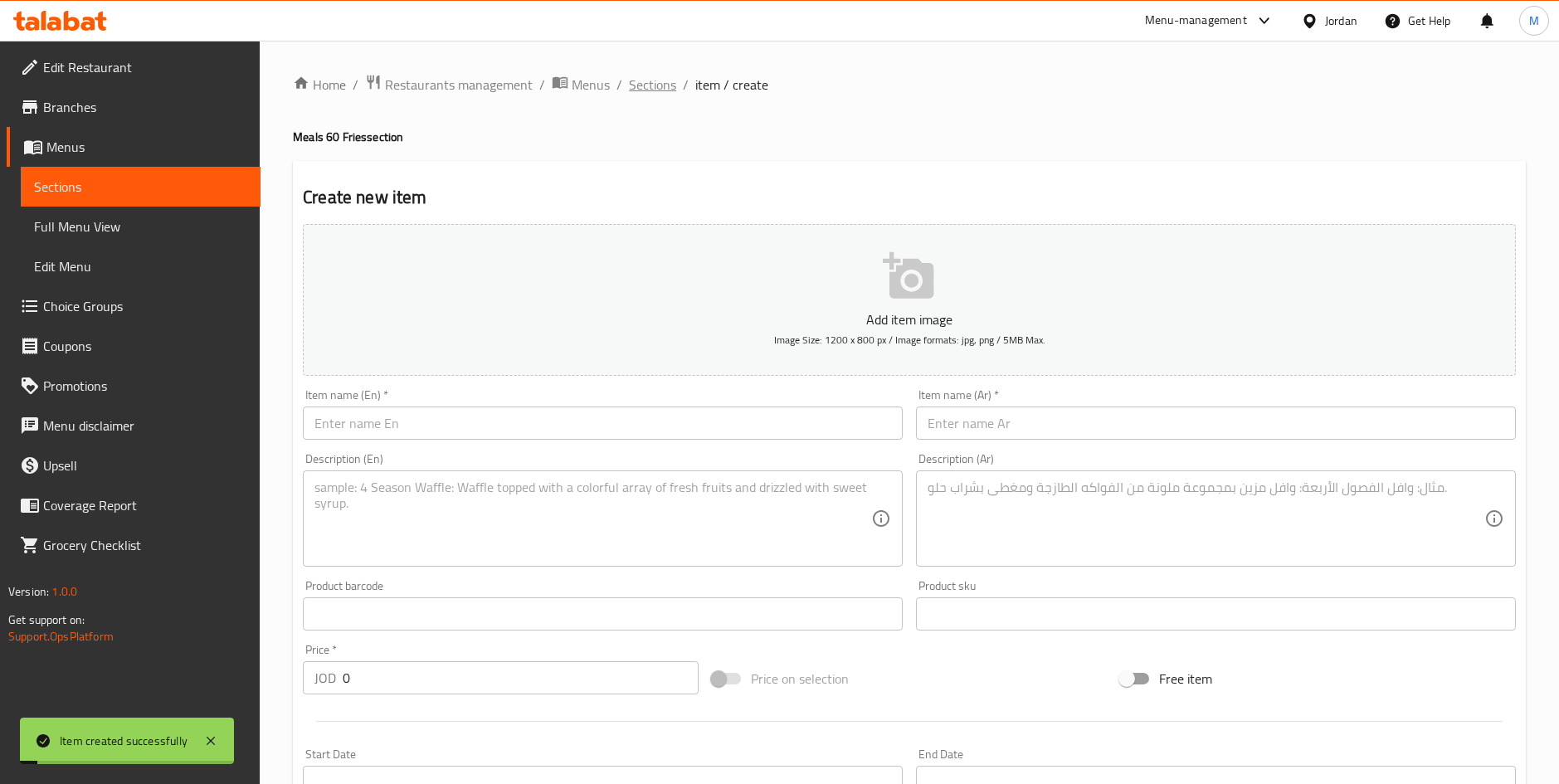
click at [649, 87] on span "Sections" at bounding box center [652, 85] width 47 height 20
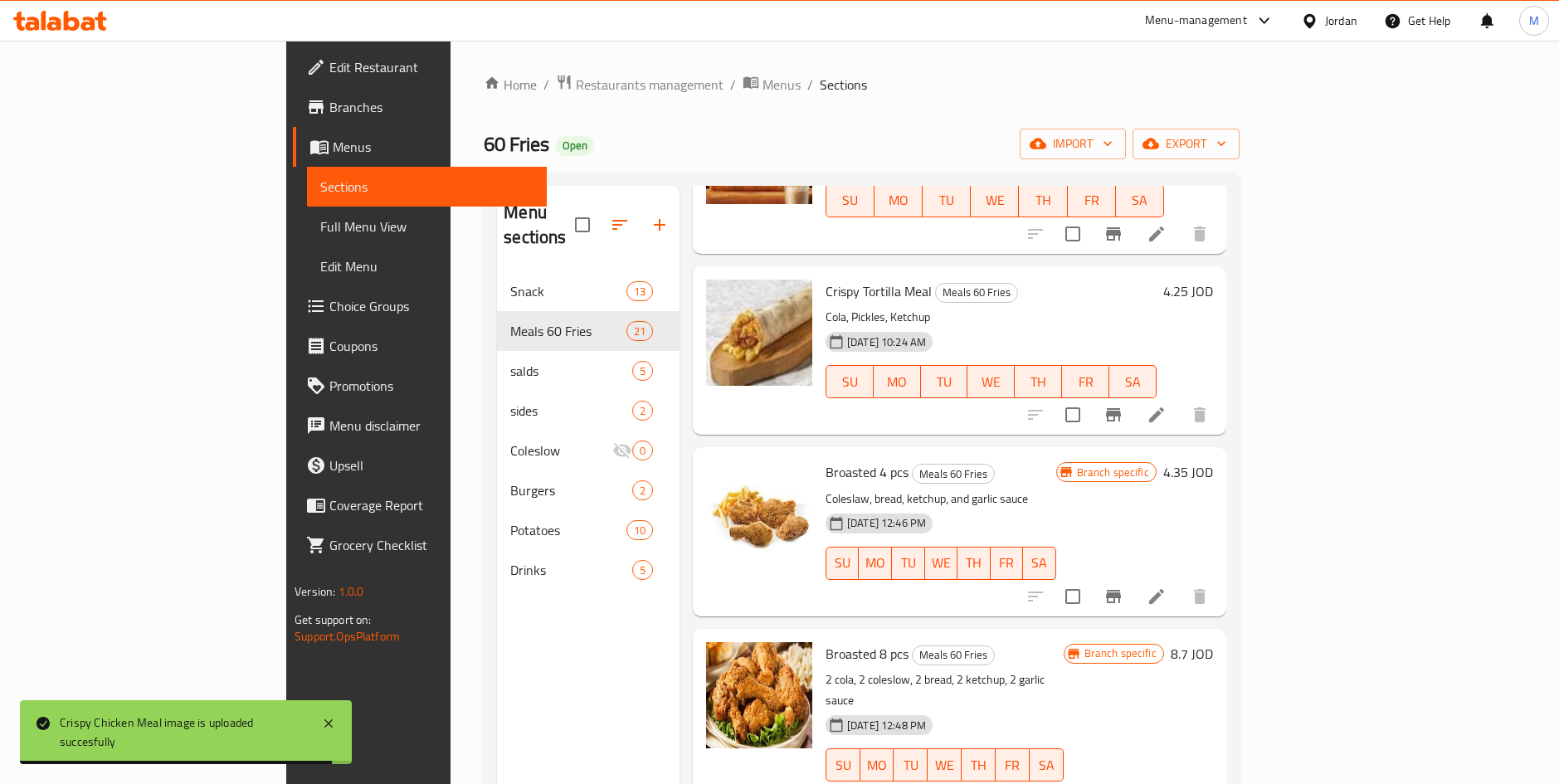
scroll to position [747, 0]
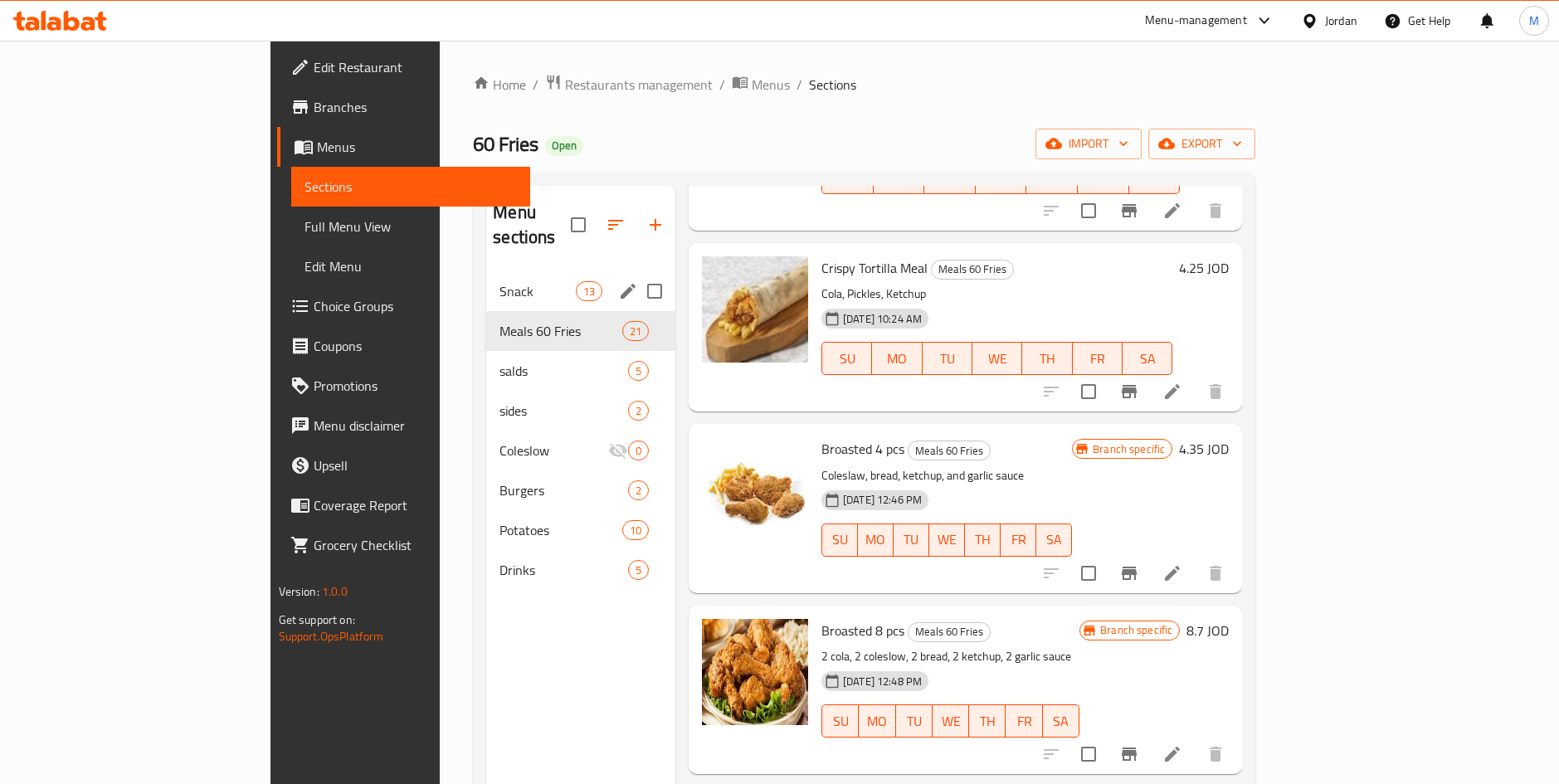
click at [499, 281] on span "Snack" at bounding box center [537, 291] width 76 height 20
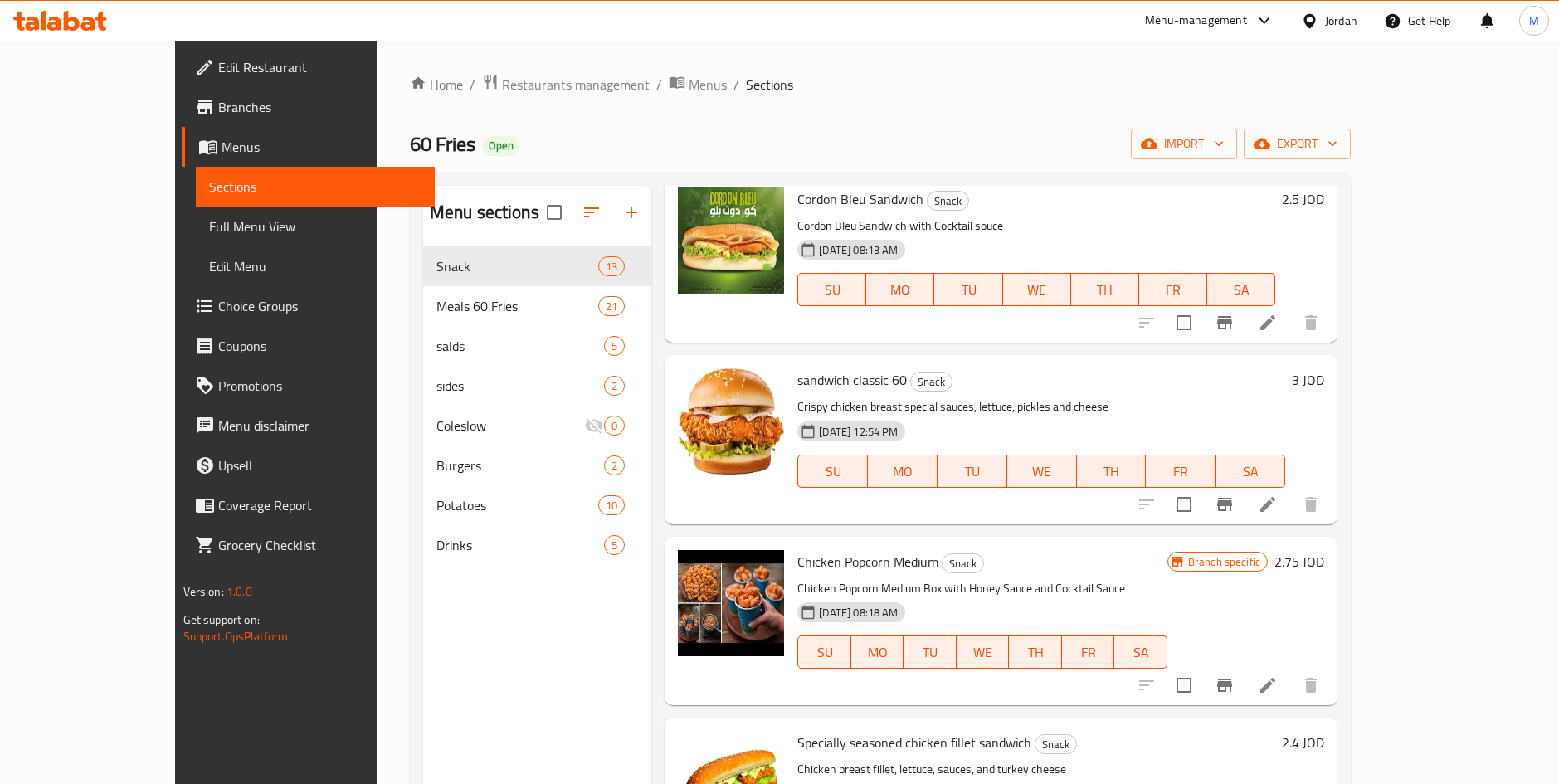
scroll to position [1539, 0]
